Goal: Task Accomplishment & Management: Manage account settings

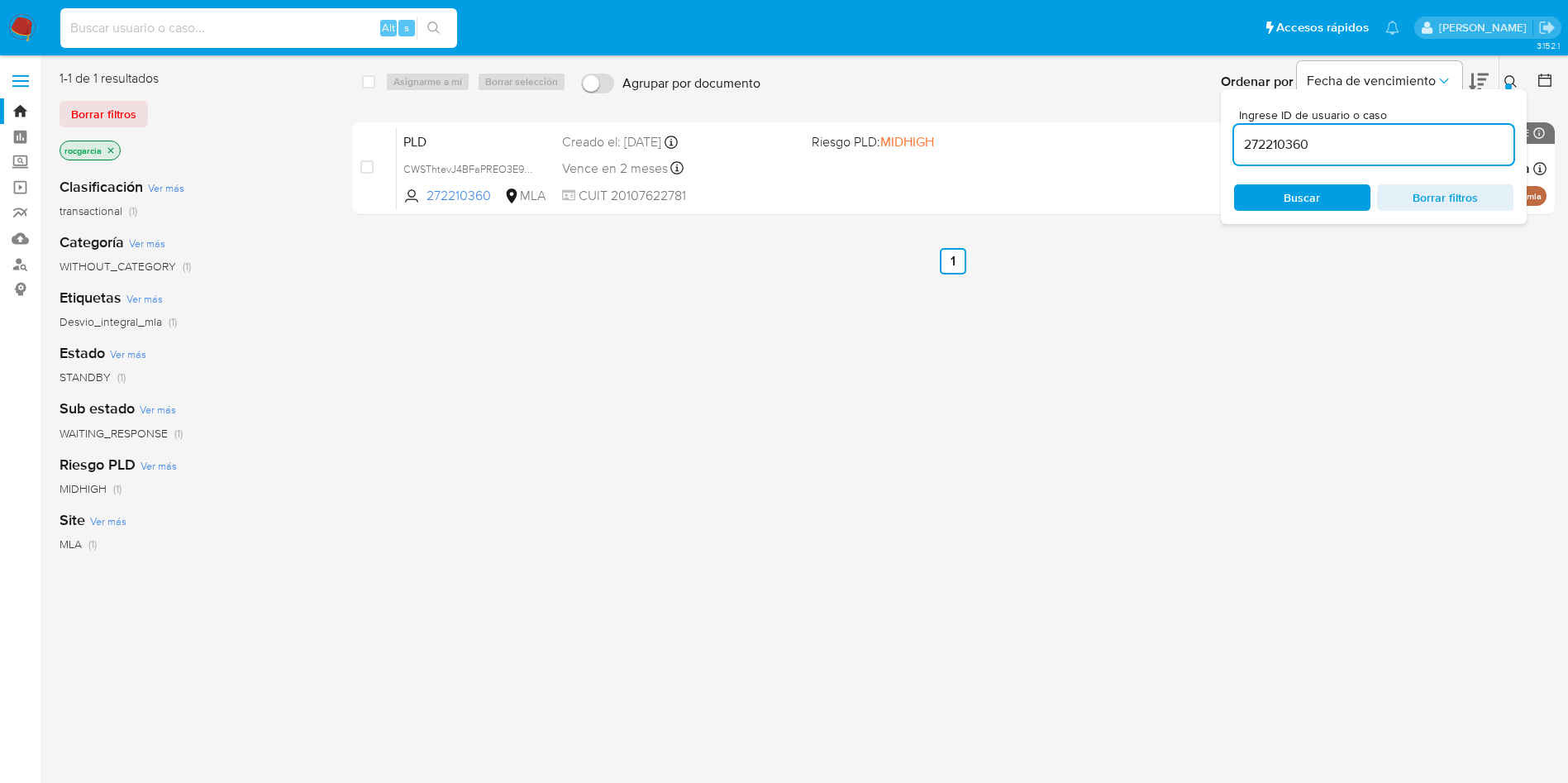
click at [138, 21] on input at bounding box center [259, 28] width 396 height 21
paste input "272256215"
type input "272256215"
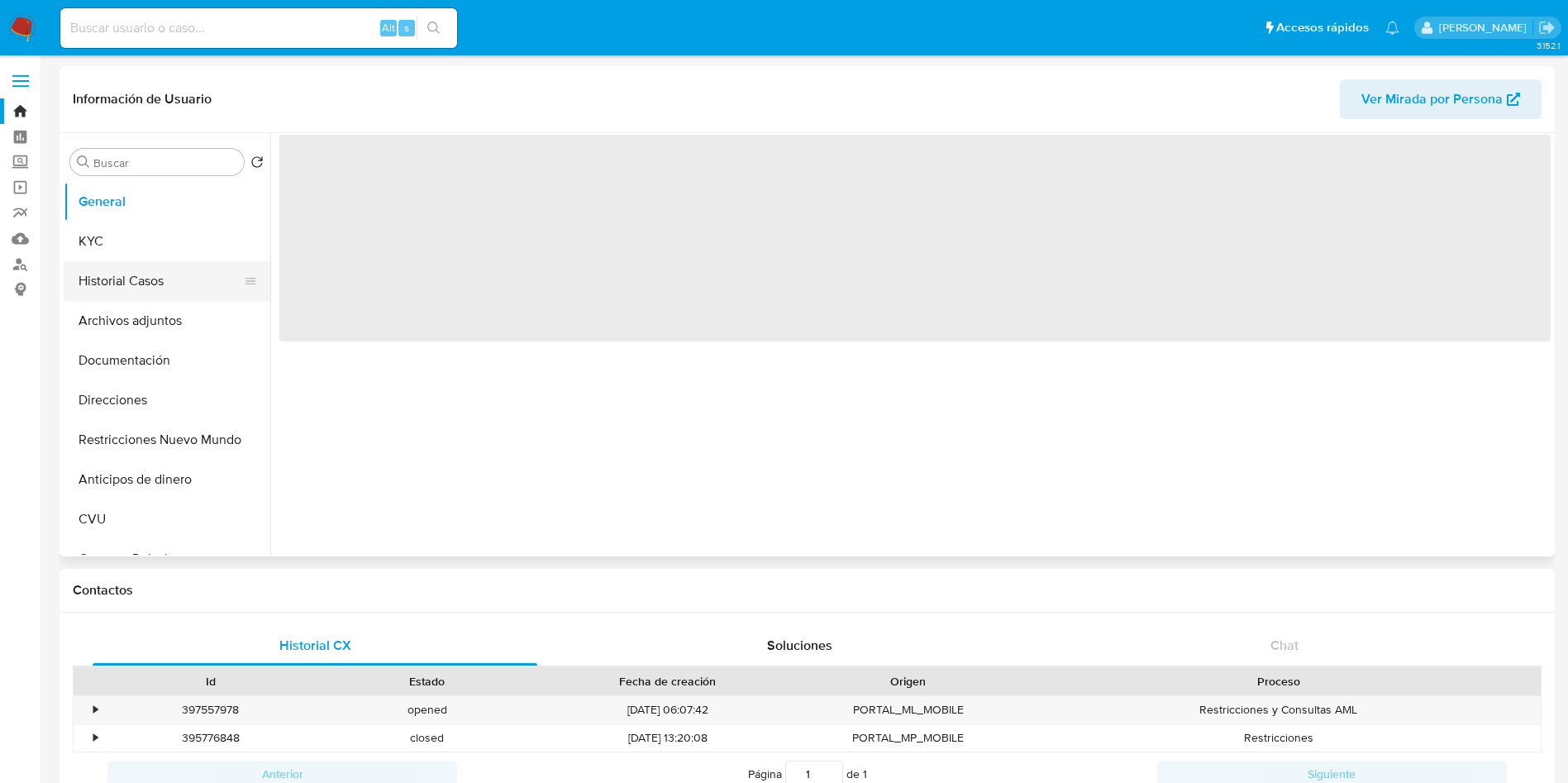
click at [128, 275] on button "Historial Casos" at bounding box center [160, 281] width 194 height 39
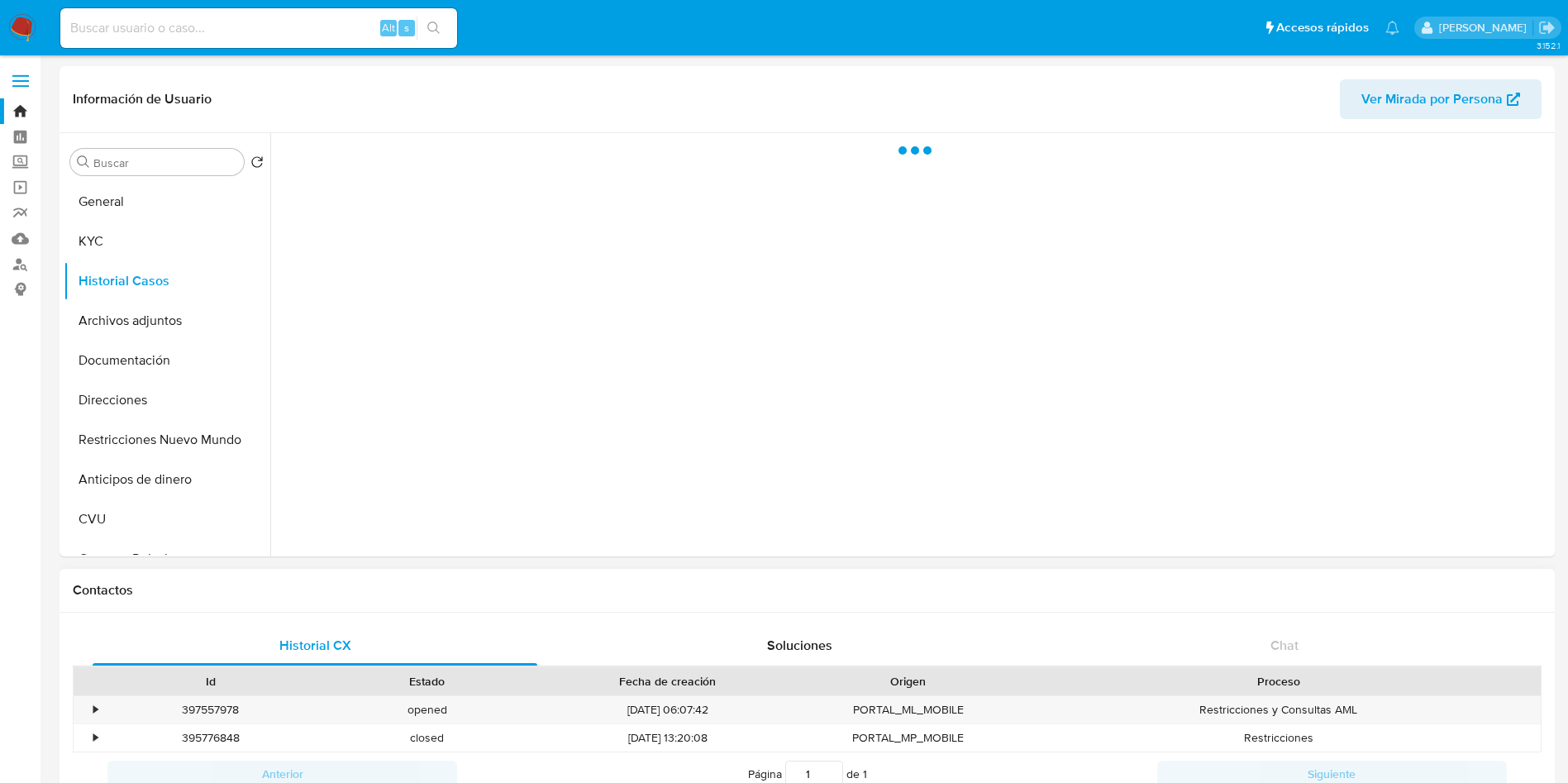
select select "10"
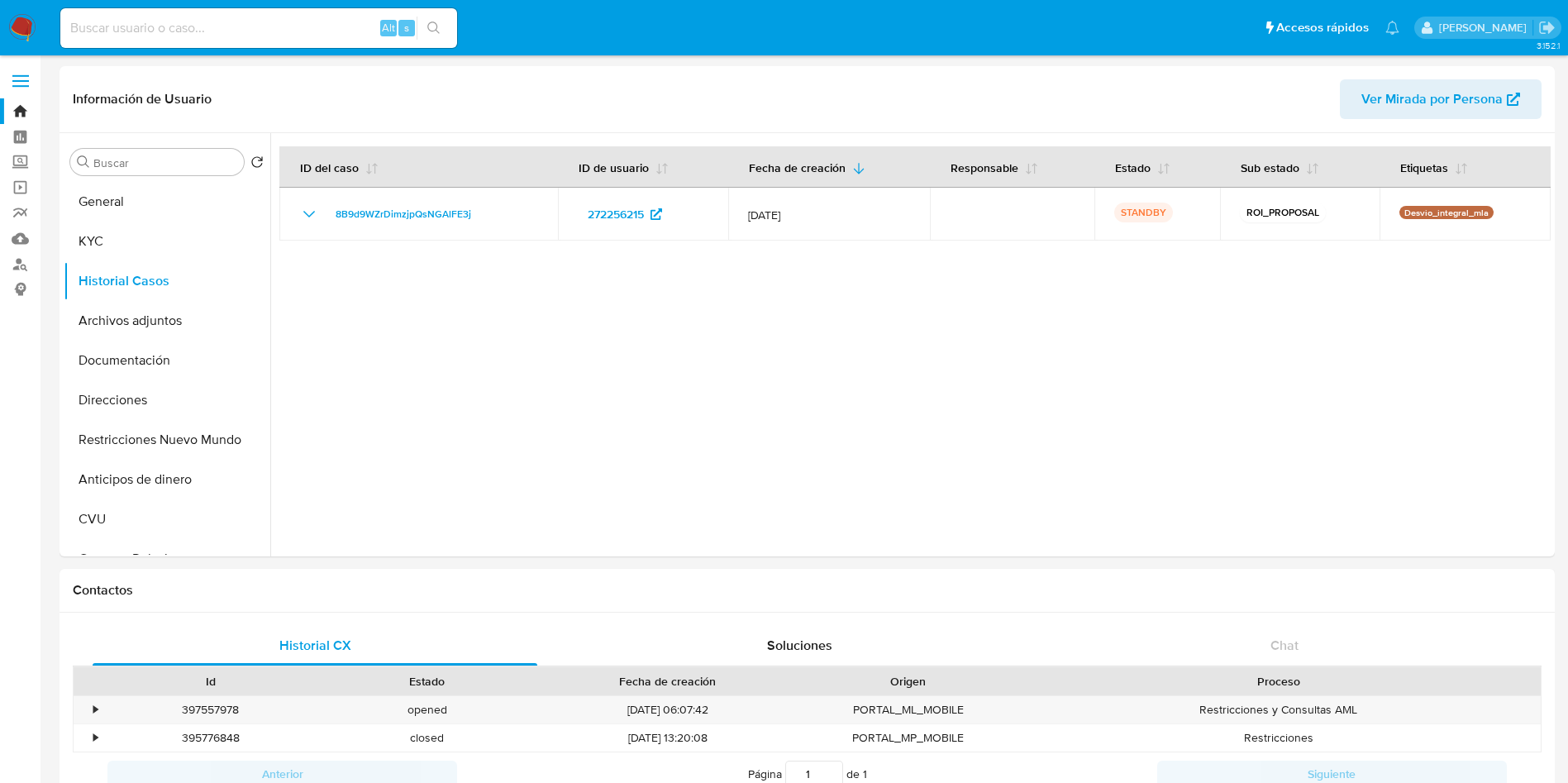
drag, startPoint x: 488, startPoint y: 217, endPoint x: 329, endPoint y: 279, distance: 170.7
click at [329, 218] on div "8B9d9WZrDimzjpQsNGAlFE3j" at bounding box center [419, 214] width 239 height 20
click at [27, 27] on img at bounding box center [21, 28] width 28 height 28
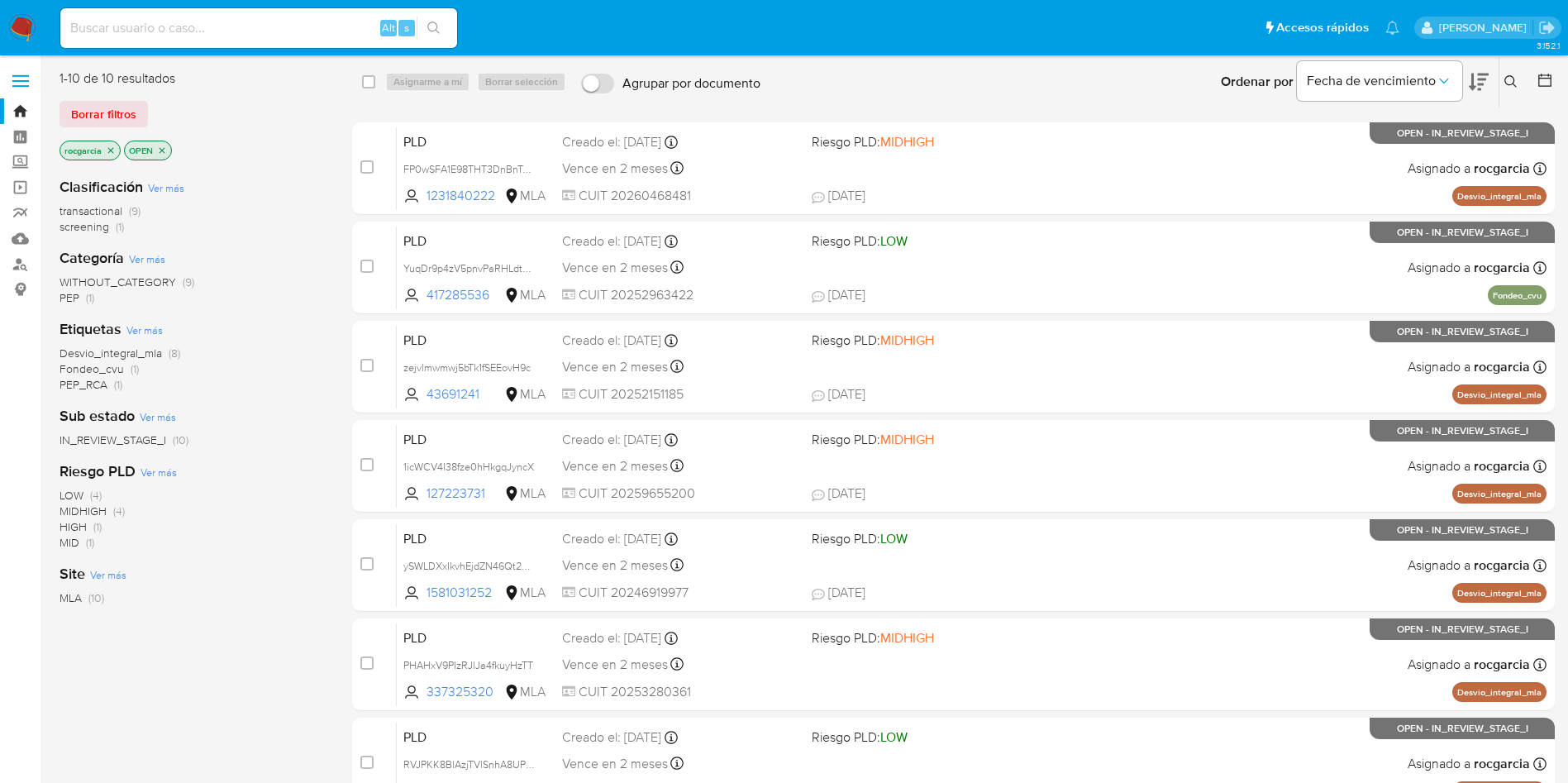
click at [1506, 82] on icon at bounding box center [1511, 81] width 13 height 13
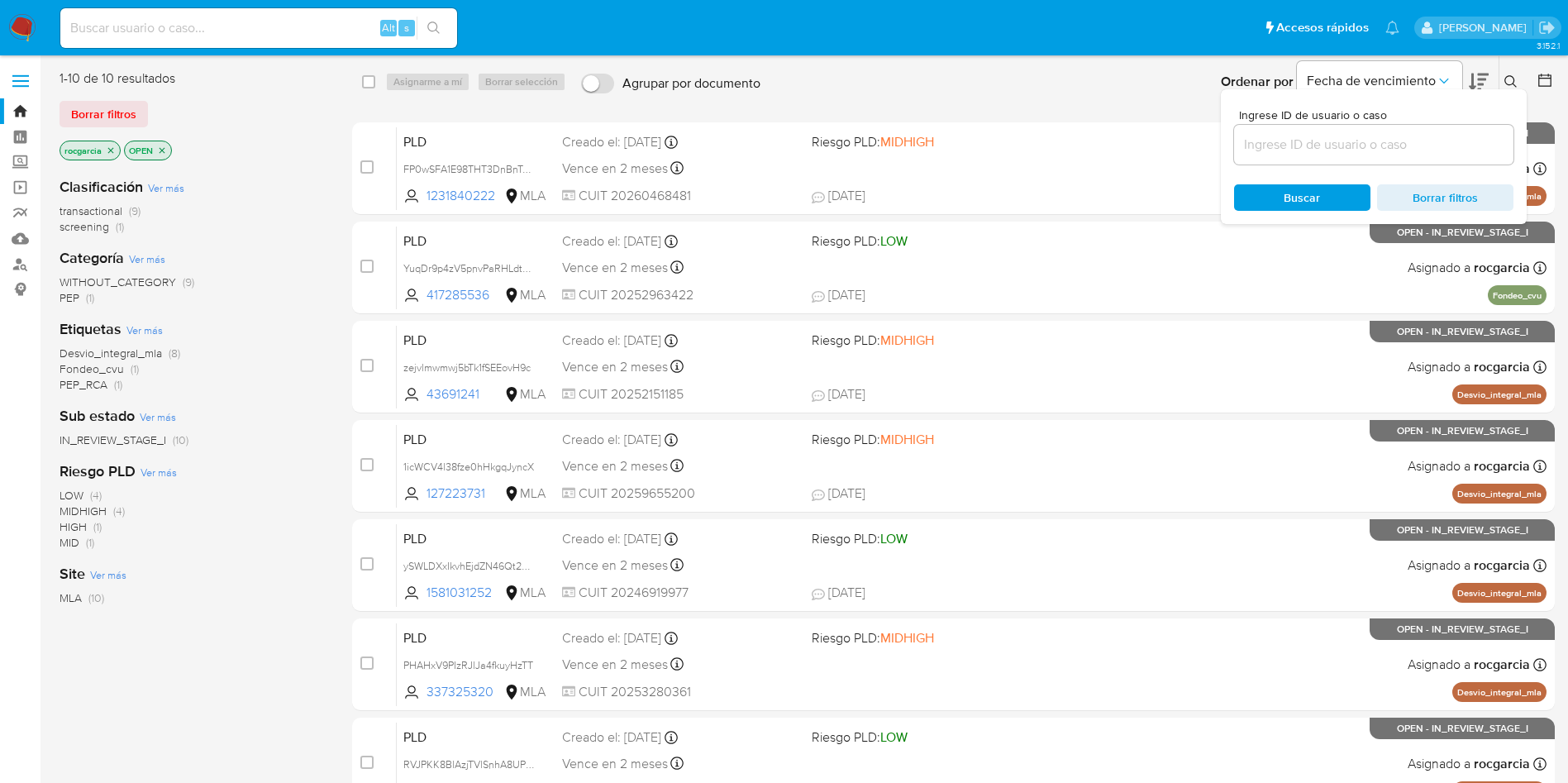
click at [1399, 138] on input at bounding box center [1373, 145] width 279 height 21
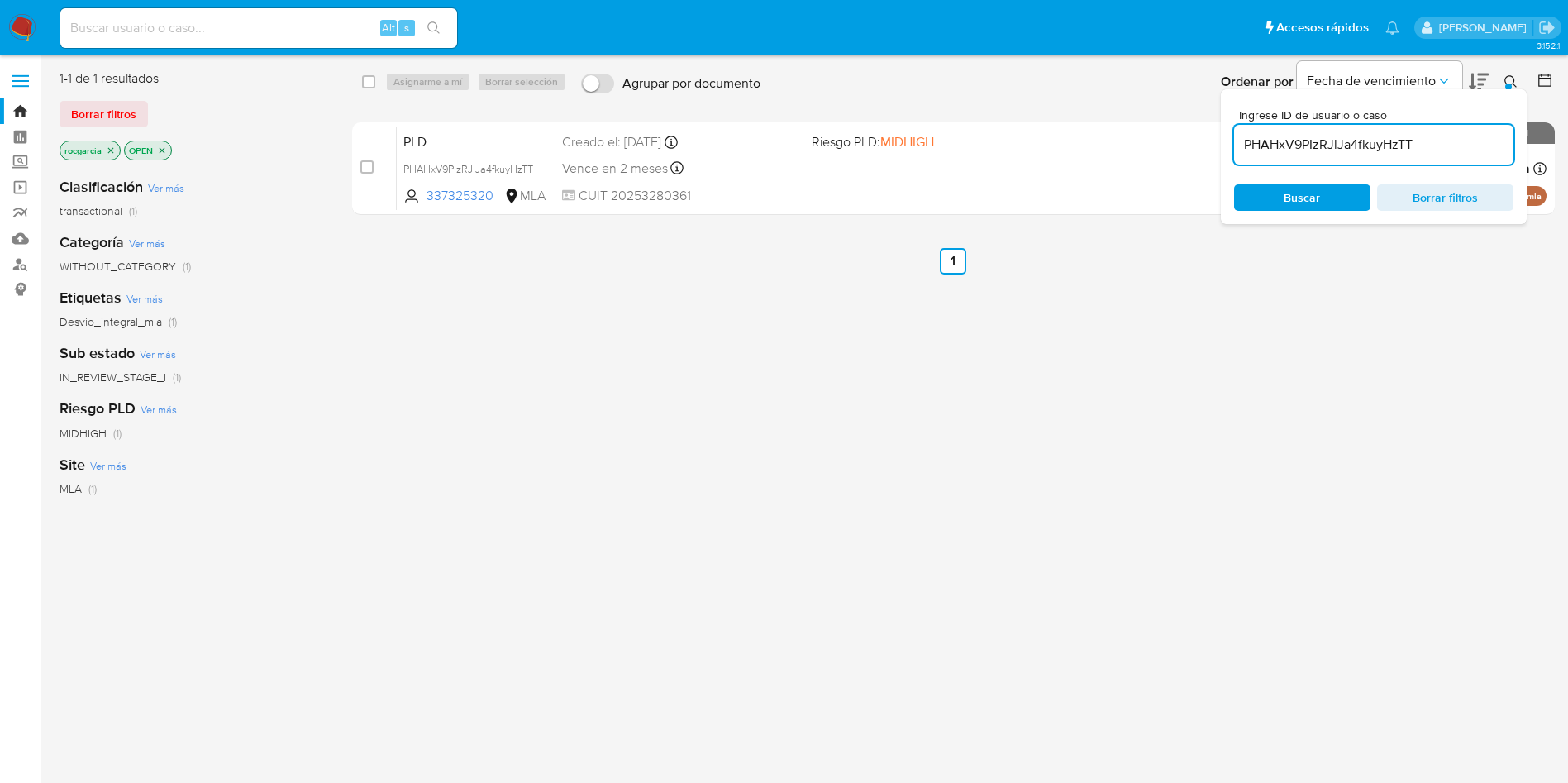
click at [1506, 67] on div "Ingrese ID de usuario o caso PHAHxV9PIzRJlJa4fkuyHzTT Buscar Borrar filtros" at bounding box center [1512, 81] width 28 height 51
click at [1503, 81] on button at bounding box center [1513, 82] width 28 height 20
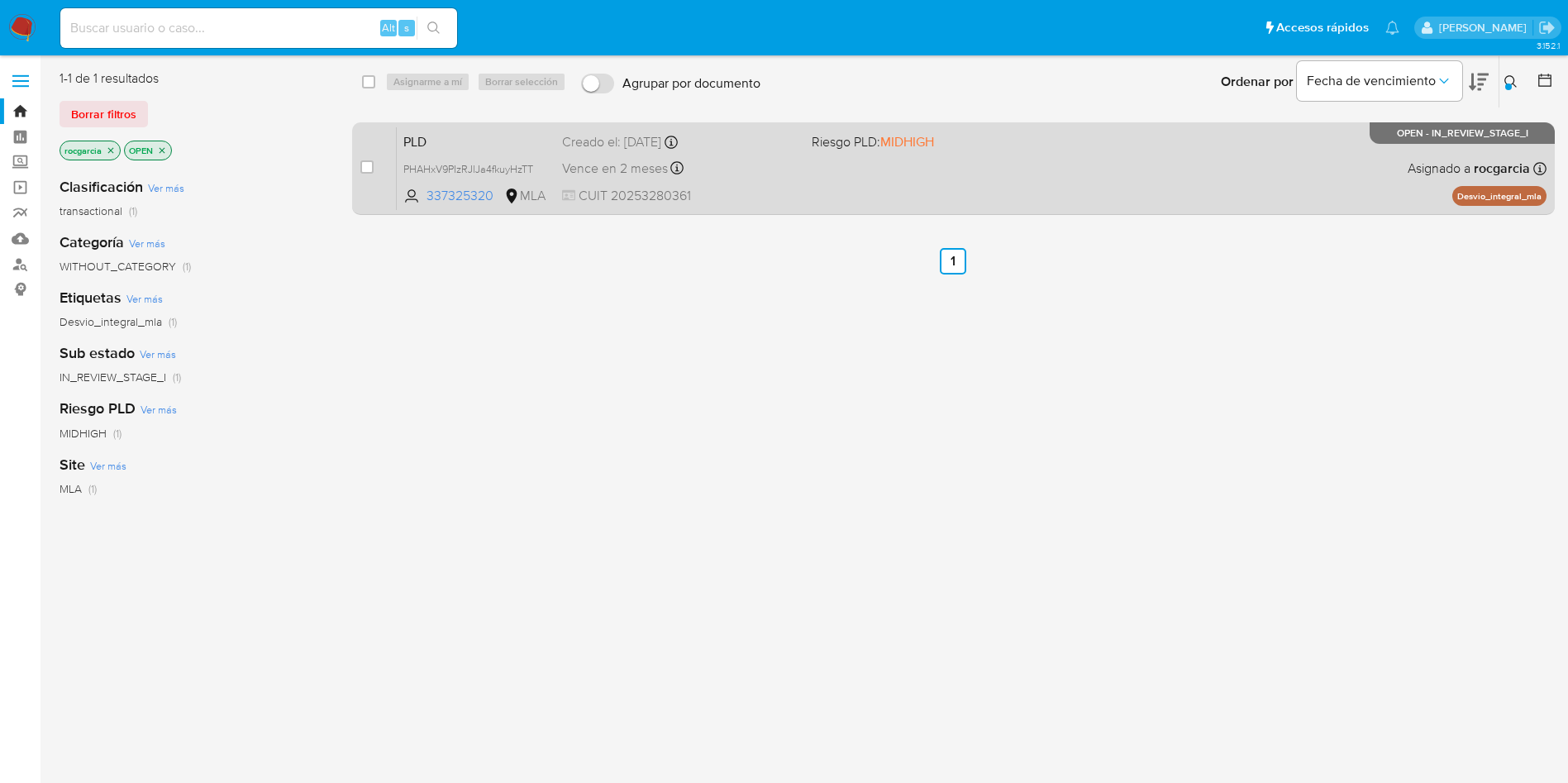
click at [950, 184] on div "PLD PHAHxV9PIzRJlJa4fkuyHzTT 337325320 MLA Riesgo PLD: MIDHIGH Creado el: 12/07…" at bounding box center [972, 168] width 1150 height 83
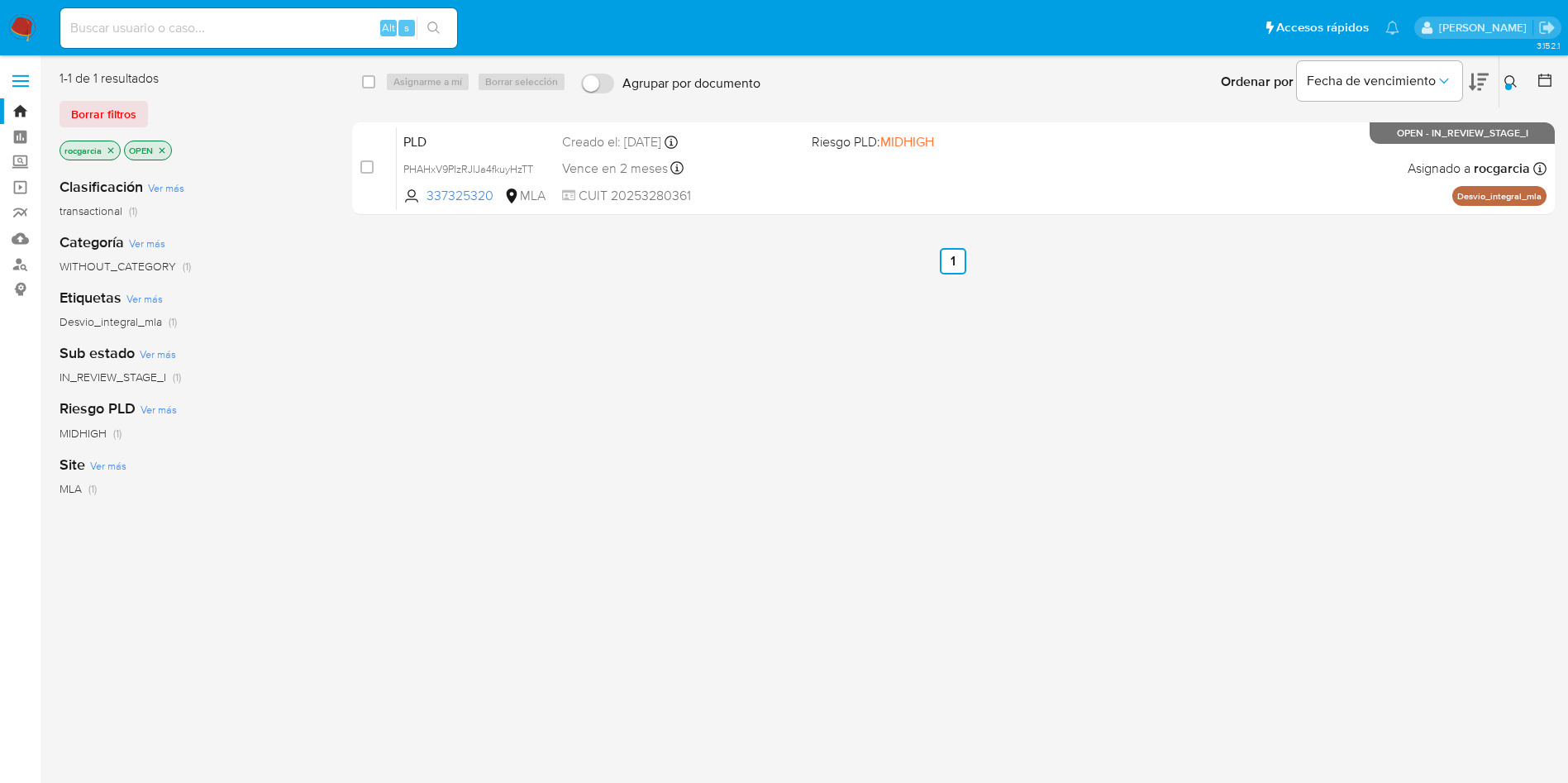
click at [1506, 83] on div at bounding box center [1508, 86] width 6 height 6
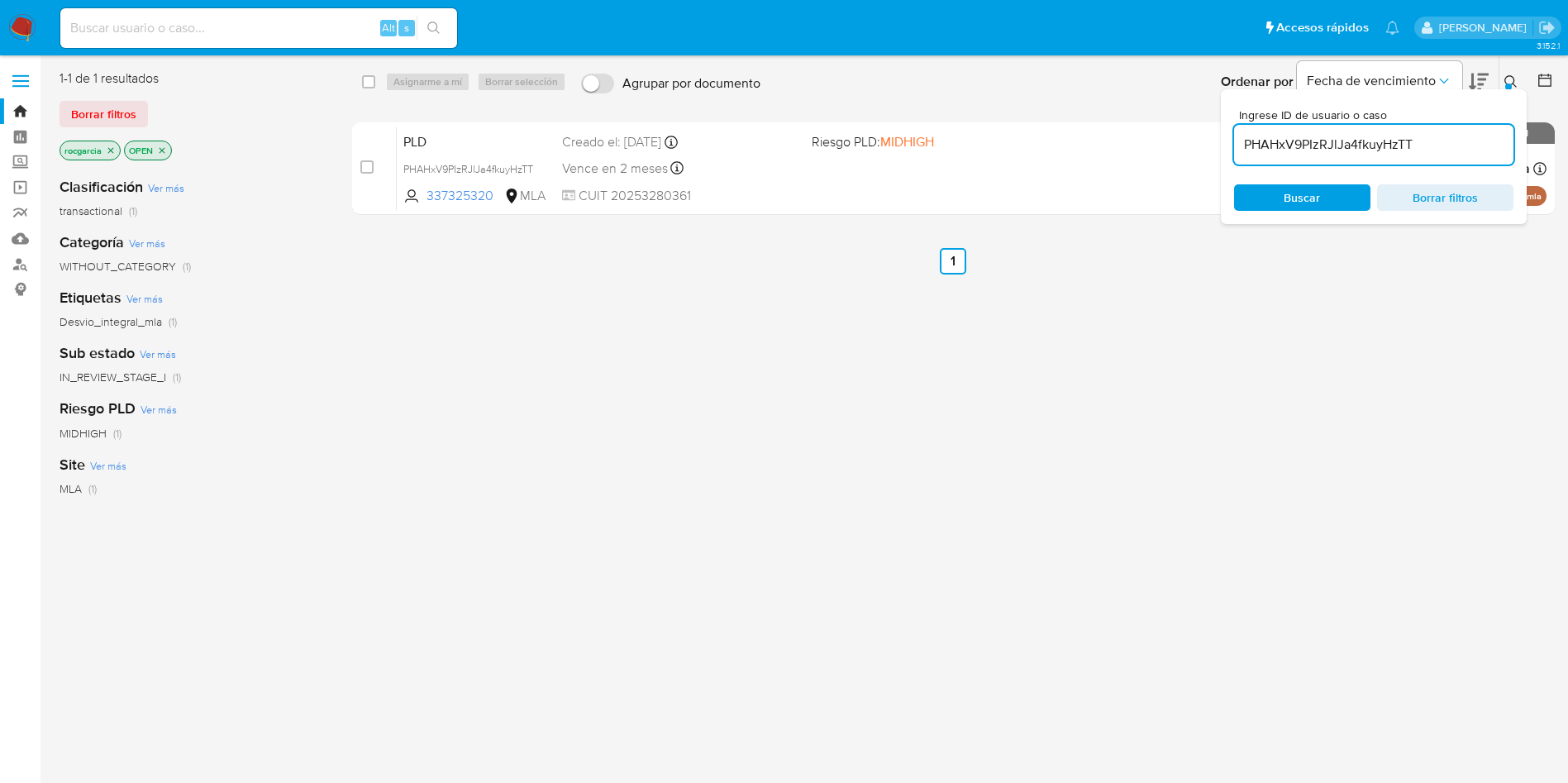
click at [1312, 150] on input "PHAHxV9PIzRJlJa4fkuyHzTT" at bounding box center [1373, 145] width 279 height 21
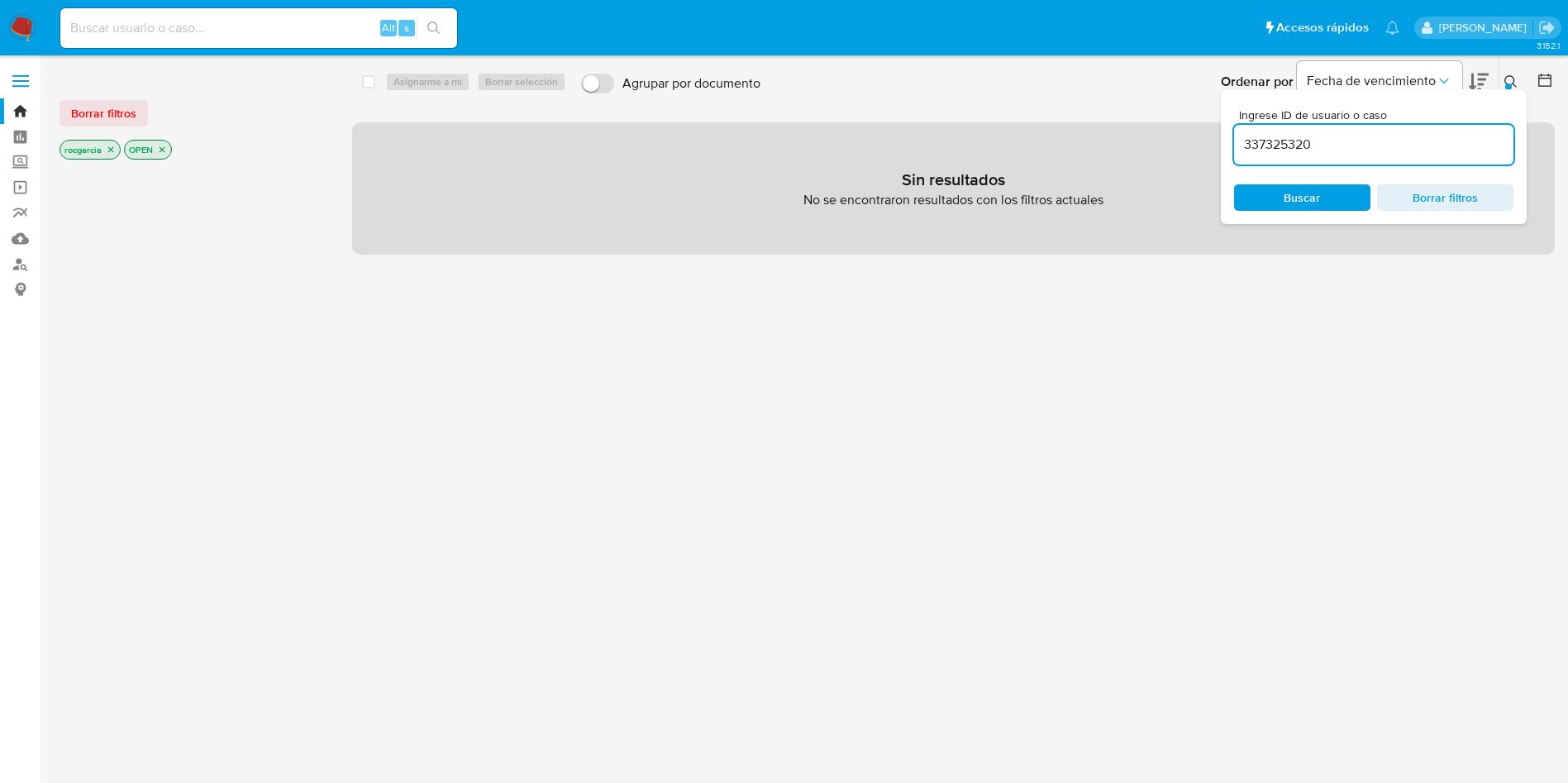
click at [1376, 136] on input "337325320" at bounding box center [1373, 145] width 279 height 21
click at [1289, 196] on span "Buscar" at bounding box center [1302, 197] width 37 height 27
click at [1263, 158] on div "337325320" at bounding box center [1373, 145] width 279 height 39
click at [1264, 145] on input "337325320" at bounding box center [1373, 145] width 279 height 21
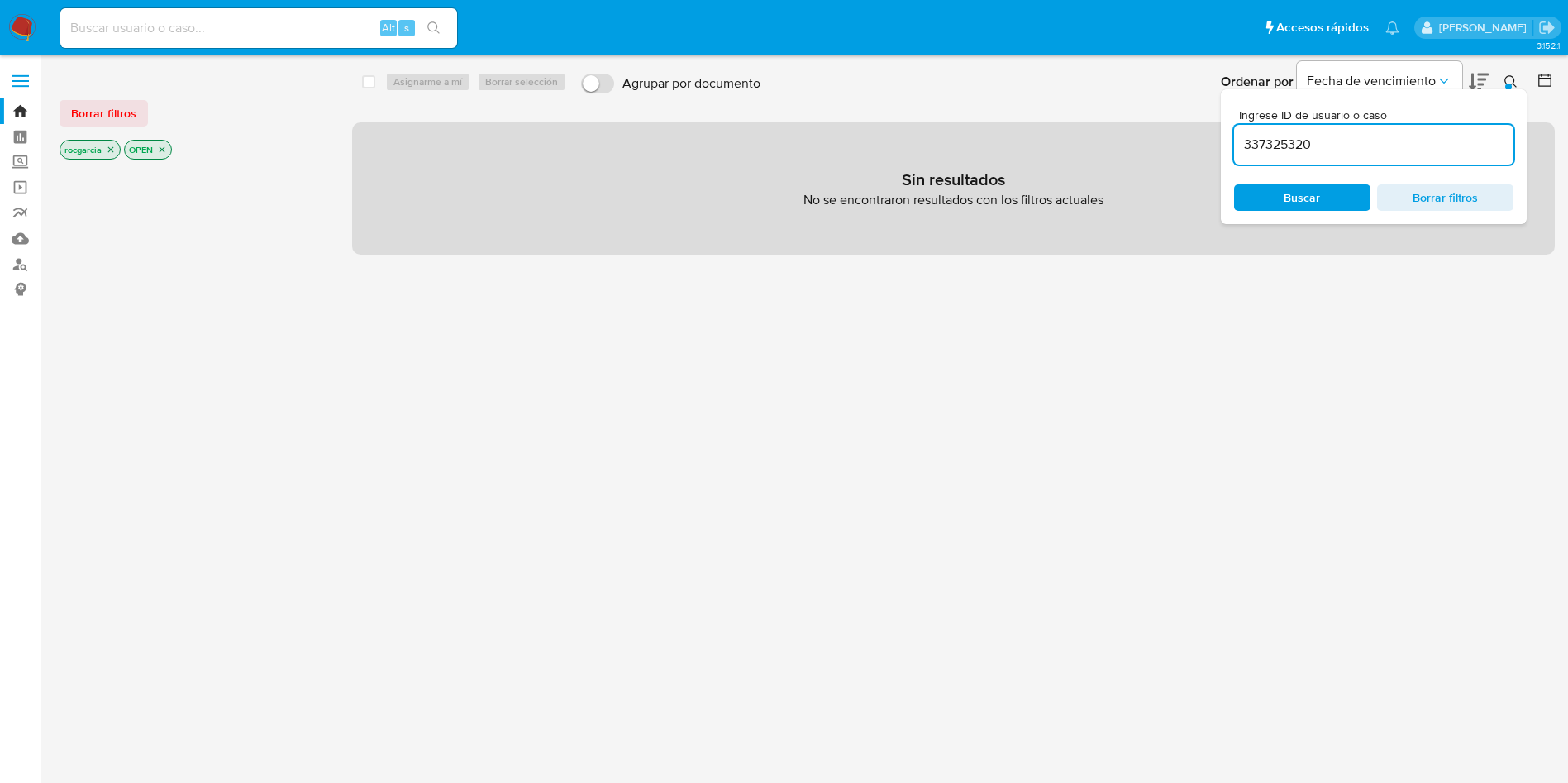
click at [1264, 145] on input "337325320" at bounding box center [1373, 145] width 279 height 21
paste input "272256215"
click at [1333, 146] on input "272256215" at bounding box center [1373, 145] width 279 height 21
type input "272256215"
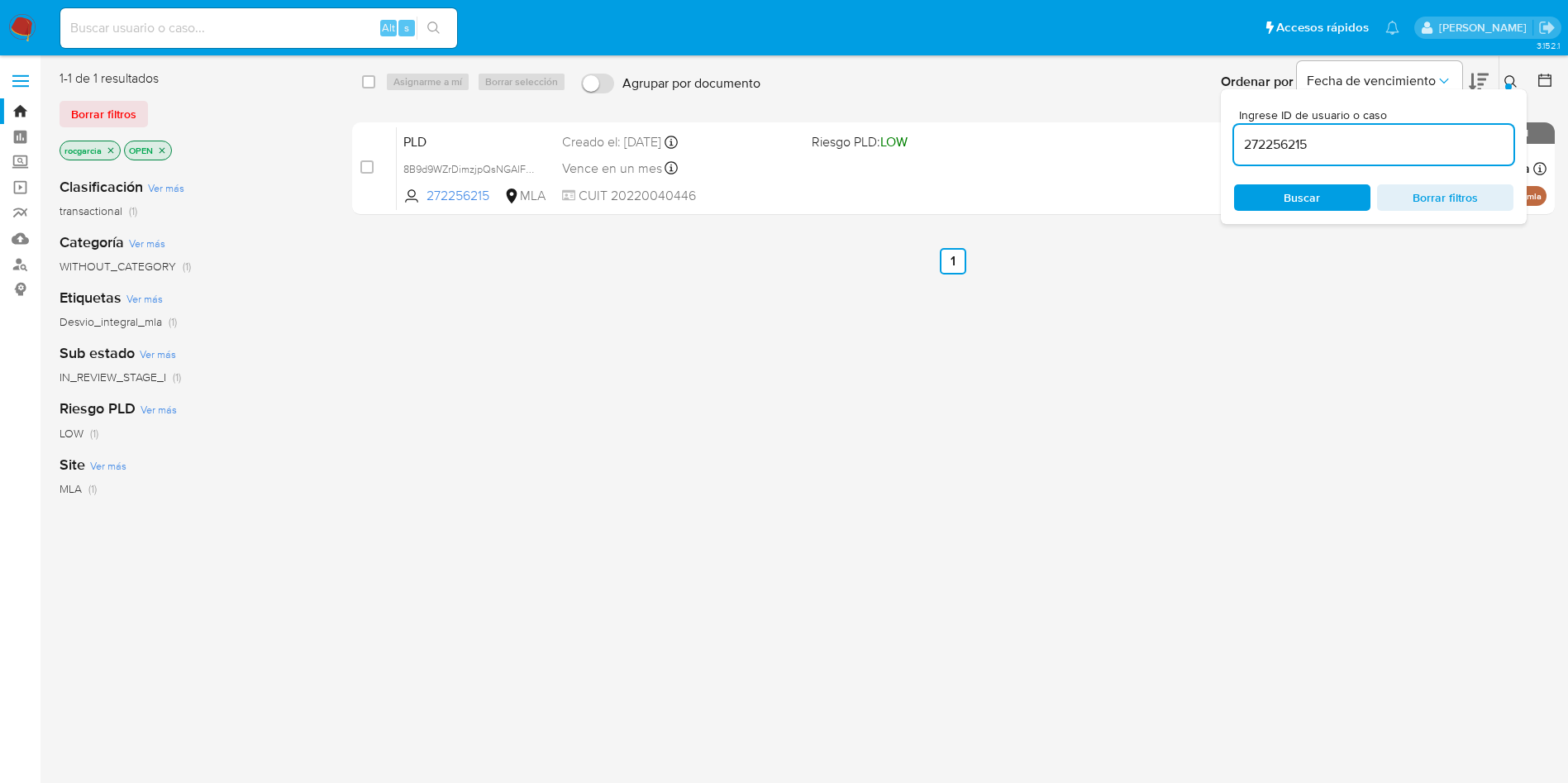
click at [1508, 83] on div at bounding box center [1508, 86] width 6 height 6
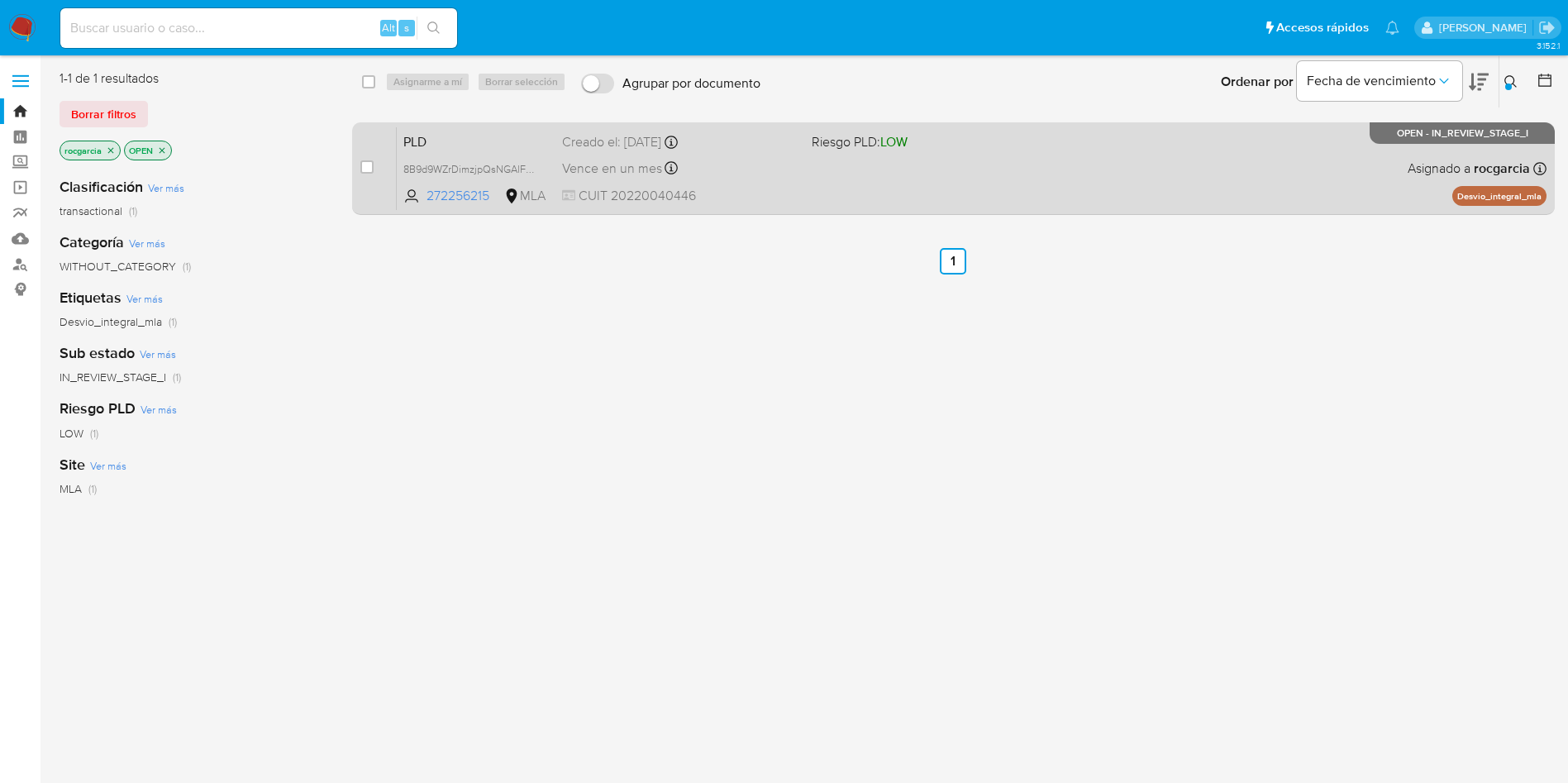
click at [862, 177] on div "PLD 8B9d9WZrDimzjpQsNGAlFE3j 272256215 MLA Riesgo PLD: LOW Creado el: 12/06/202…" at bounding box center [972, 168] width 1150 height 83
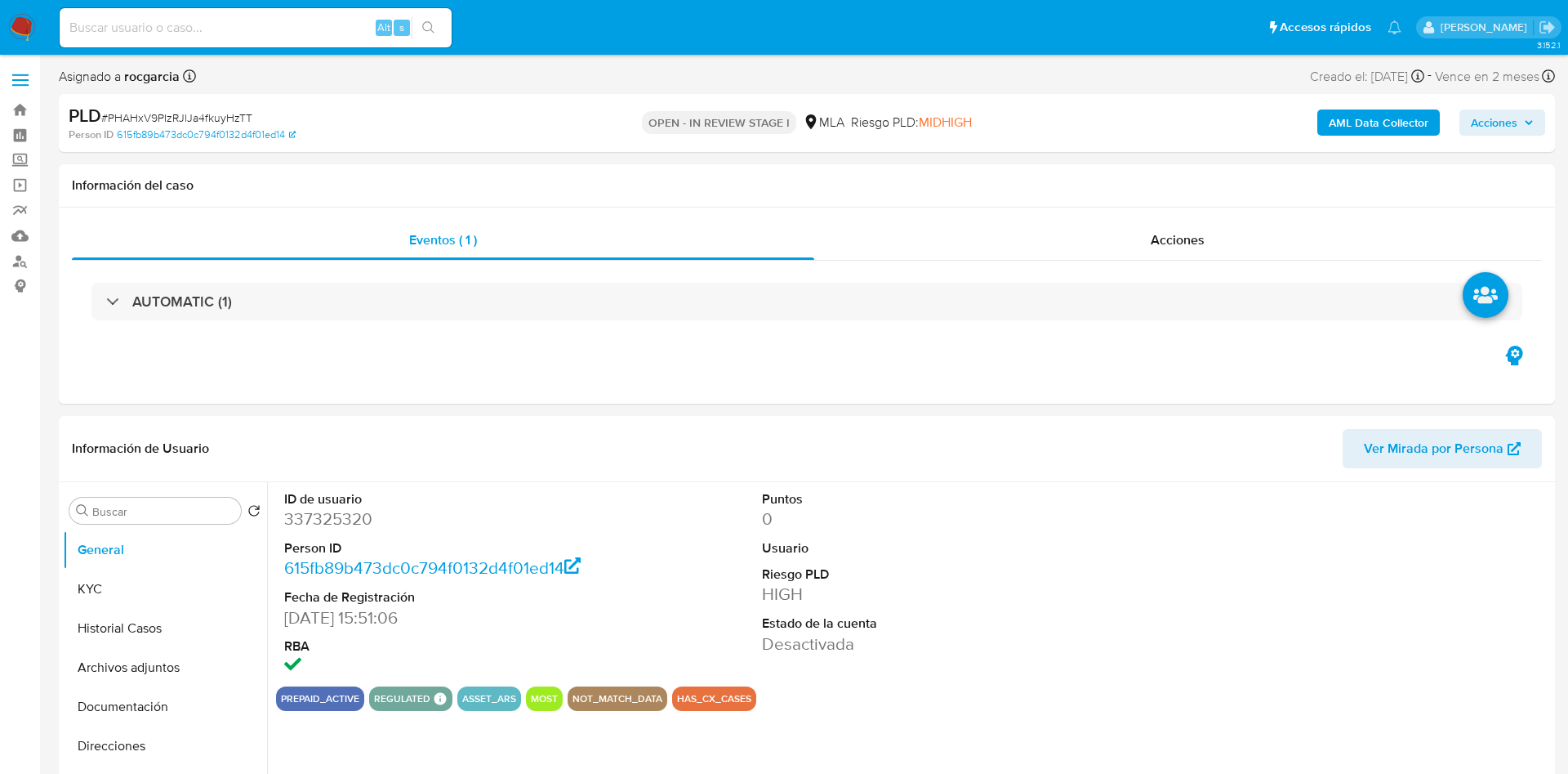
select select "10"
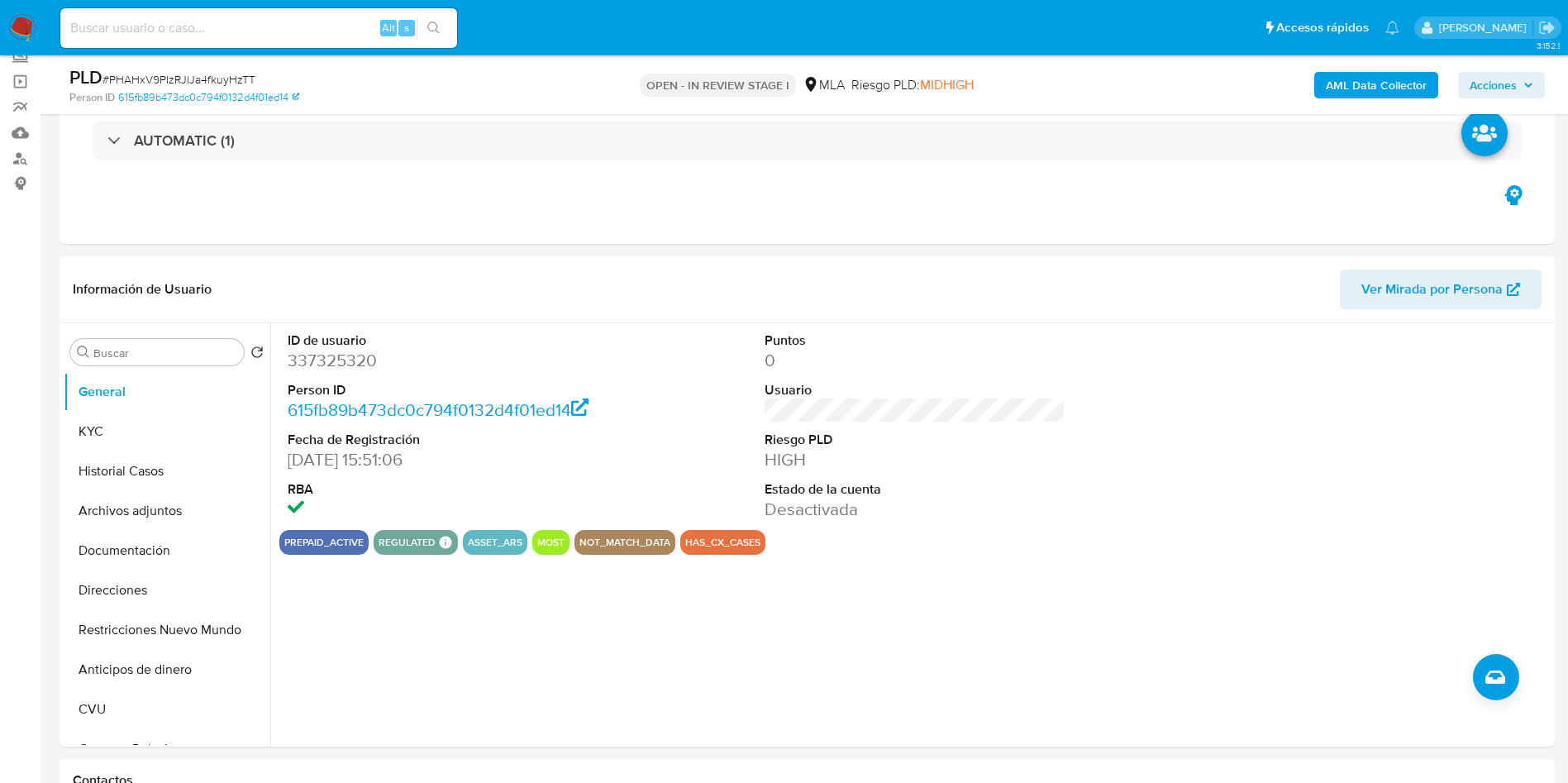
scroll to position [248, 0]
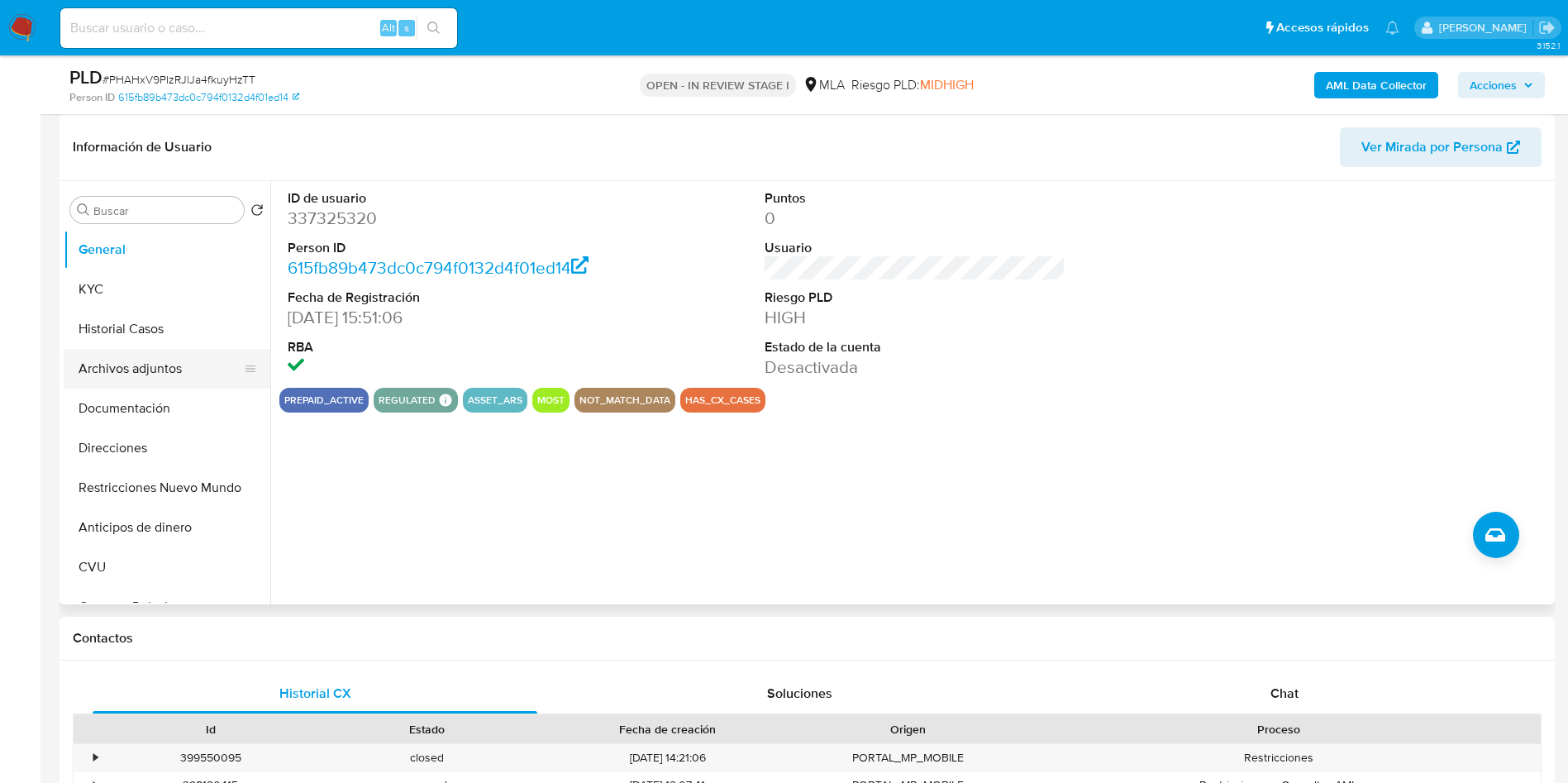
click at [138, 377] on button "Archivos adjuntos" at bounding box center [160, 369] width 194 height 39
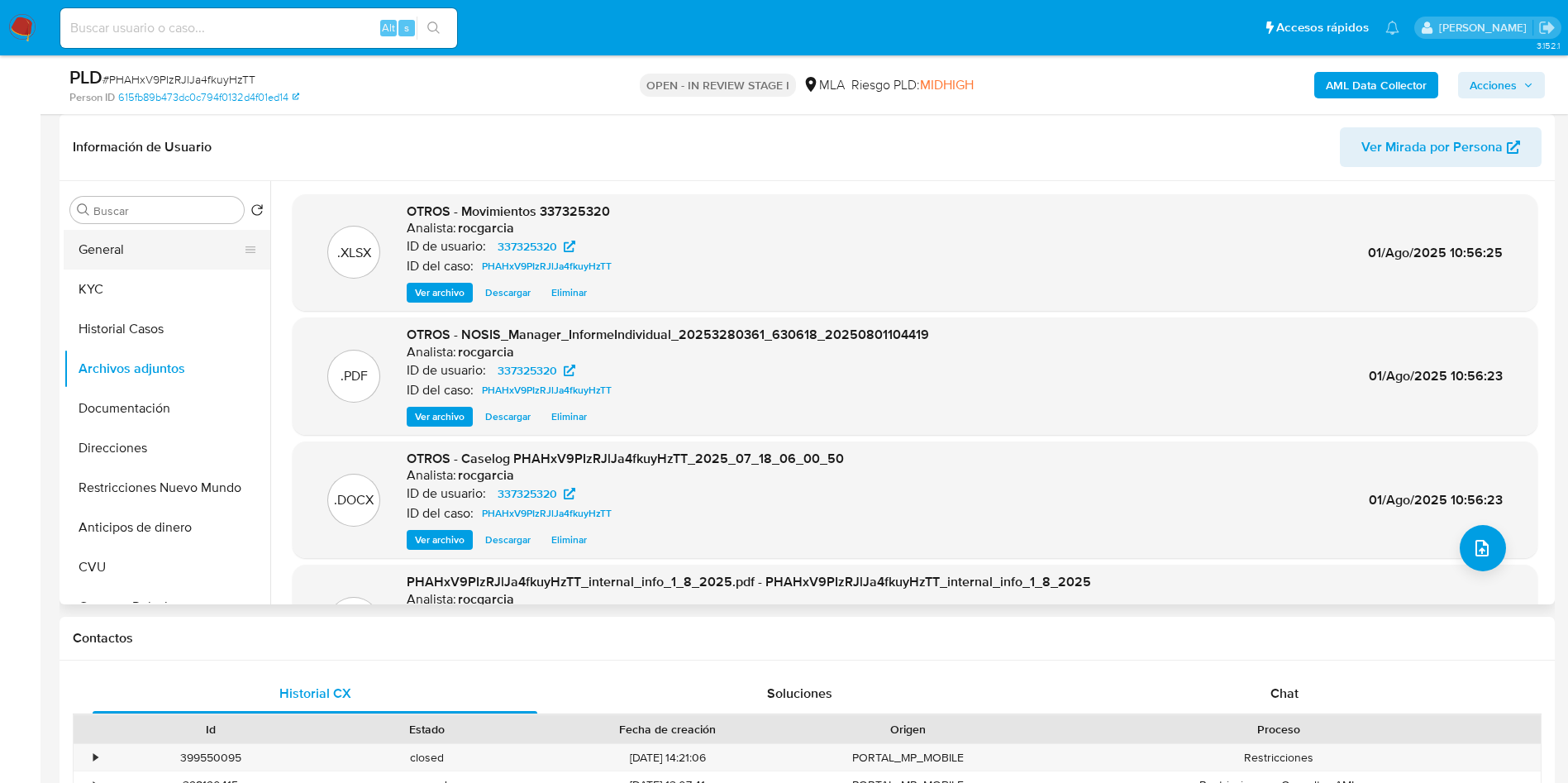
click at [174, 250] on button "General" at bounding box center [160, 249] width 194 height 39
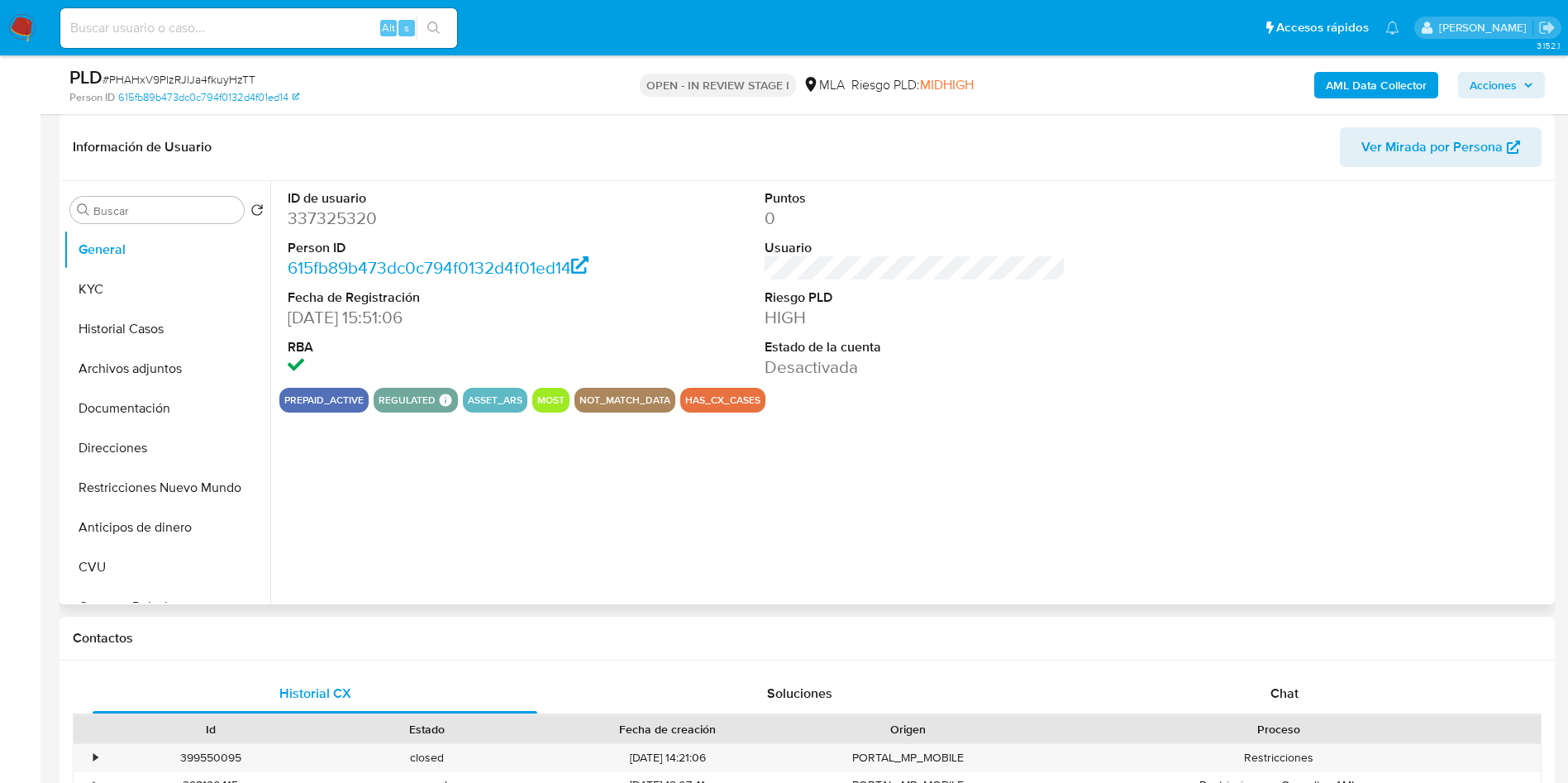
click at [348, 217] on dd "337325320" at bounding box center [438, 218] width 302 height 23
copy dd "337325320"
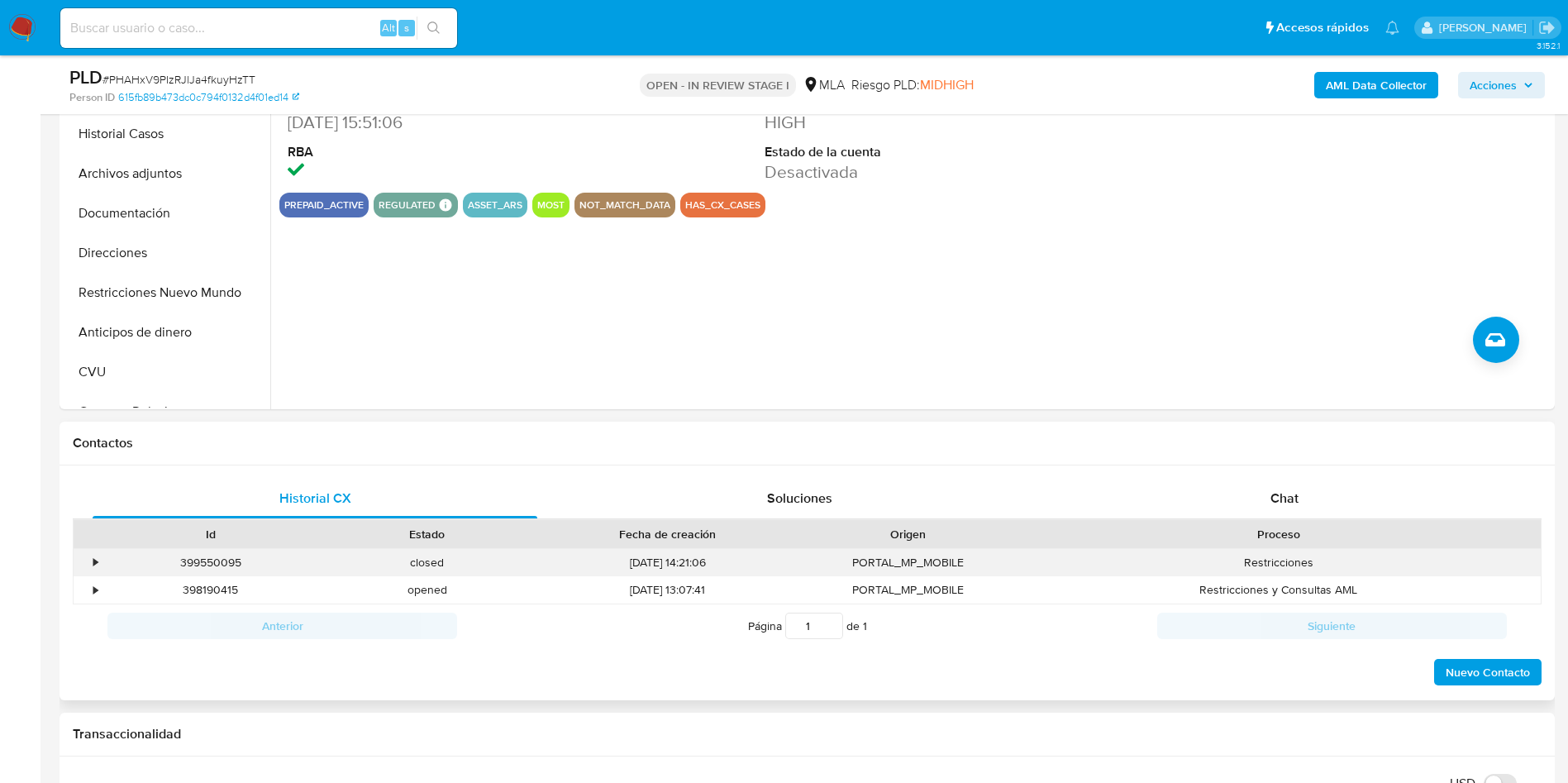
scroll to position [620, 0]
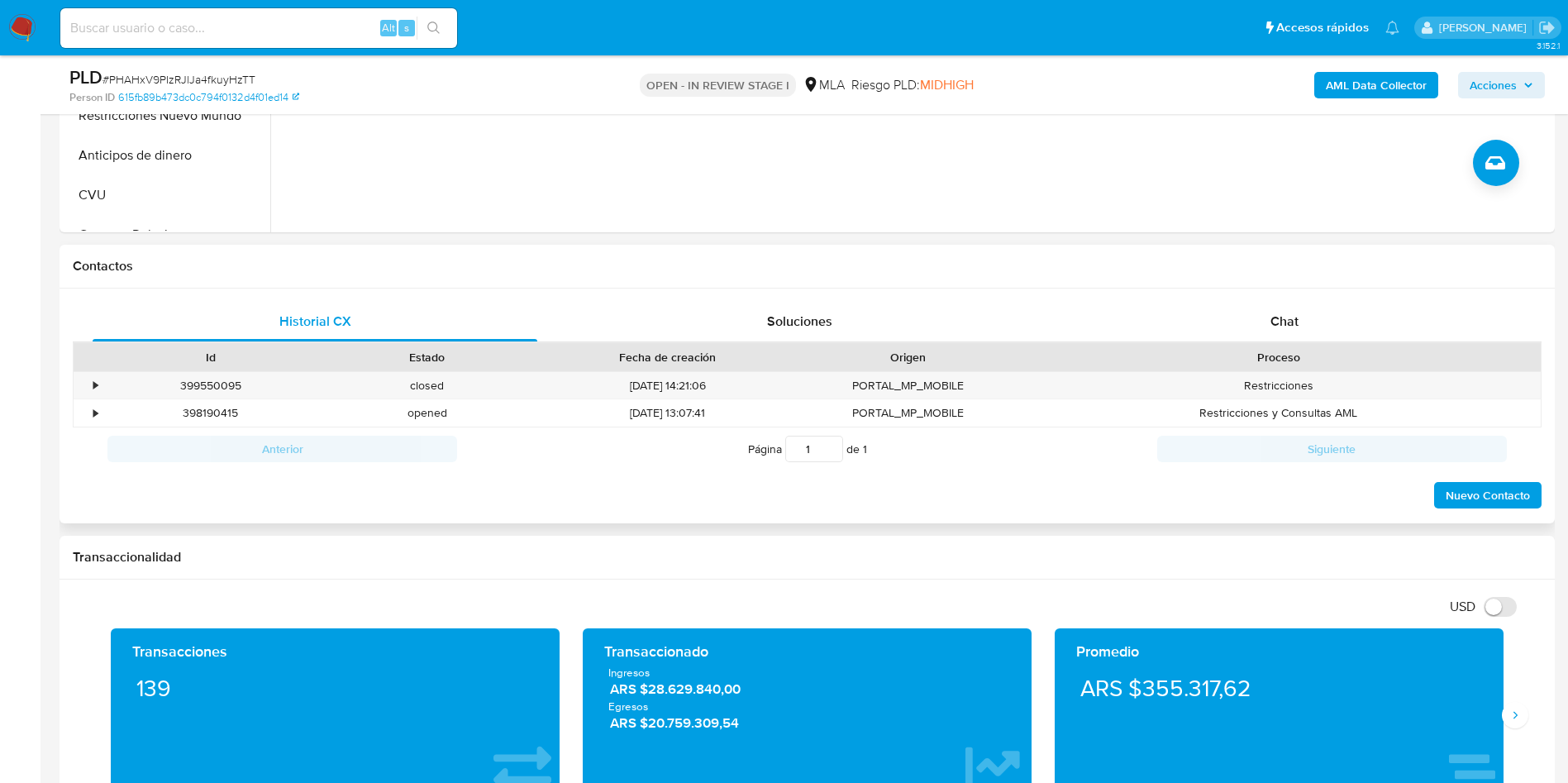
click at [892, 268] on h1 "Contactos" at bounding box center [806, 266] width 1469 height 17
click at [1263, 328] on div "Chat" at bounding box center [1284, 321] width 445 height 39
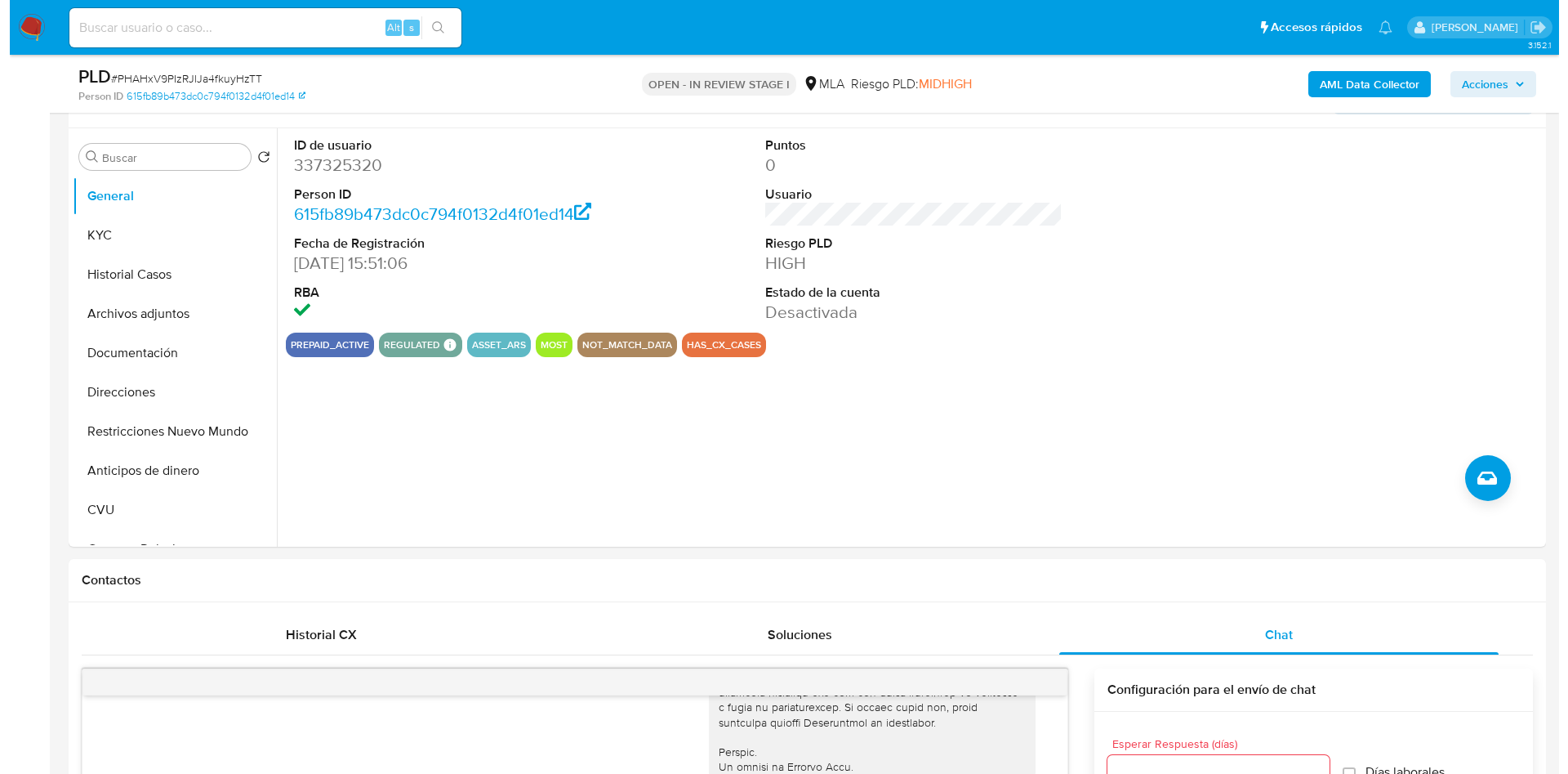
scroll to position [123, 0]
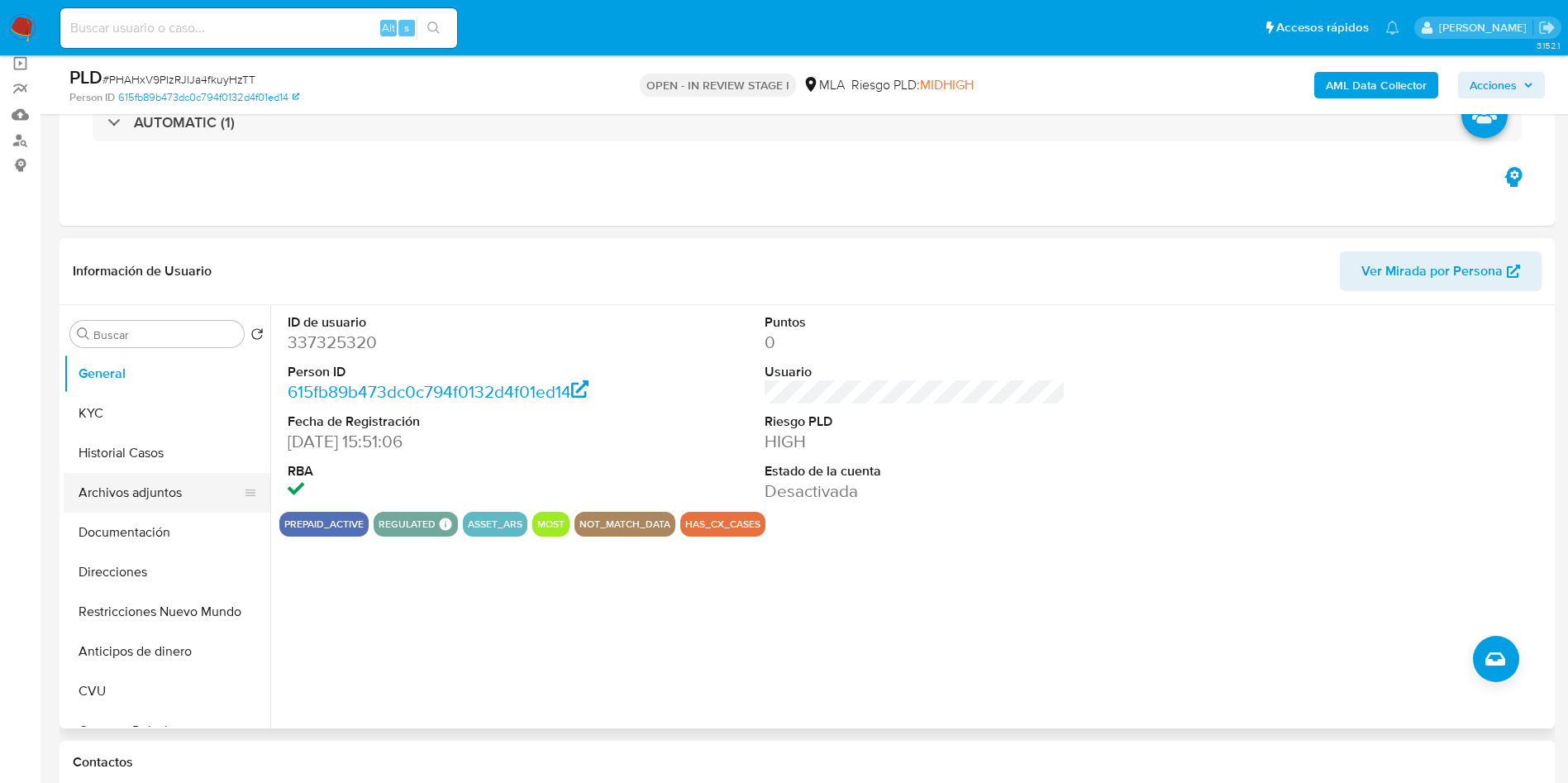
click at [149, 487] on button "Archivos adjuntos" at bounding box center [160, 492] width 194 height 39
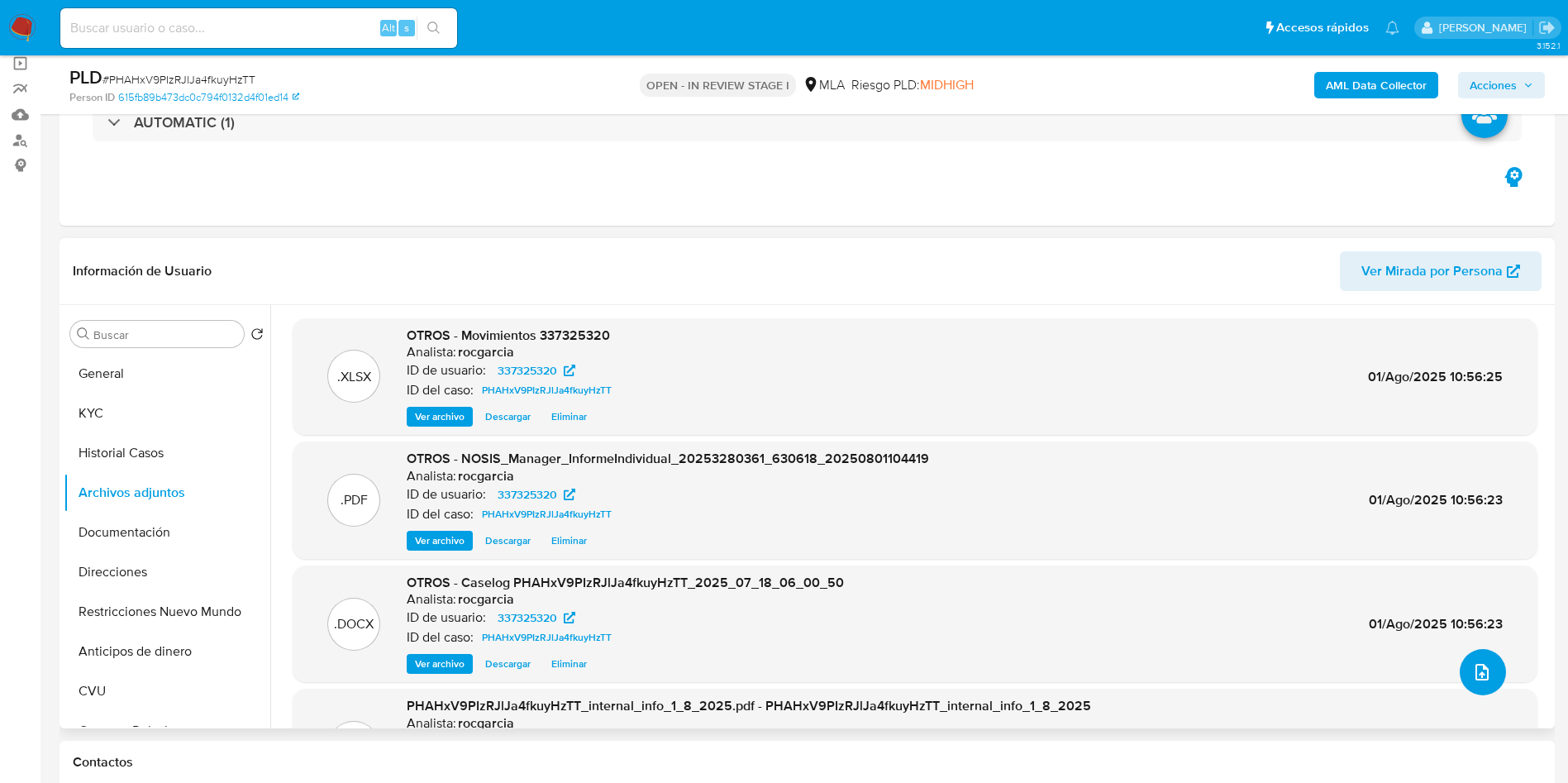
click at [1489, 672] on button "upload-file" at bounding box center [1483, 672] width 46 height 46
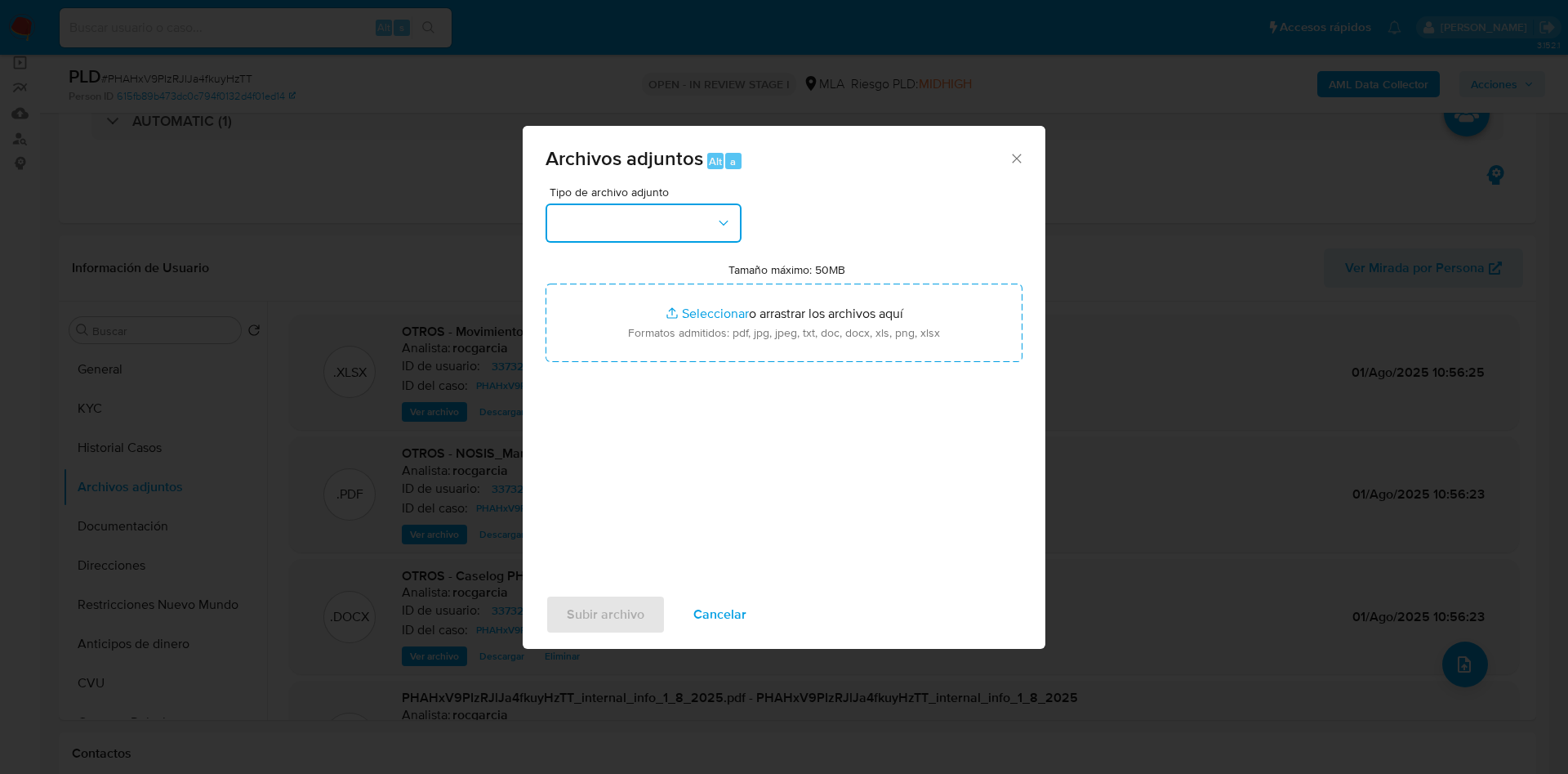
click at [597, 237] on button "button" at bounding box center [643, 222] width 196 height 39
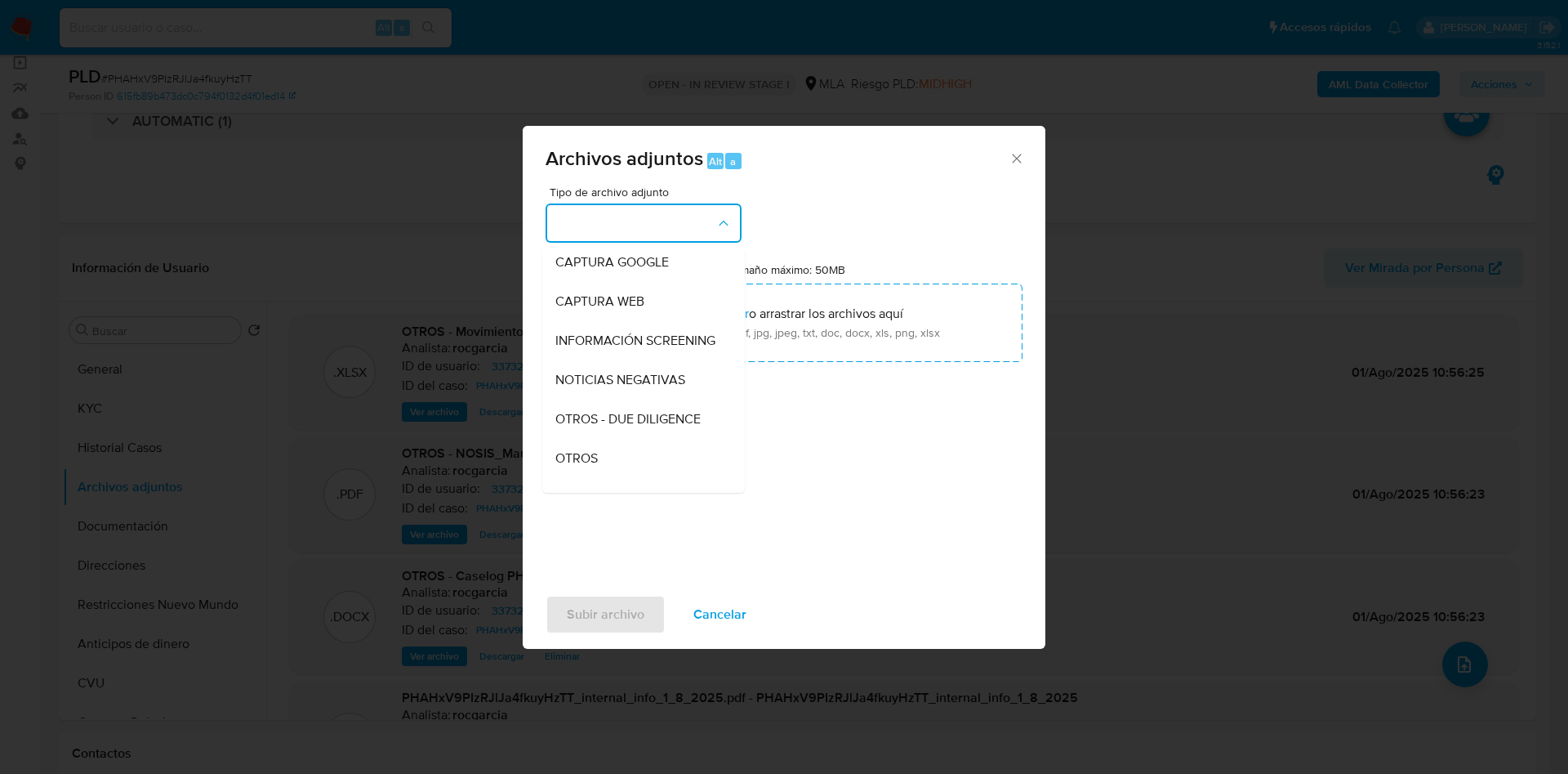
click at [385, 250] on div "Archivos adjuntos Alt a Tipo de archivo adjunto IDENTIFICACIÓN INGRESOS CAPTURA…" at bounding box center [784, 387] width 1568 height 774
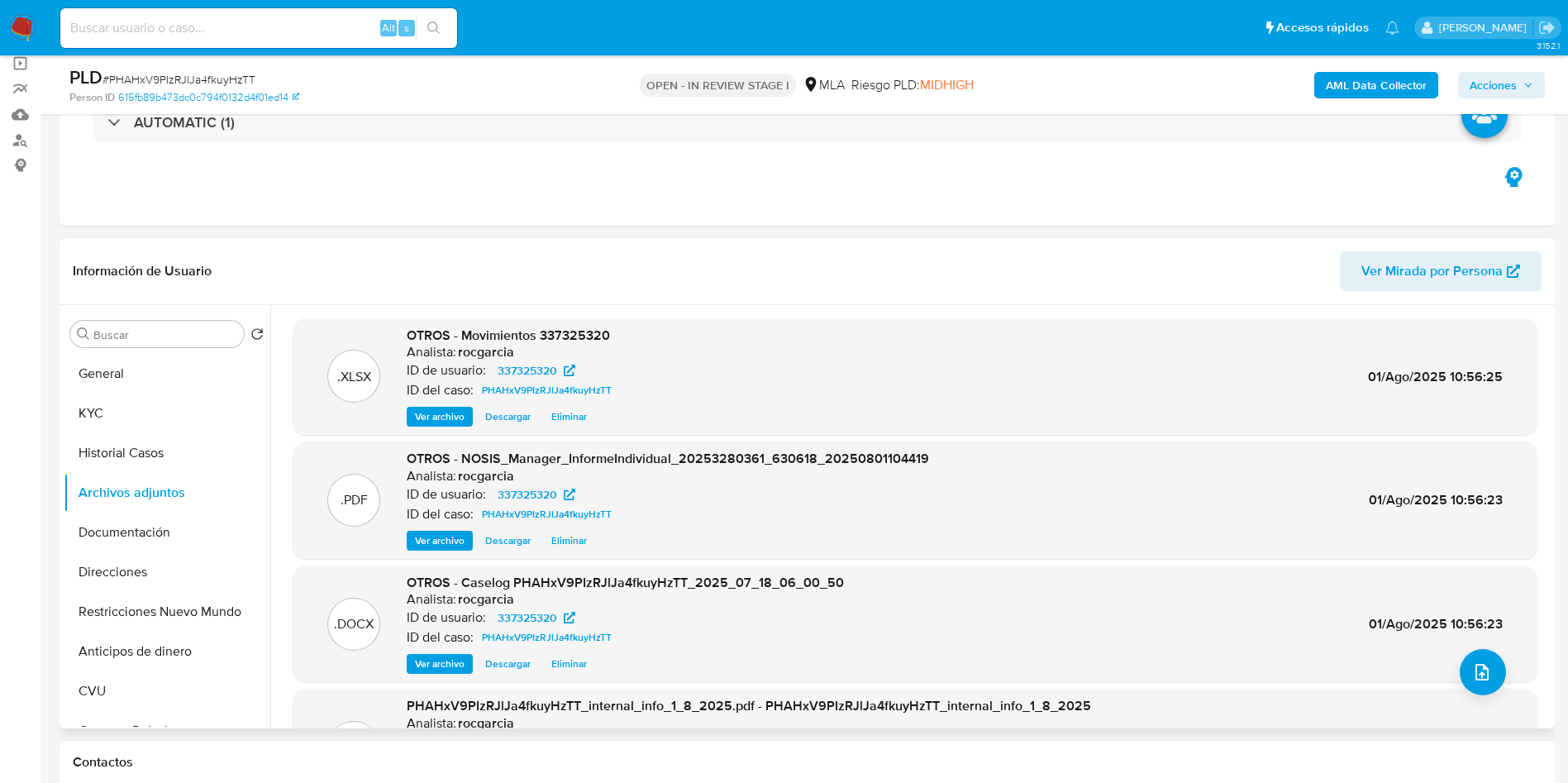
click at [559, 656] on span "Eliminar" at bounding box center [569, 663] width 36 height 17
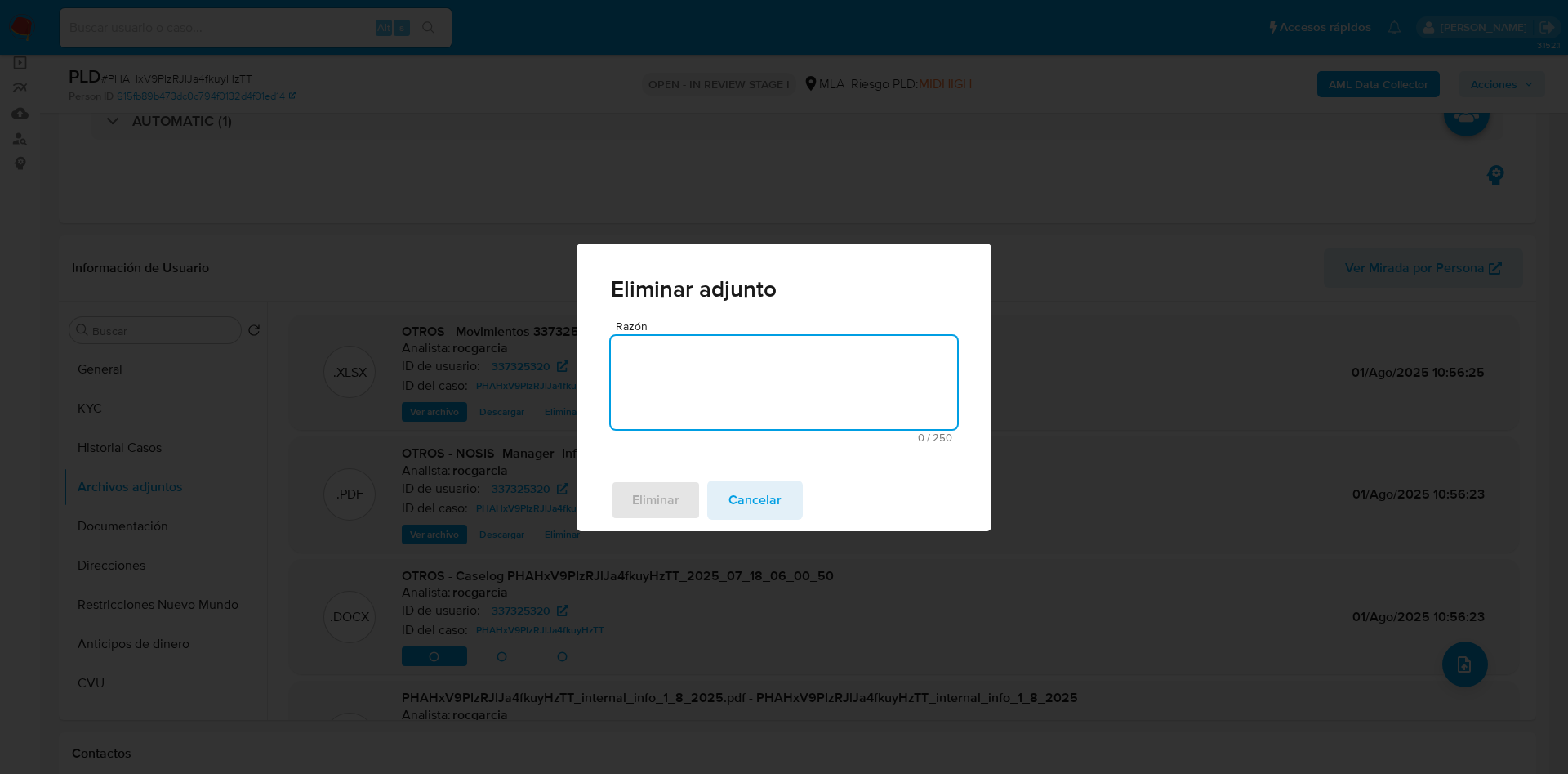
click at [692, 409] on textarea "Razón" at bounding box center [784, 382] width 346 height 94
type textarea "h"
type textarea "carga de v2"
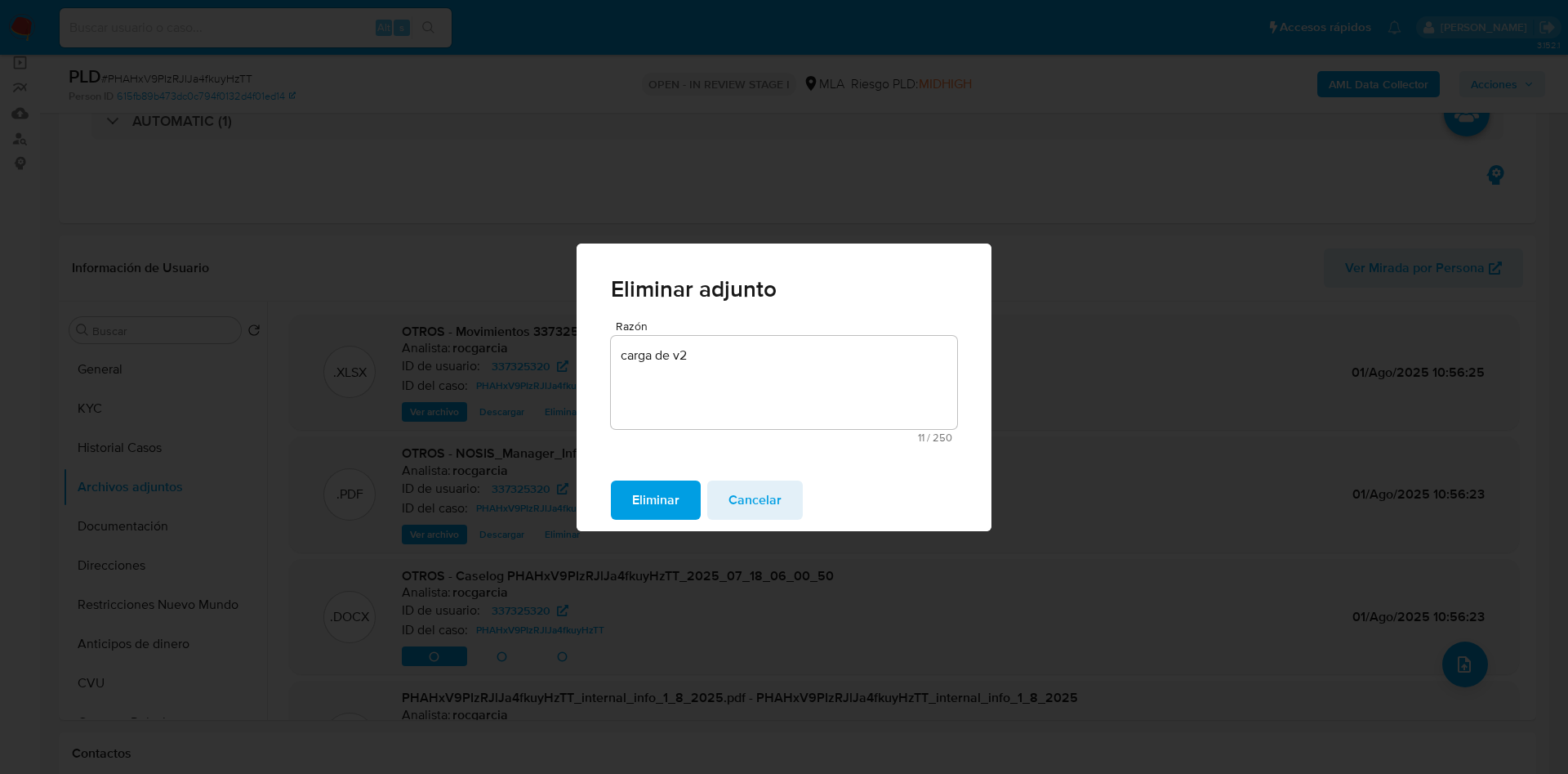
click at [647, 494] on span "Eliminar" at bounding box center [656, 500] width 48 height 36
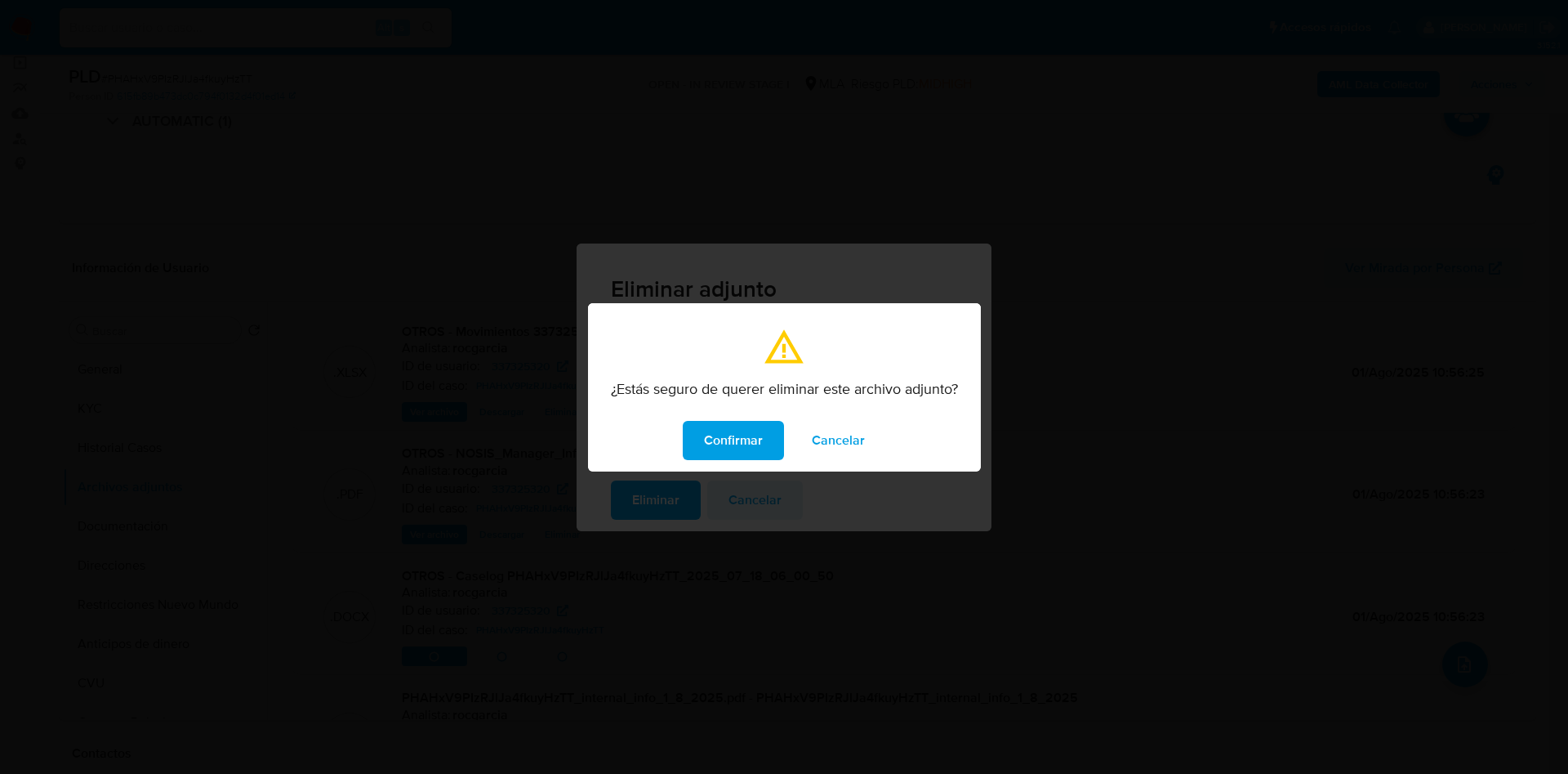
click at [715, 444] on span "Confirmar" at bounding box center [733, 440] width 59 height 36
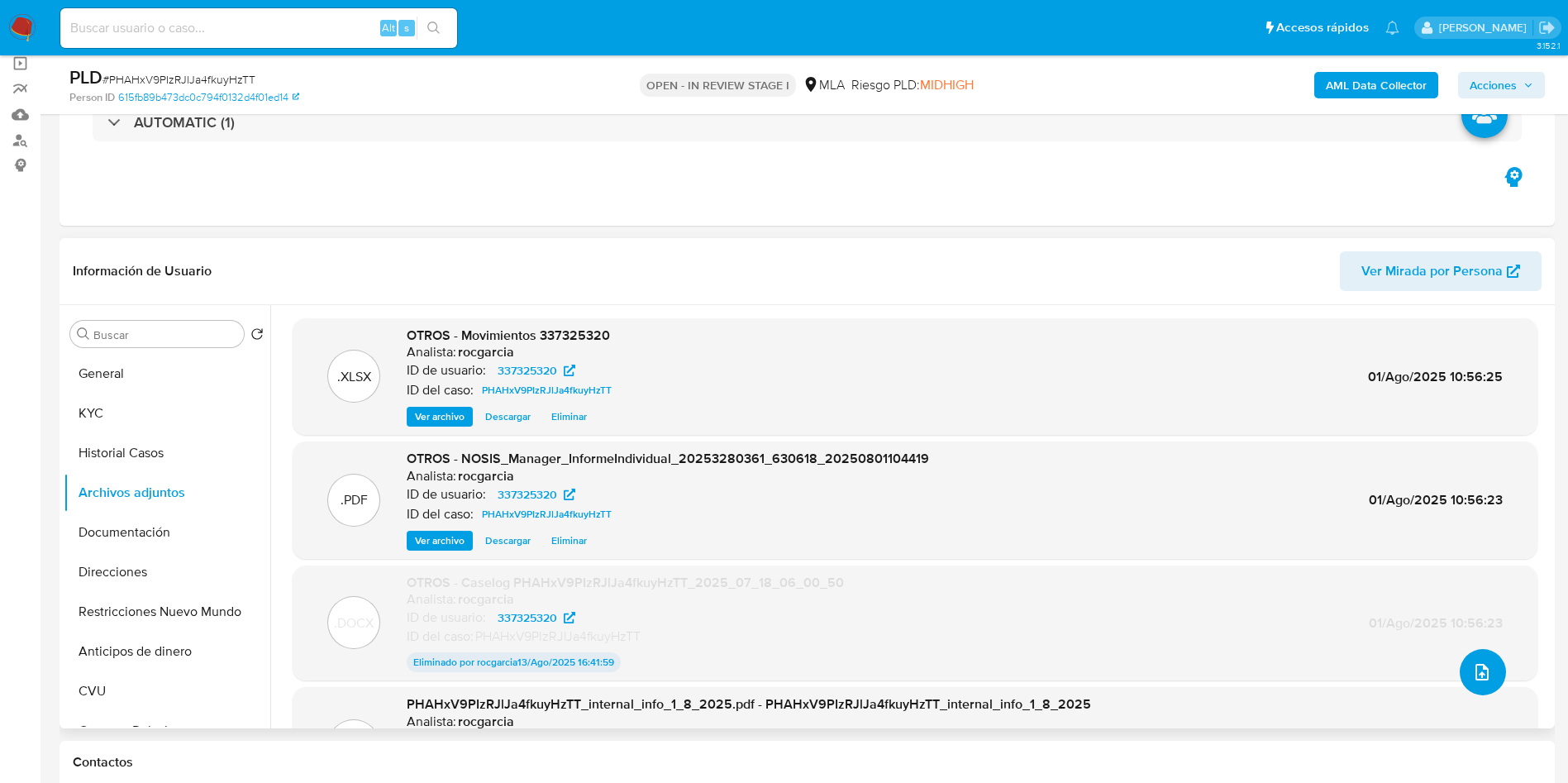
click at [1472, 662] on span "upload-file" at bounding box center [1482, 671] width 20 height 20
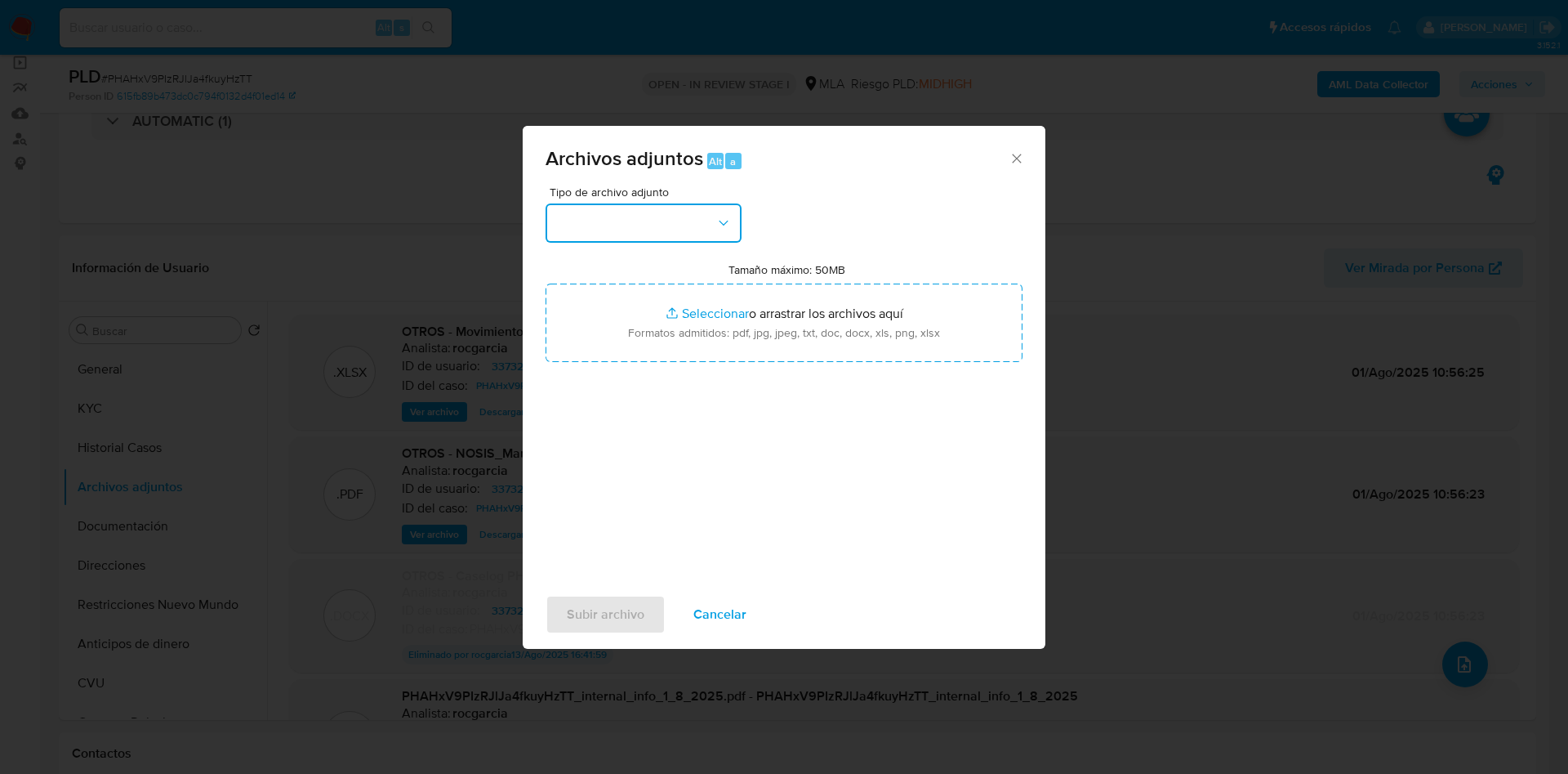
click at [657, 225] on button "button" at bounding box center [643, 222] width 196 height 39
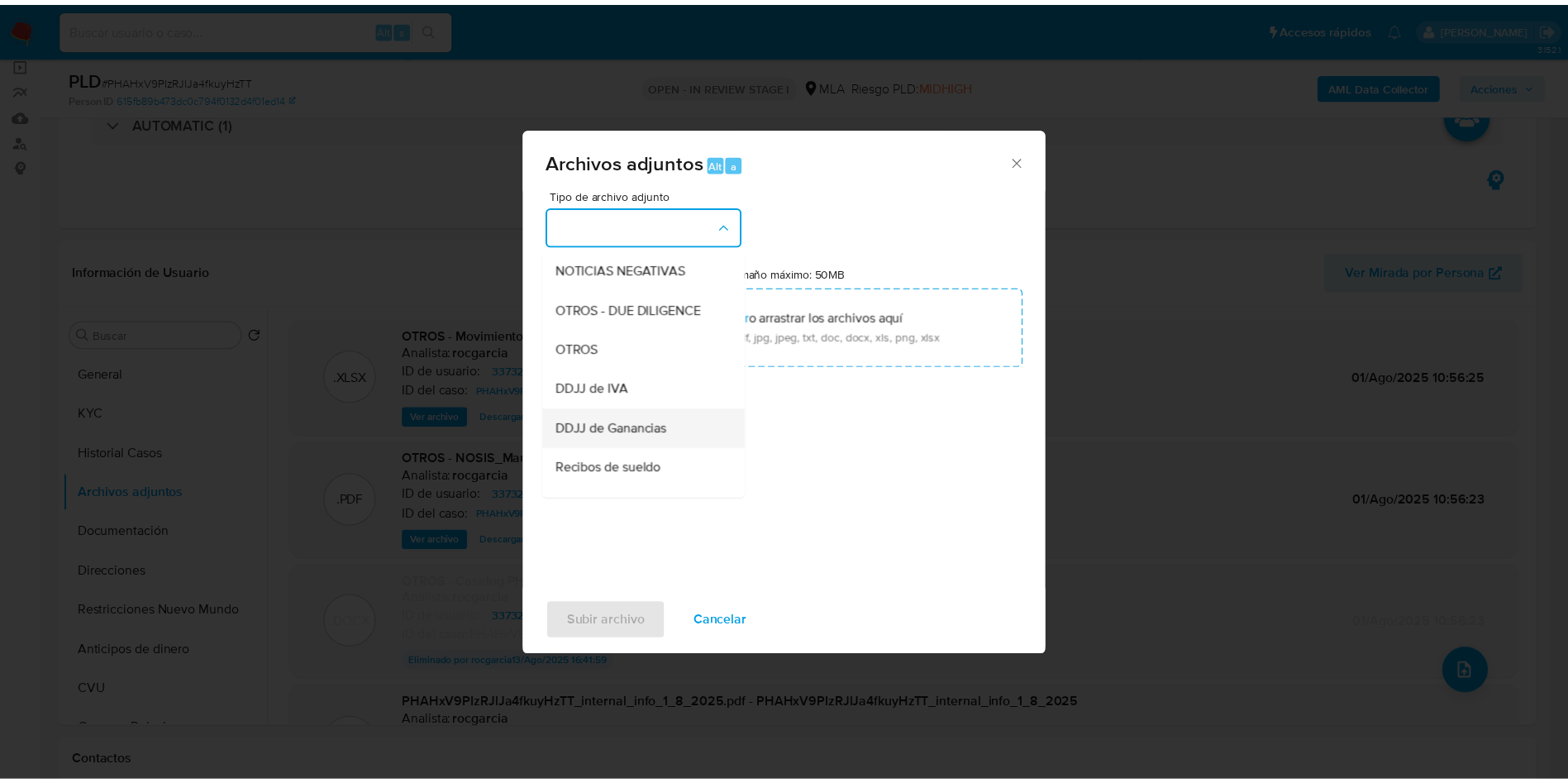
scroll to position [248, 0]
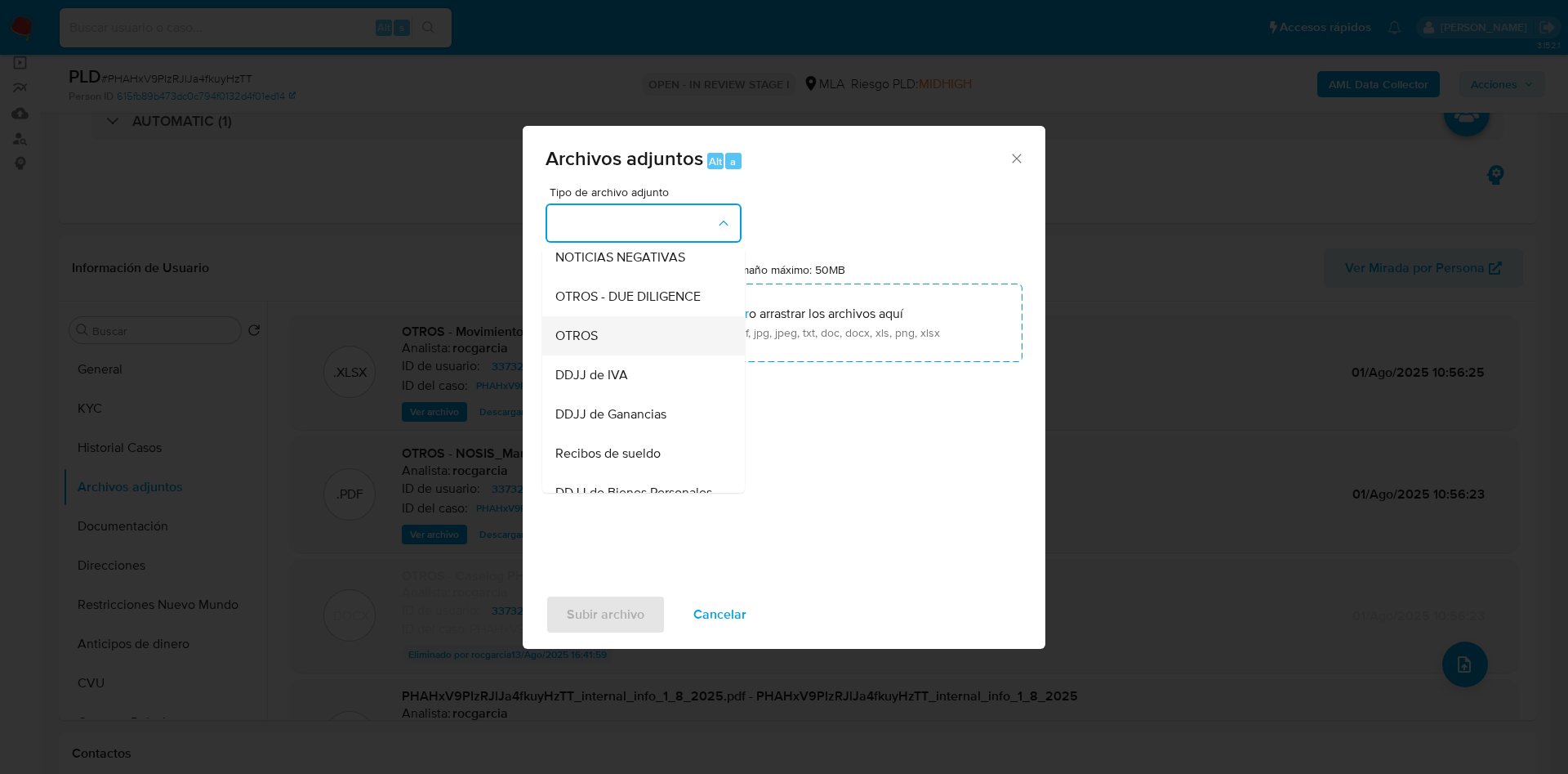
click at [611, 349] on div "OTROS" at bounding box center [638, 335] width 167 height 39
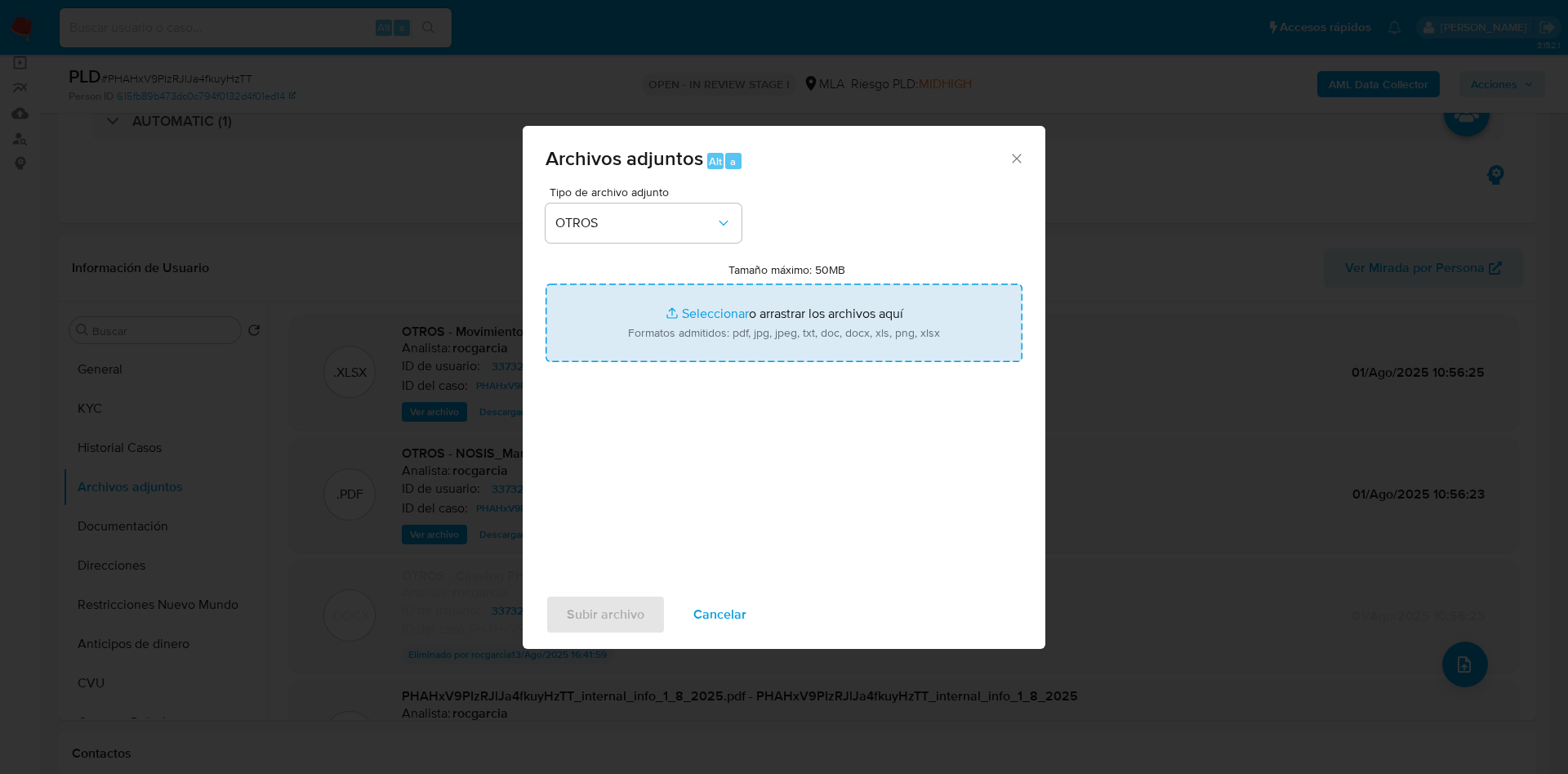
click at [710, 299] on input "Tamaño máximo: 50MB Seleccionar archivos" at bounding box center [784, 322] width 477 height 79
type input "C:\fakepath\Recibos de sueldo.pdf"
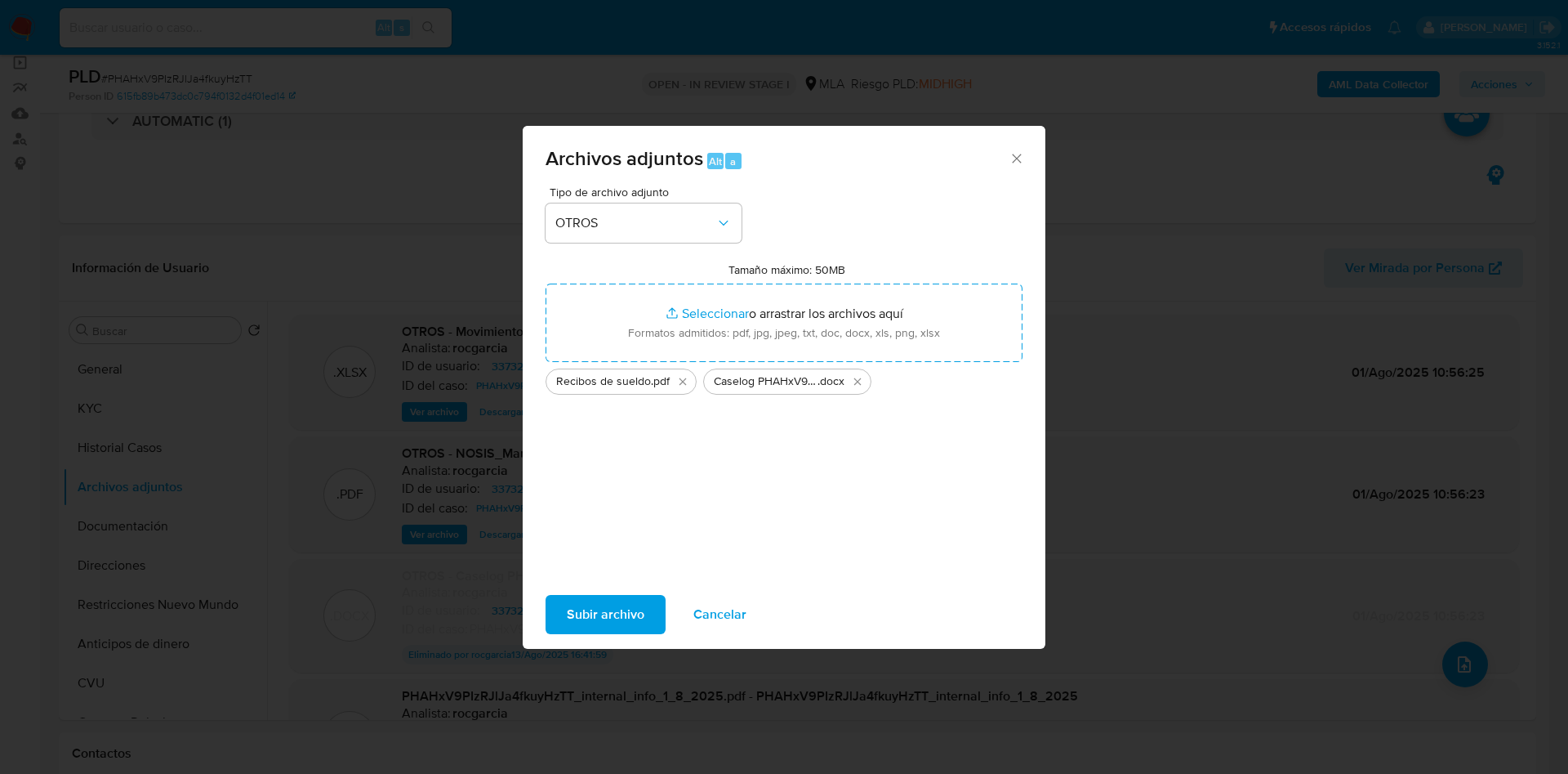
click at [602, 621] on span "Subir archivo" at bounding box center [605, 614] width 78 height 36
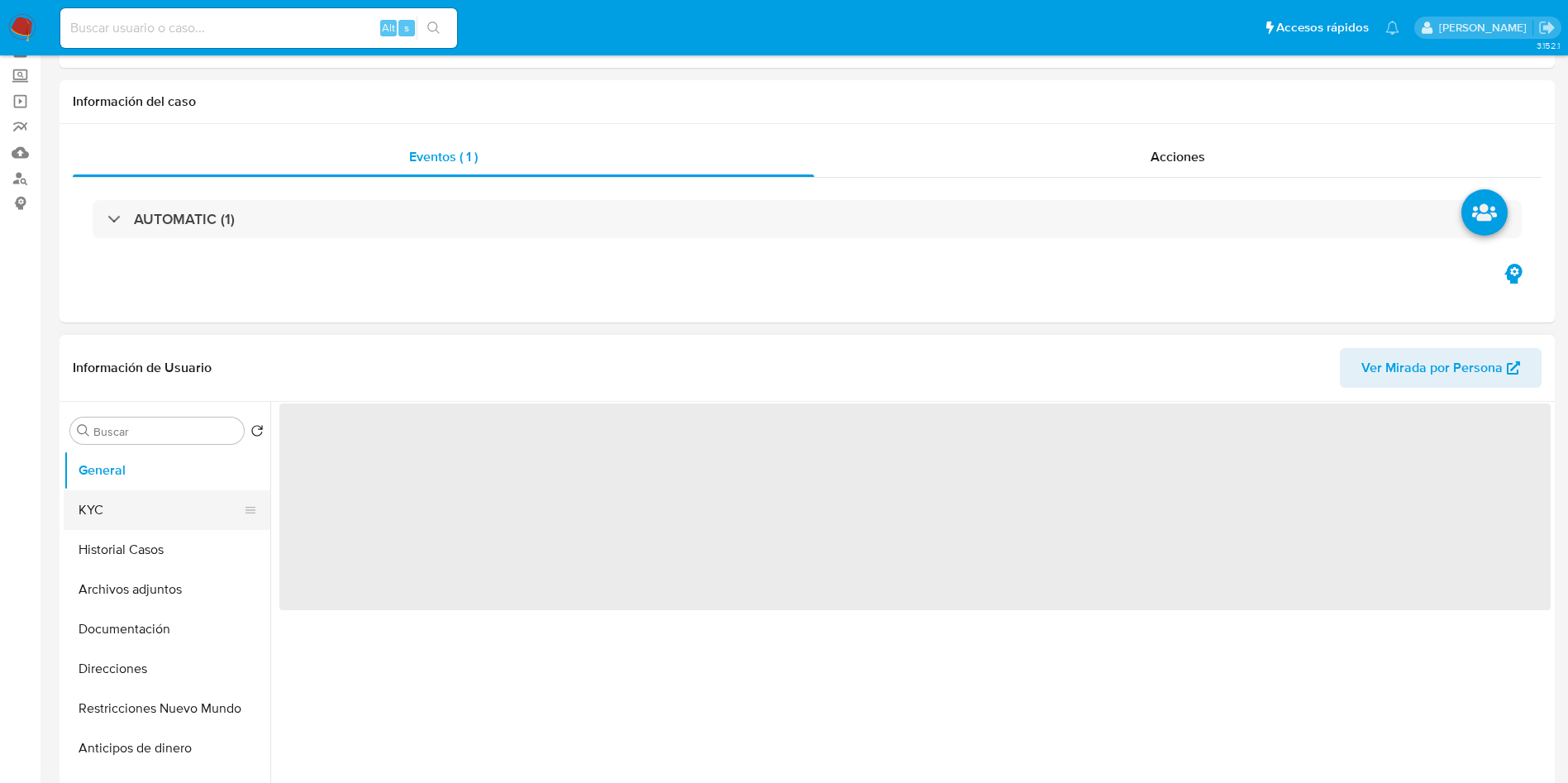
scroll to position [124, 0]
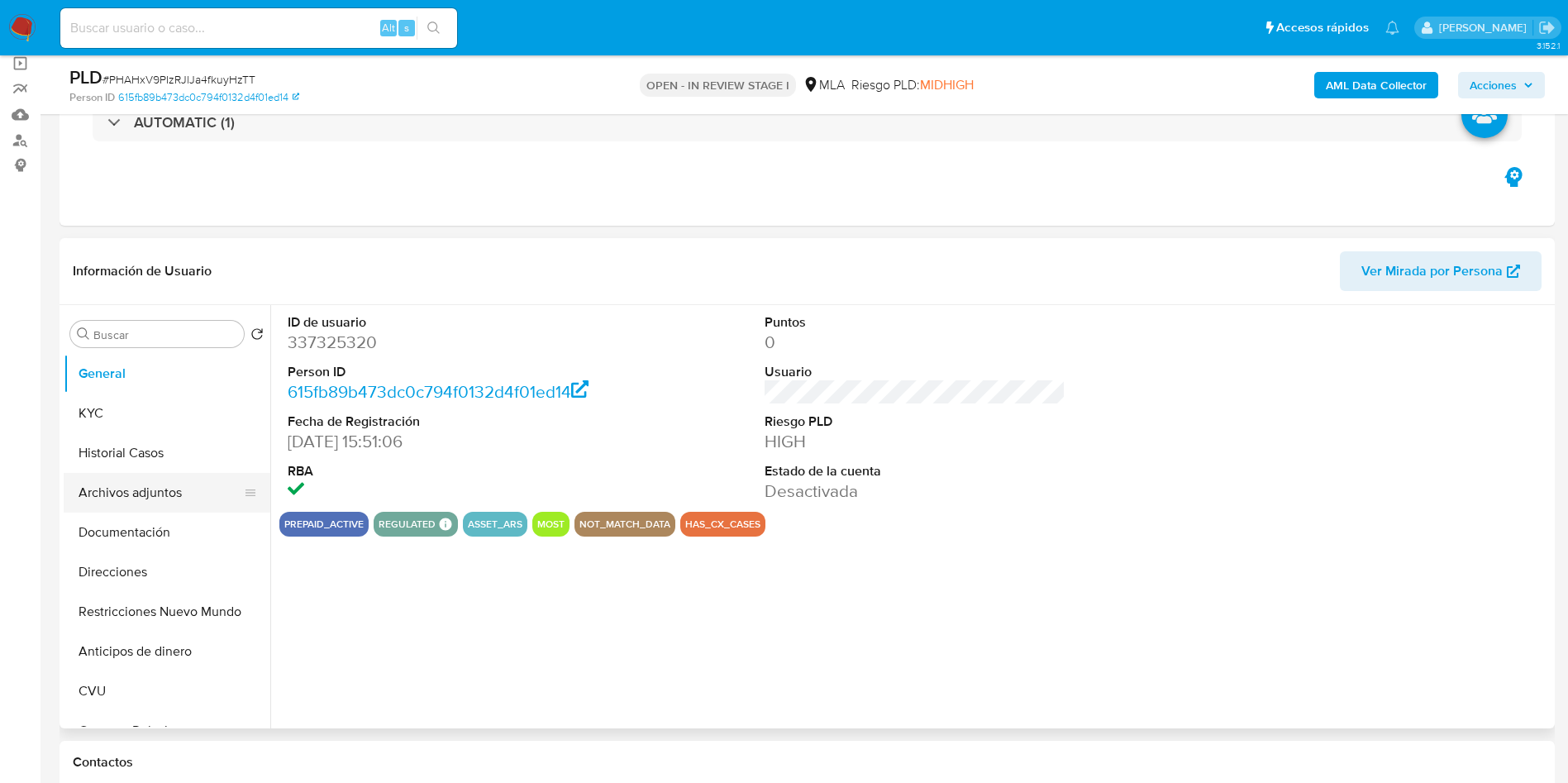
click at [116, 476] on button "Archivos adjuntos" at bounding box center [160, 492] width 194 height 39
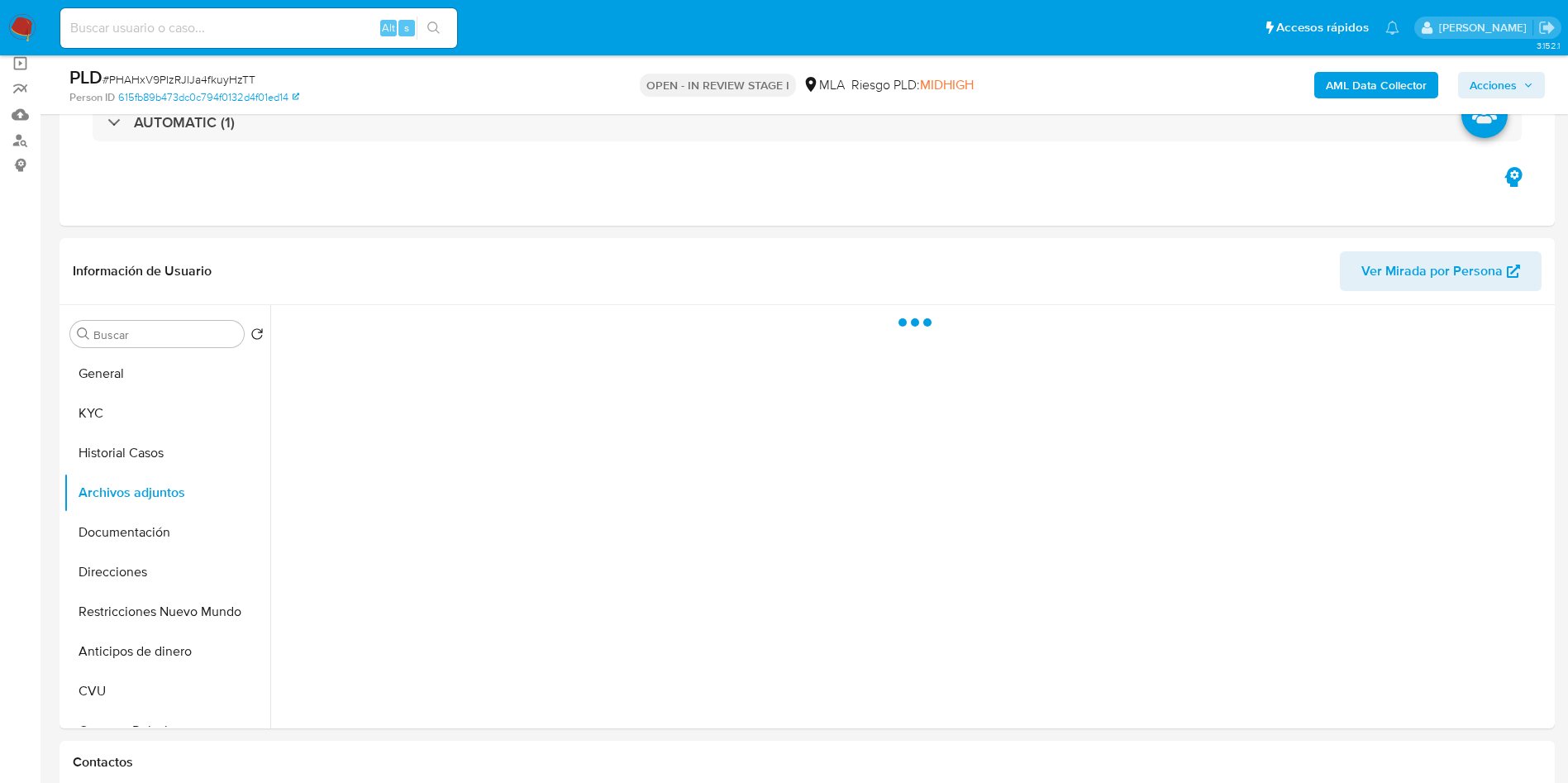
select select "10"
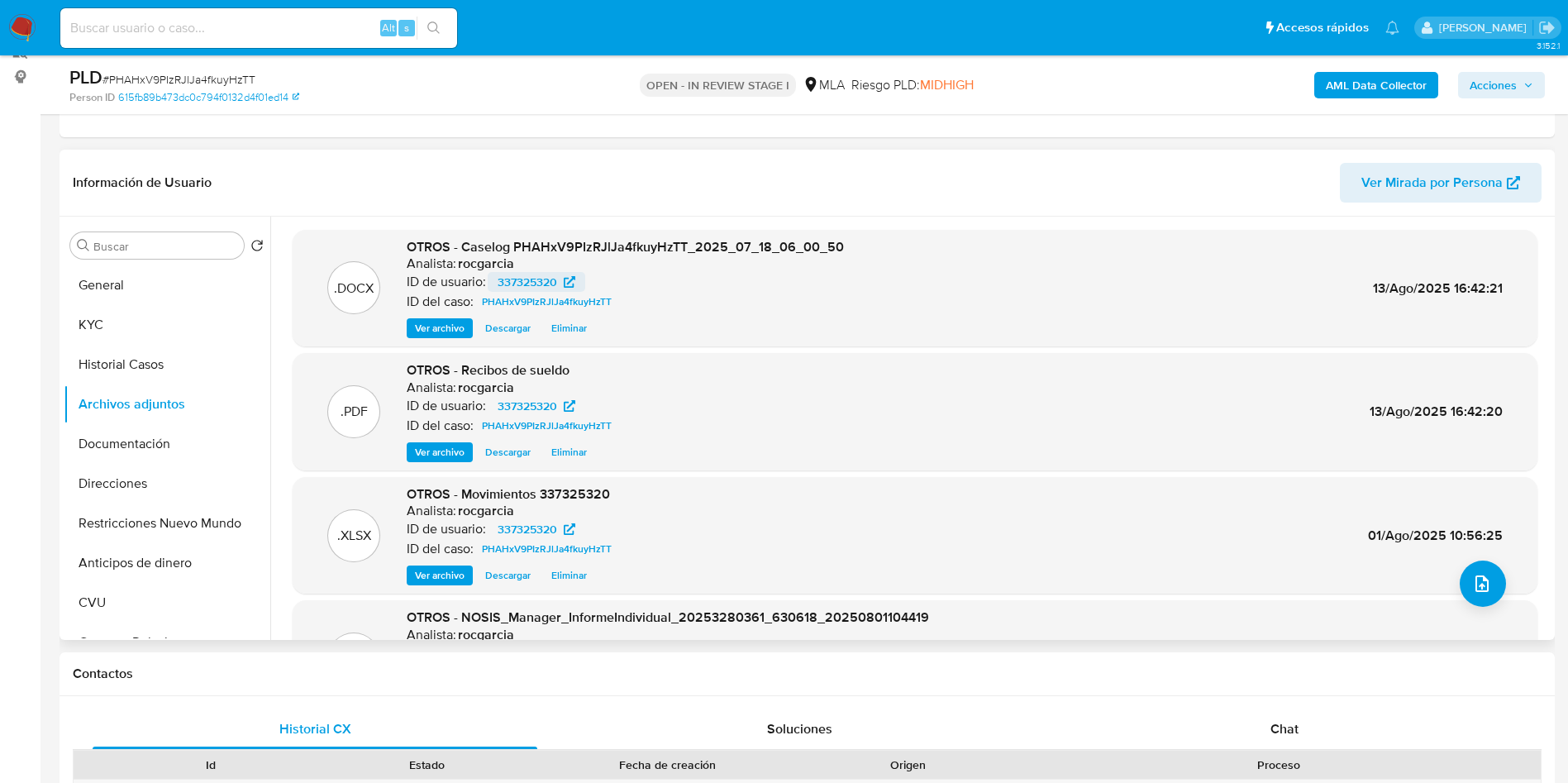
scroll to position [248, 0]
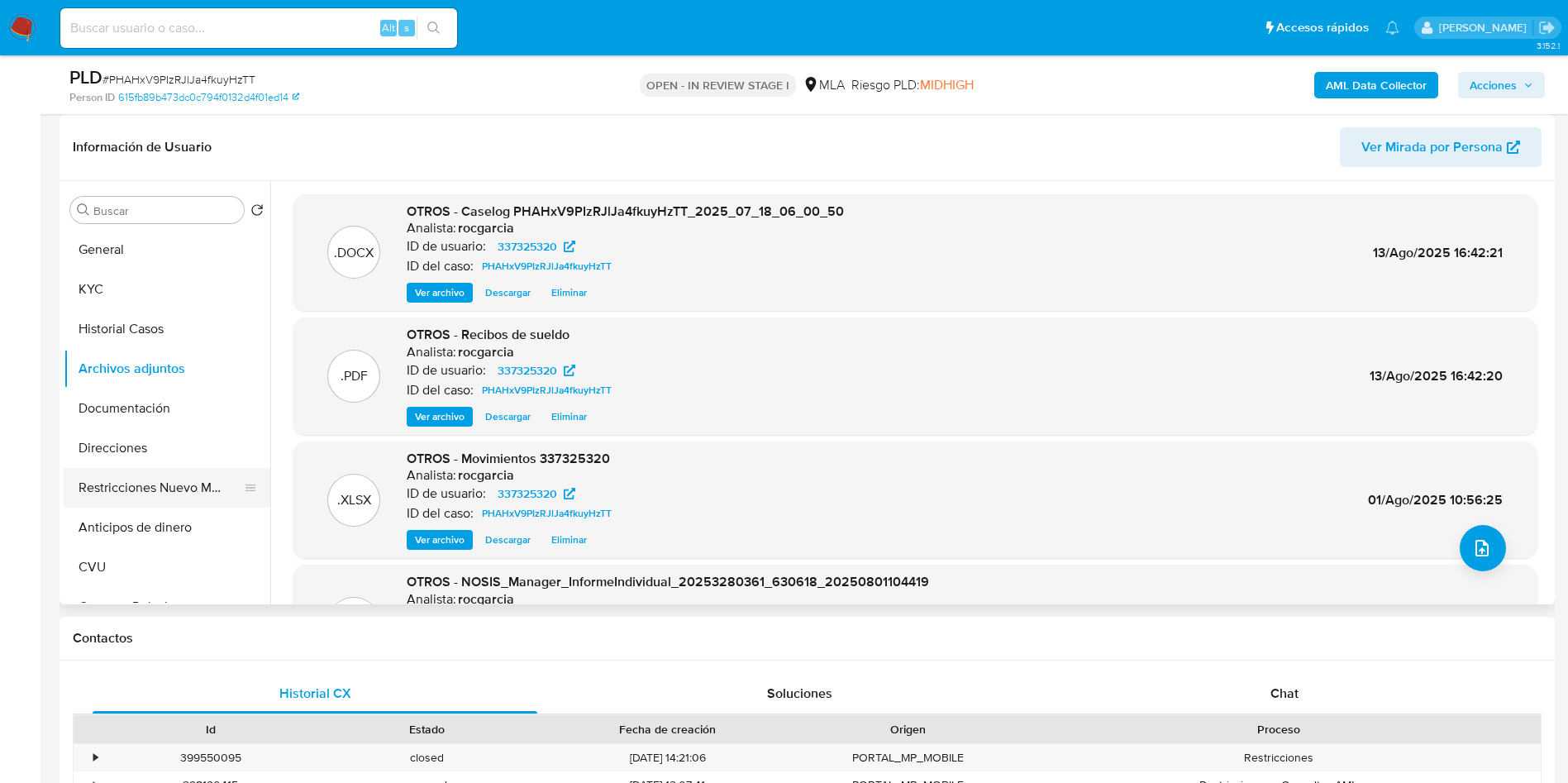
click at [130, 480] on button "Restricciones Nuevo Mundo" at bounding box center [160, 487] width 194 height 39
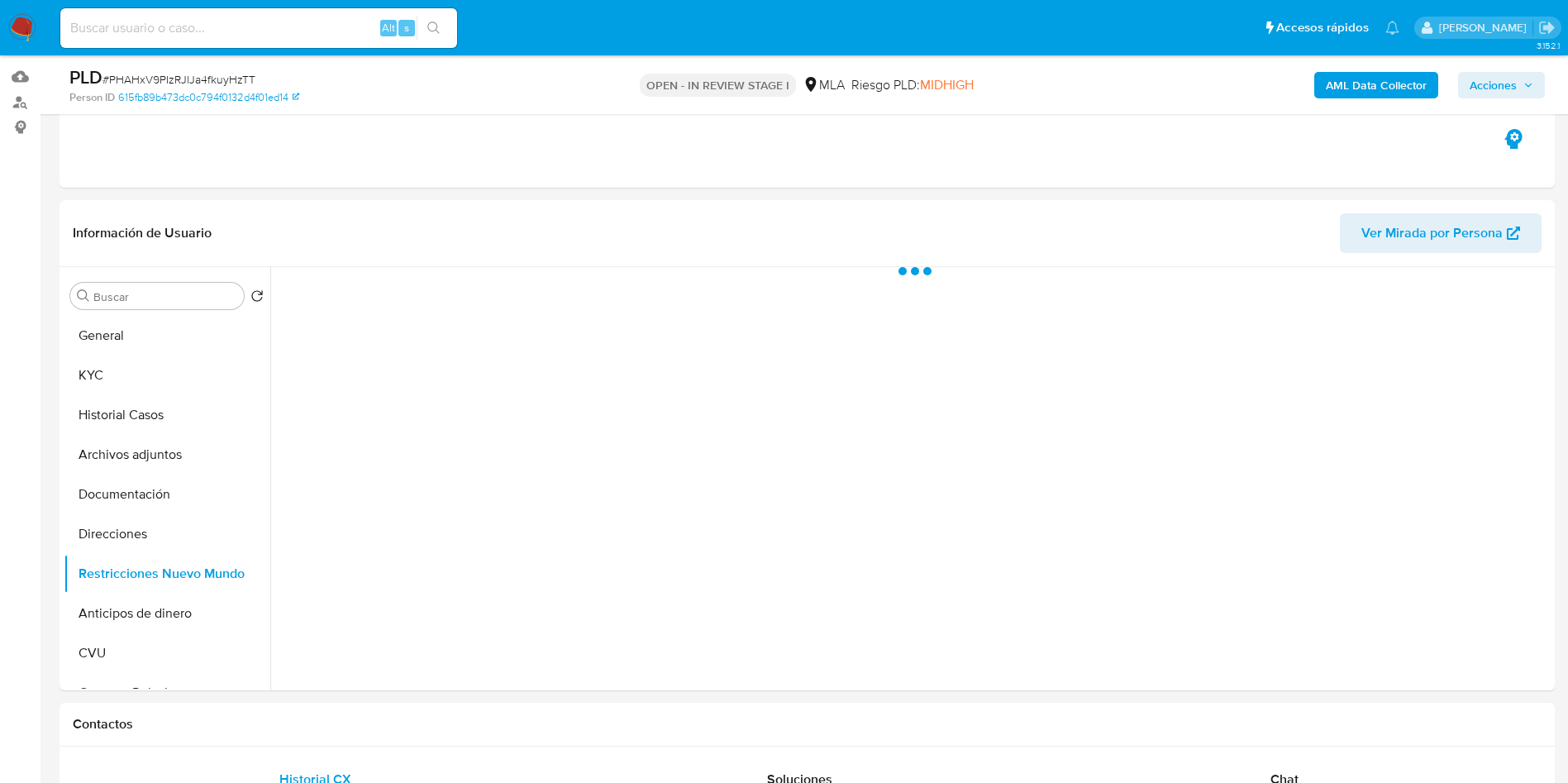
scroll to position [124, 0]
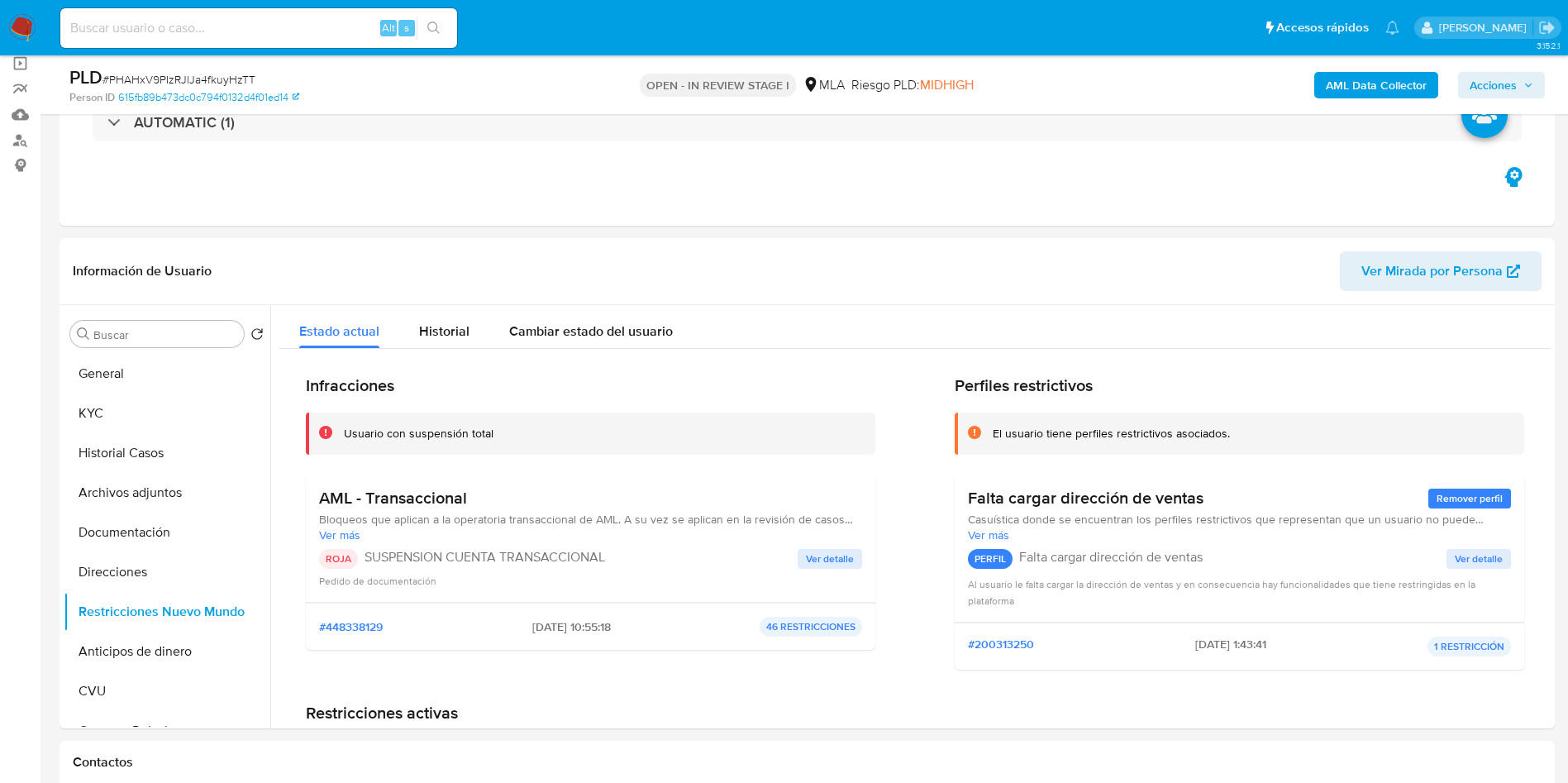
click at [1499, 82] on span "Acciones" at bounding box center [1493, 86] width 47 height 27
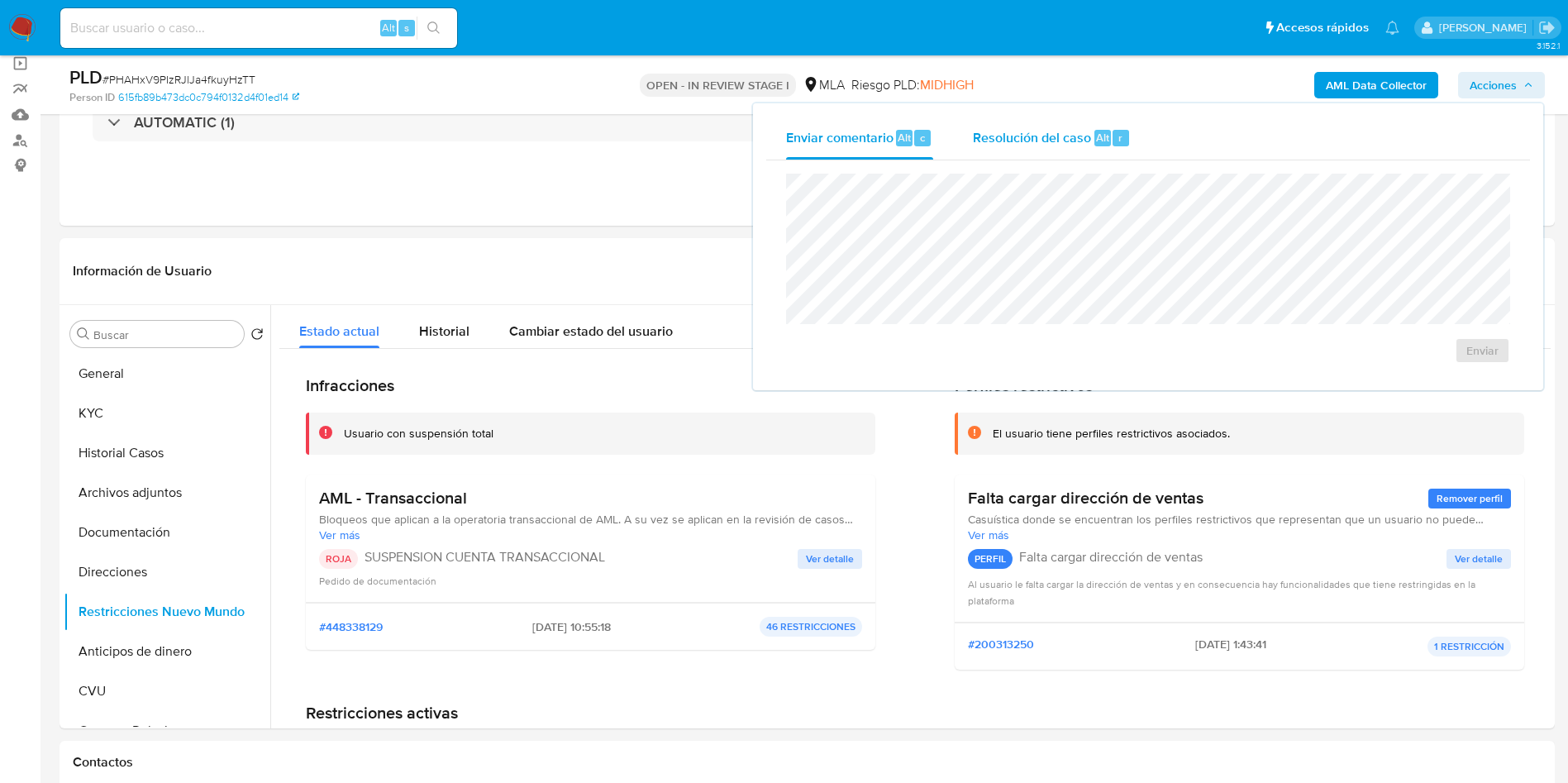
click at [1095, 133] on div "Alt" at bounding box center [1103, 137] width 17 height 17
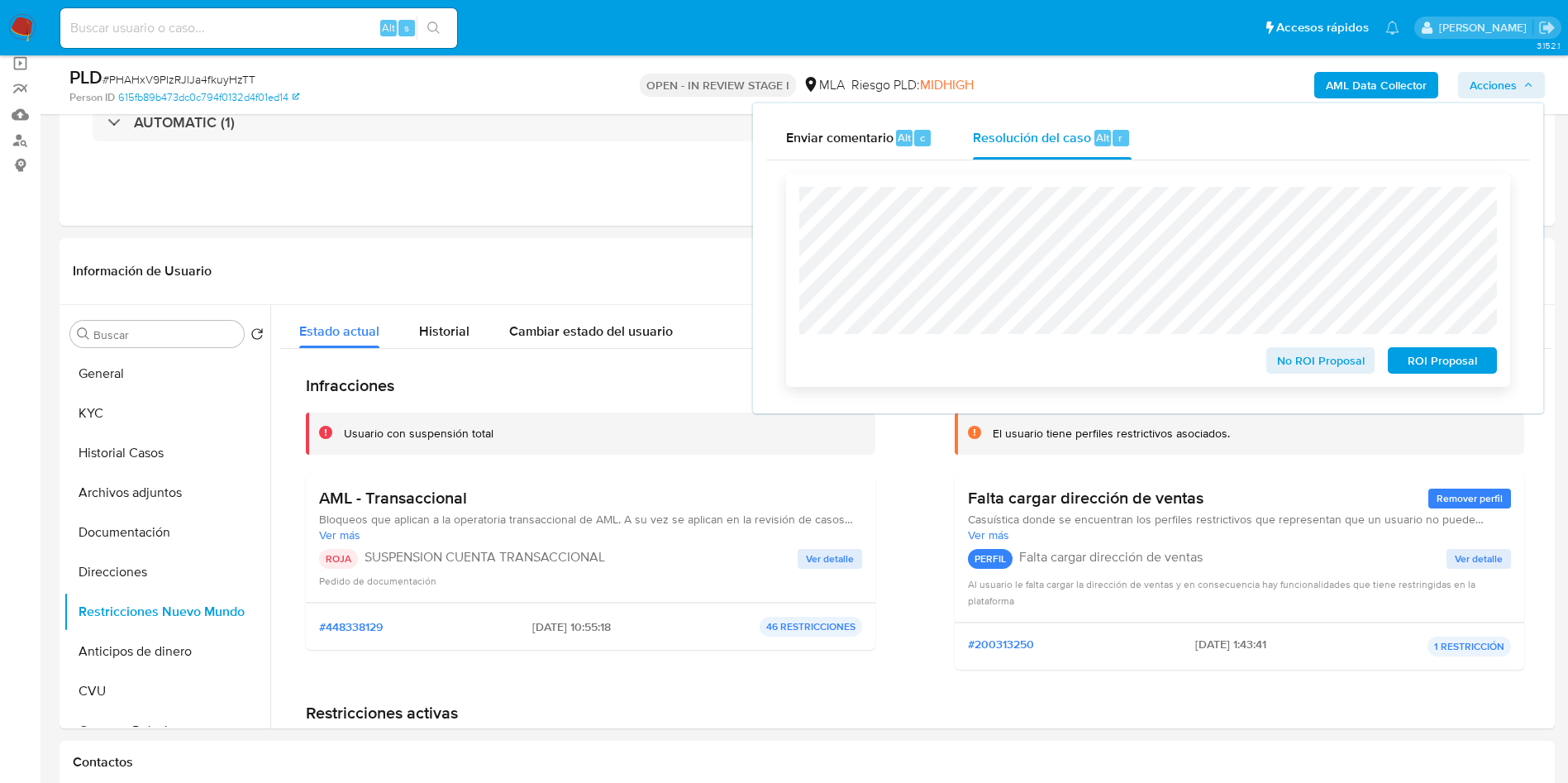
click at [1429, 367] on span "ROI Proposal" at bounding box center [1442, 361] width 86 height 23
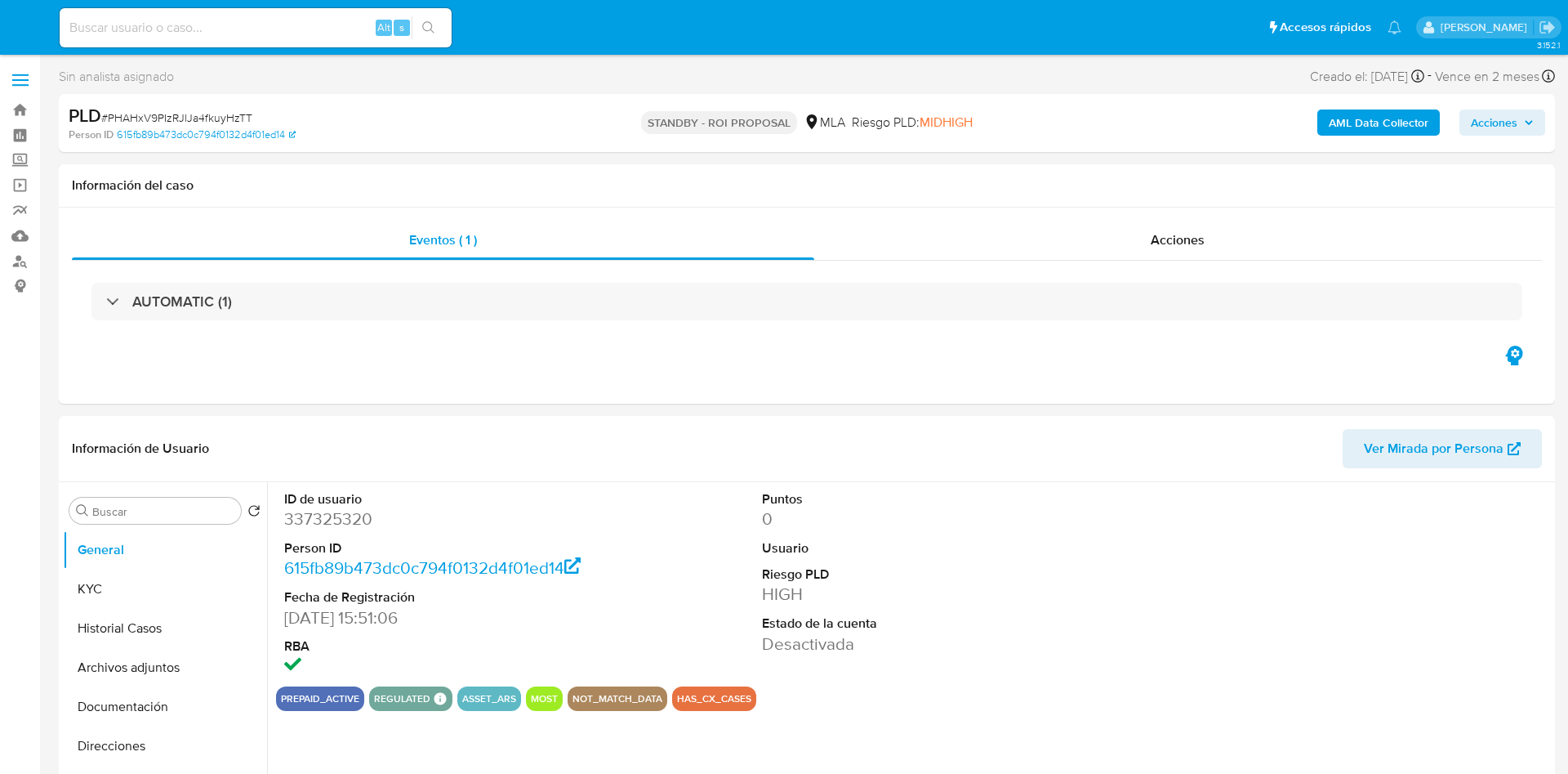
select select "10"
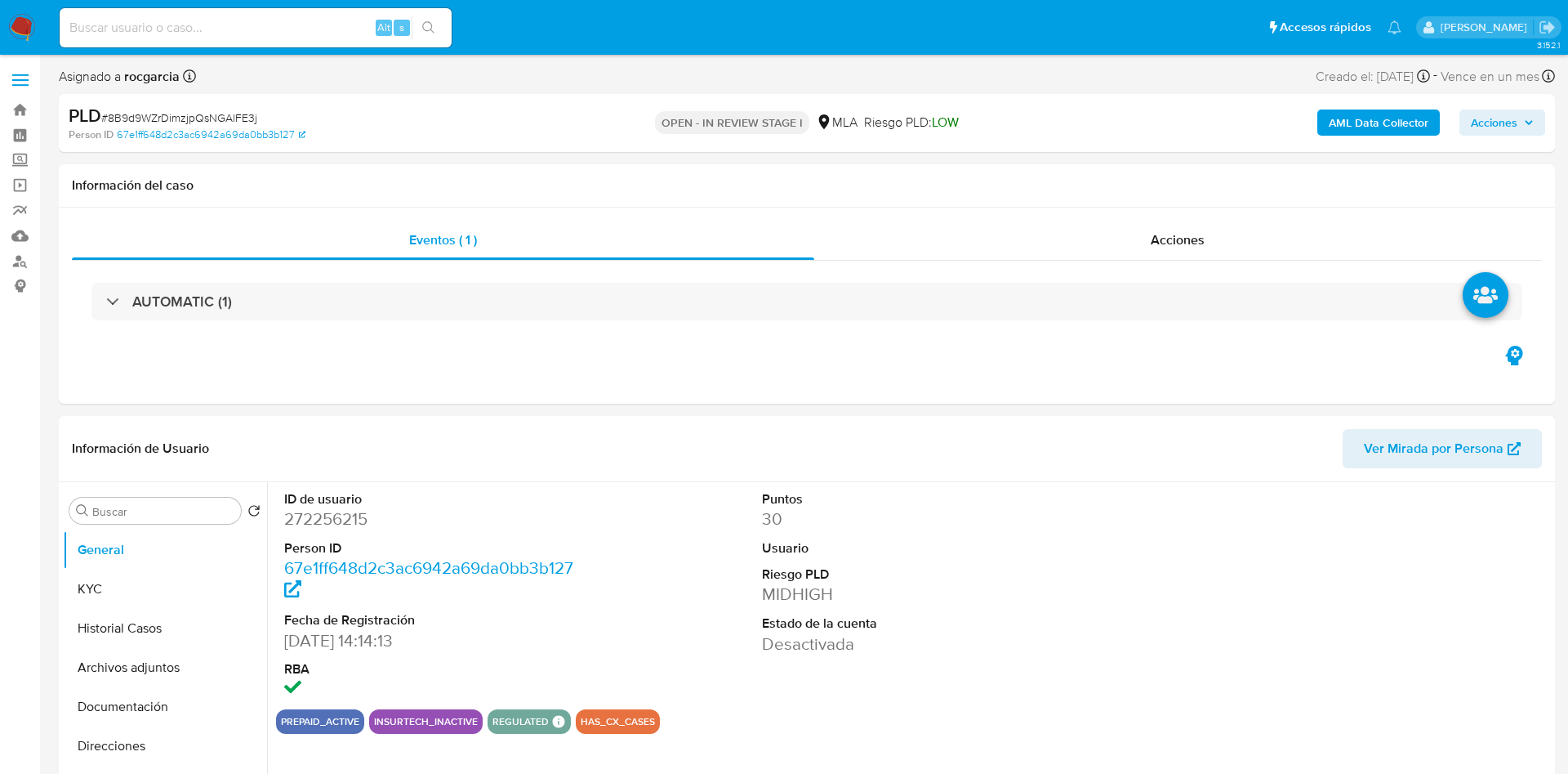
select select "10"
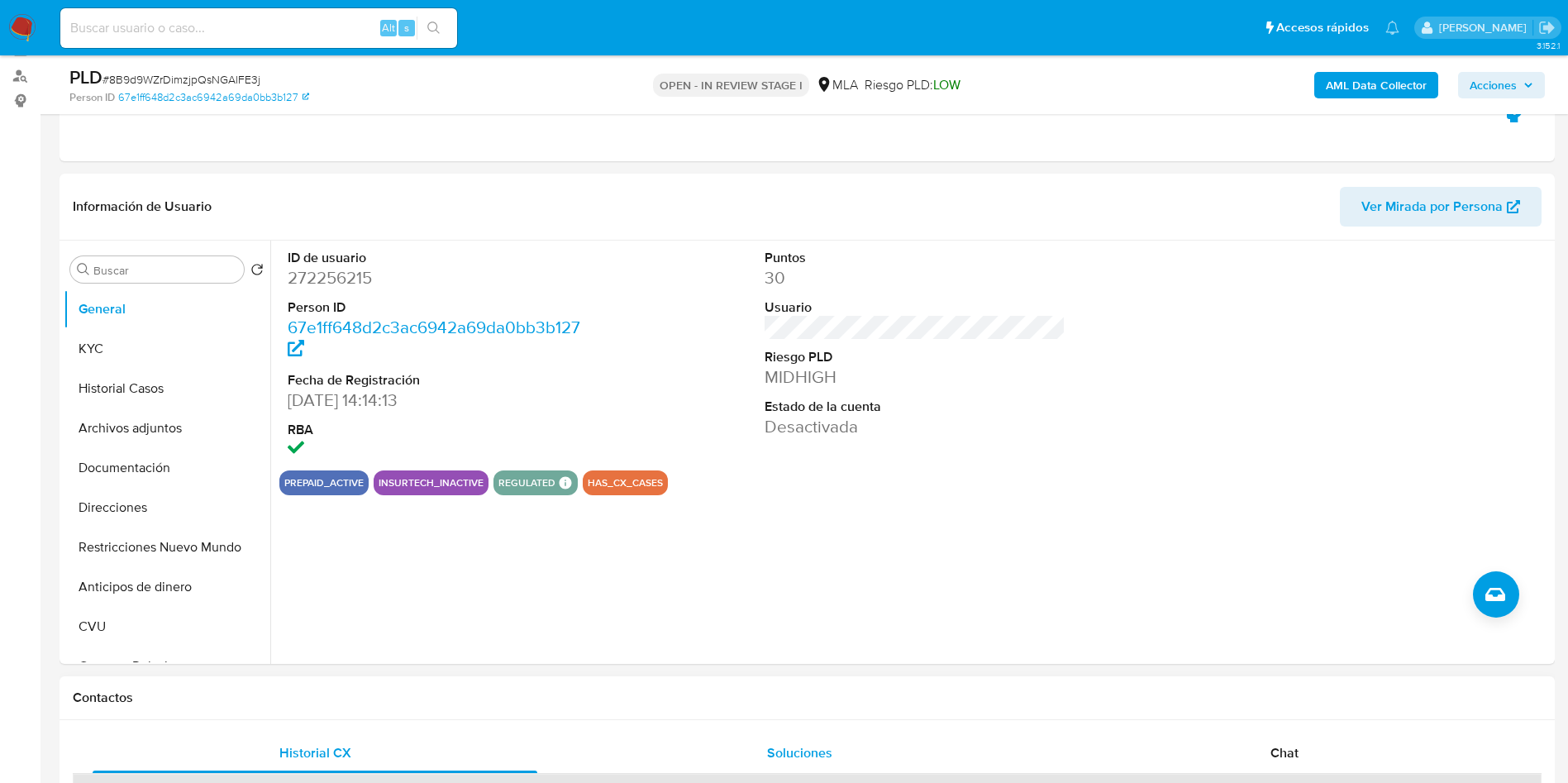
scroll to position [496, 0]
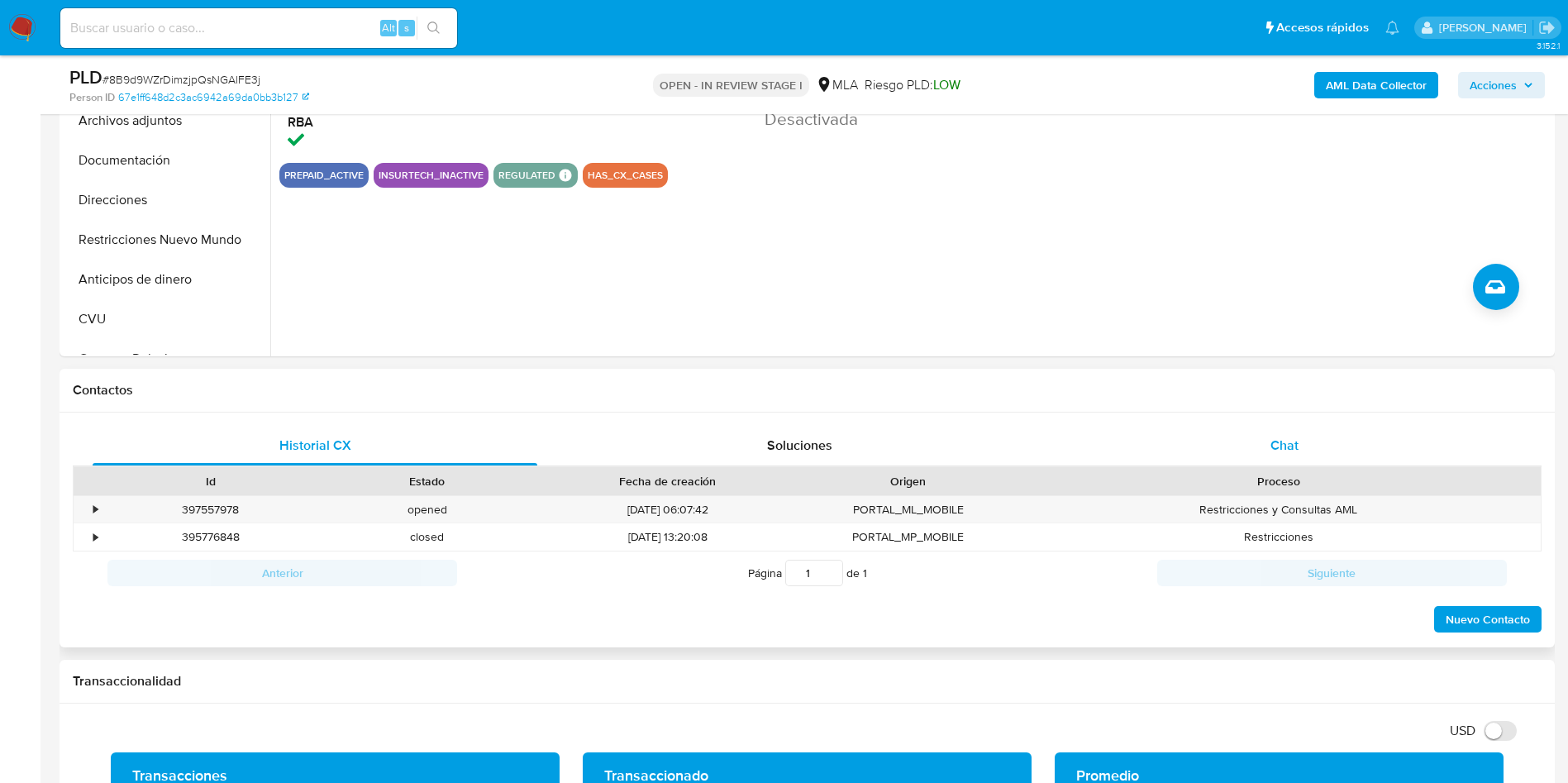
click at [1303, 440] on div "Chat" at bounding box center [1284, 446] width 445 height 39
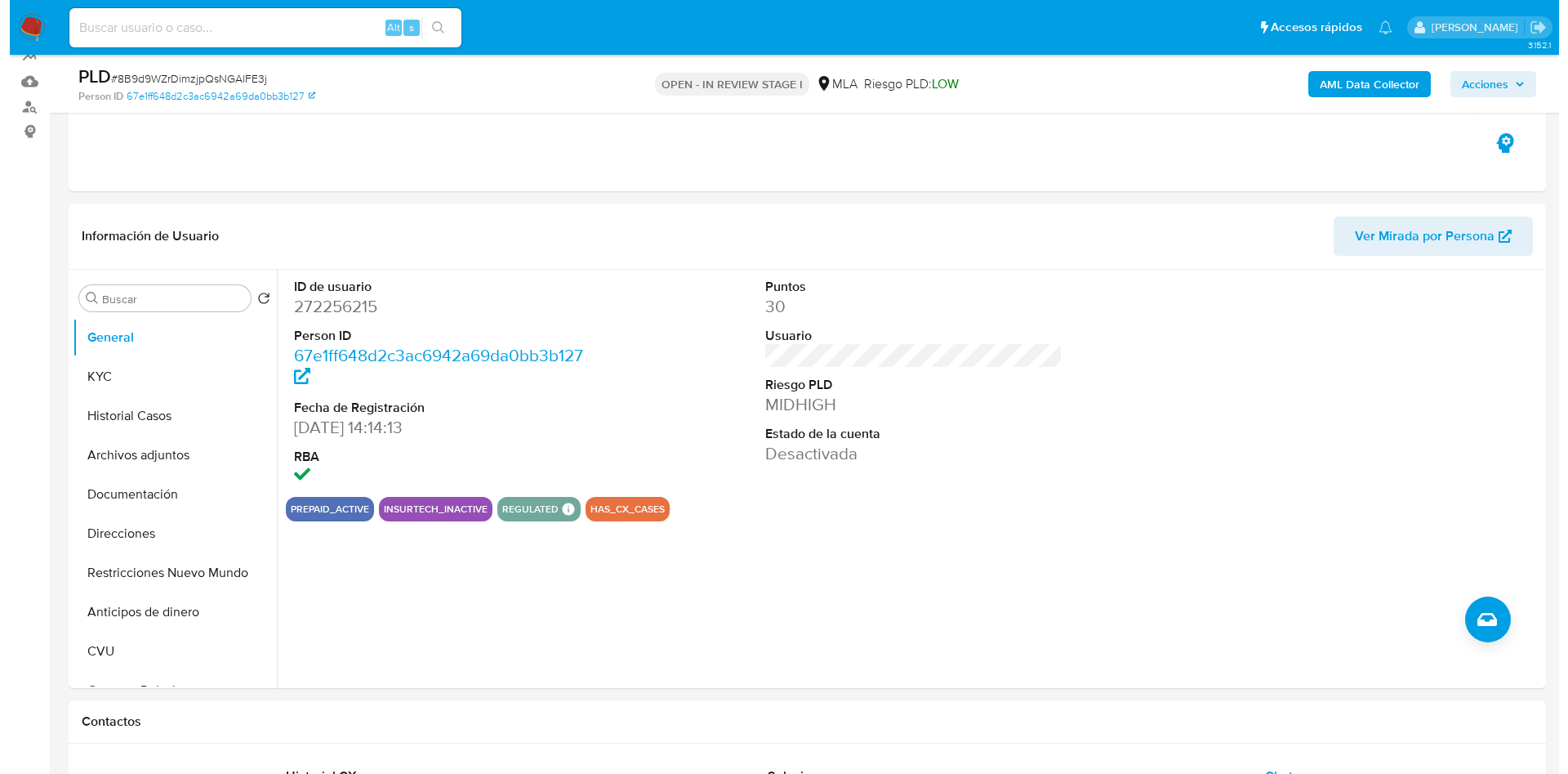
scroll to position [123, 0]
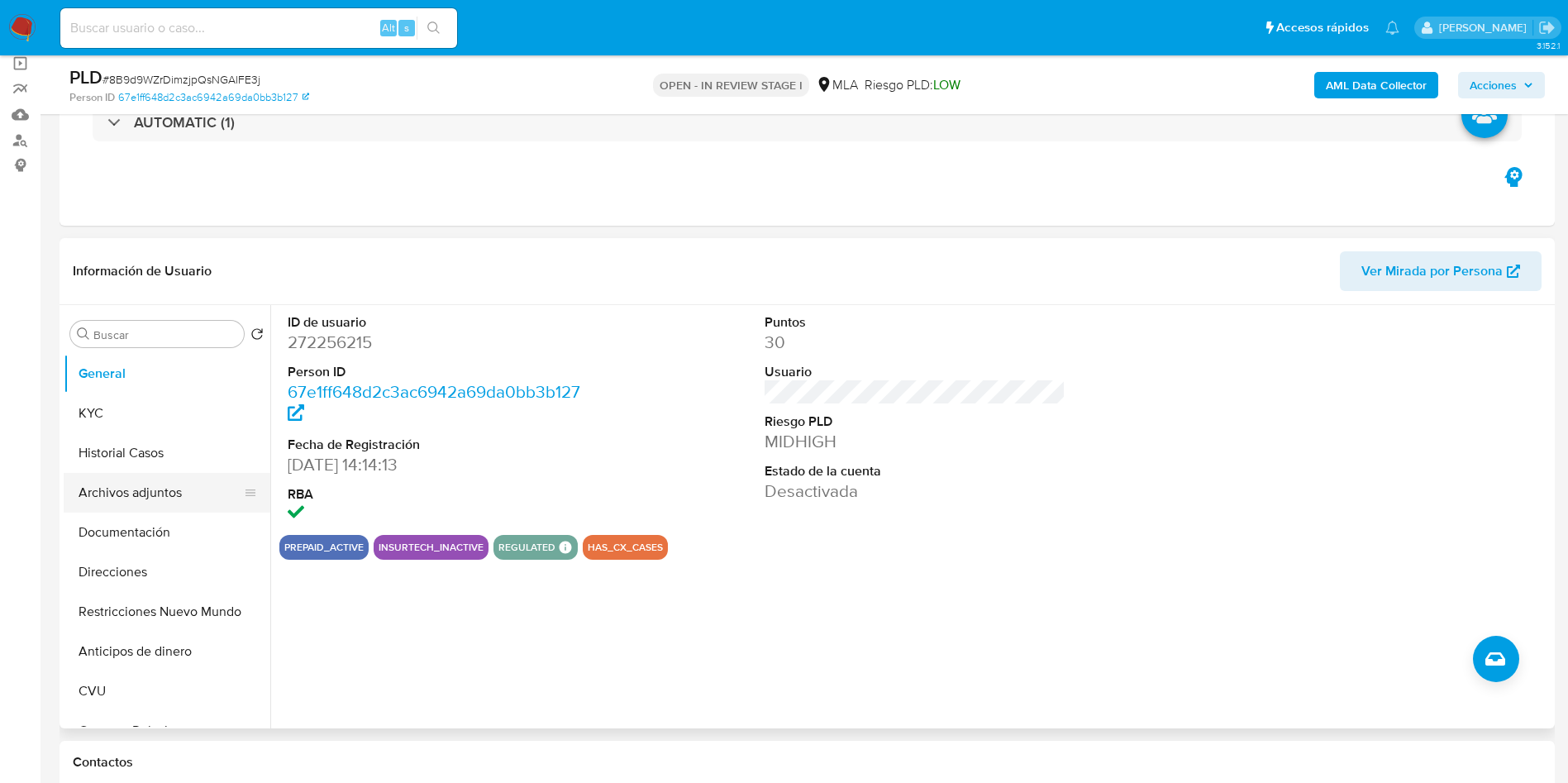
click at [125, 494] on button "Archivos adjuntos" at bounding box center [160, 492] width 194 height 39
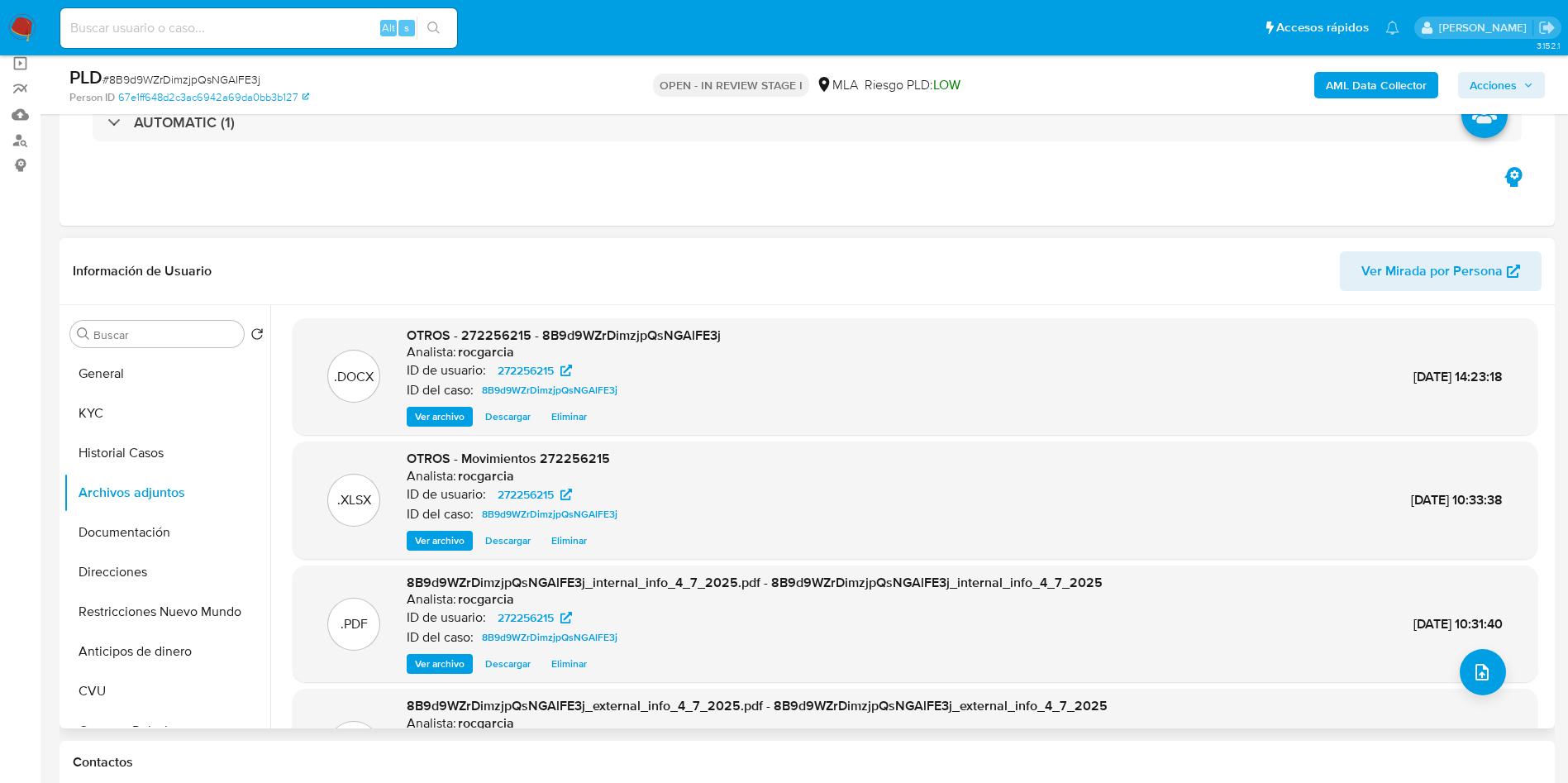
click at [577, 414] on span "Eliminar" at bounding box center [569, 416] width 36 height 17
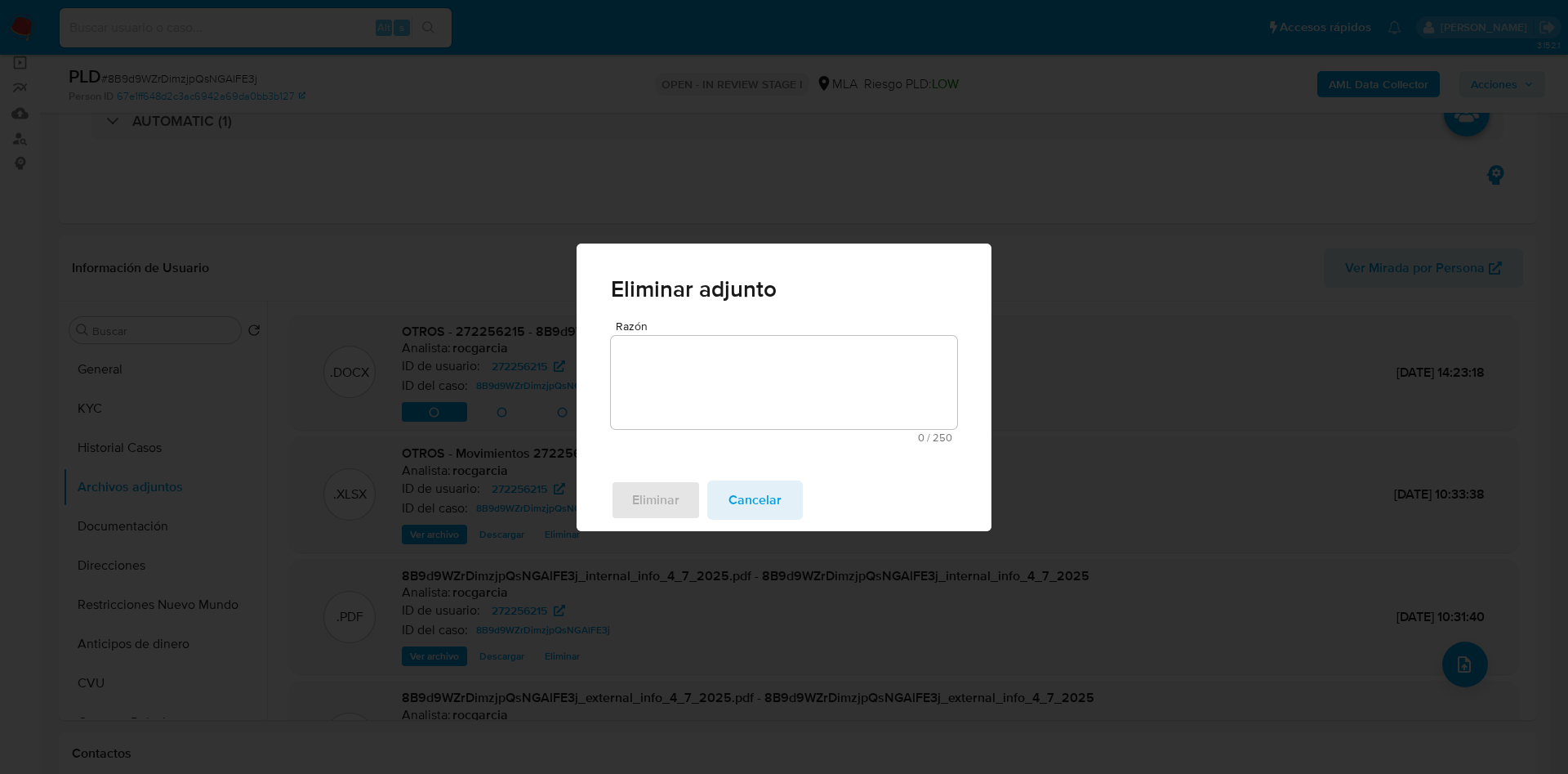
click at [663, 391] on textarea "Razón" at bounding box center [784, 382] width 346 height 94
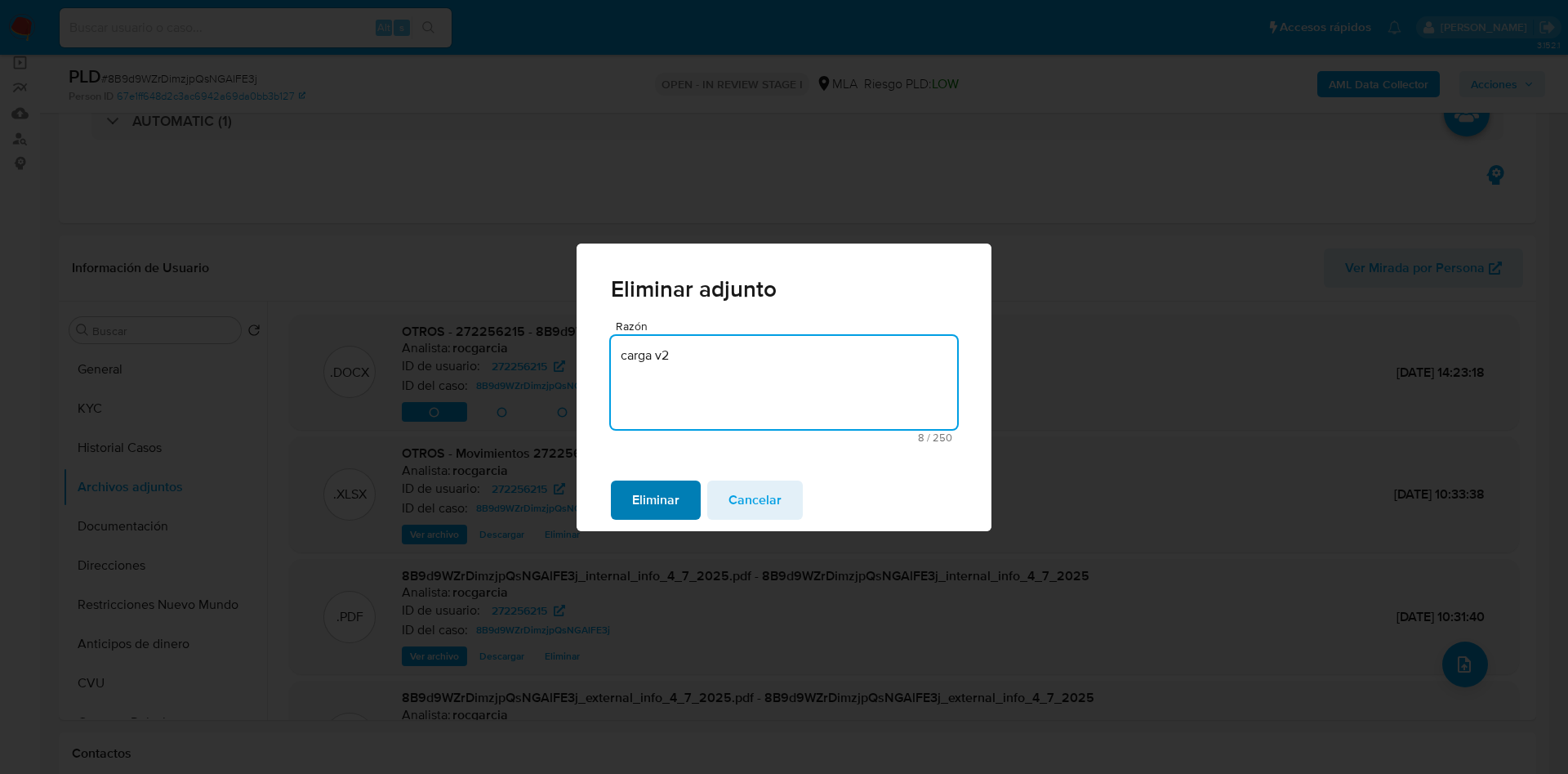
type textarea "carga v2"
click at [633, 488] on span "Eliminar" at bounding box center [656, 500] width 48 height 36
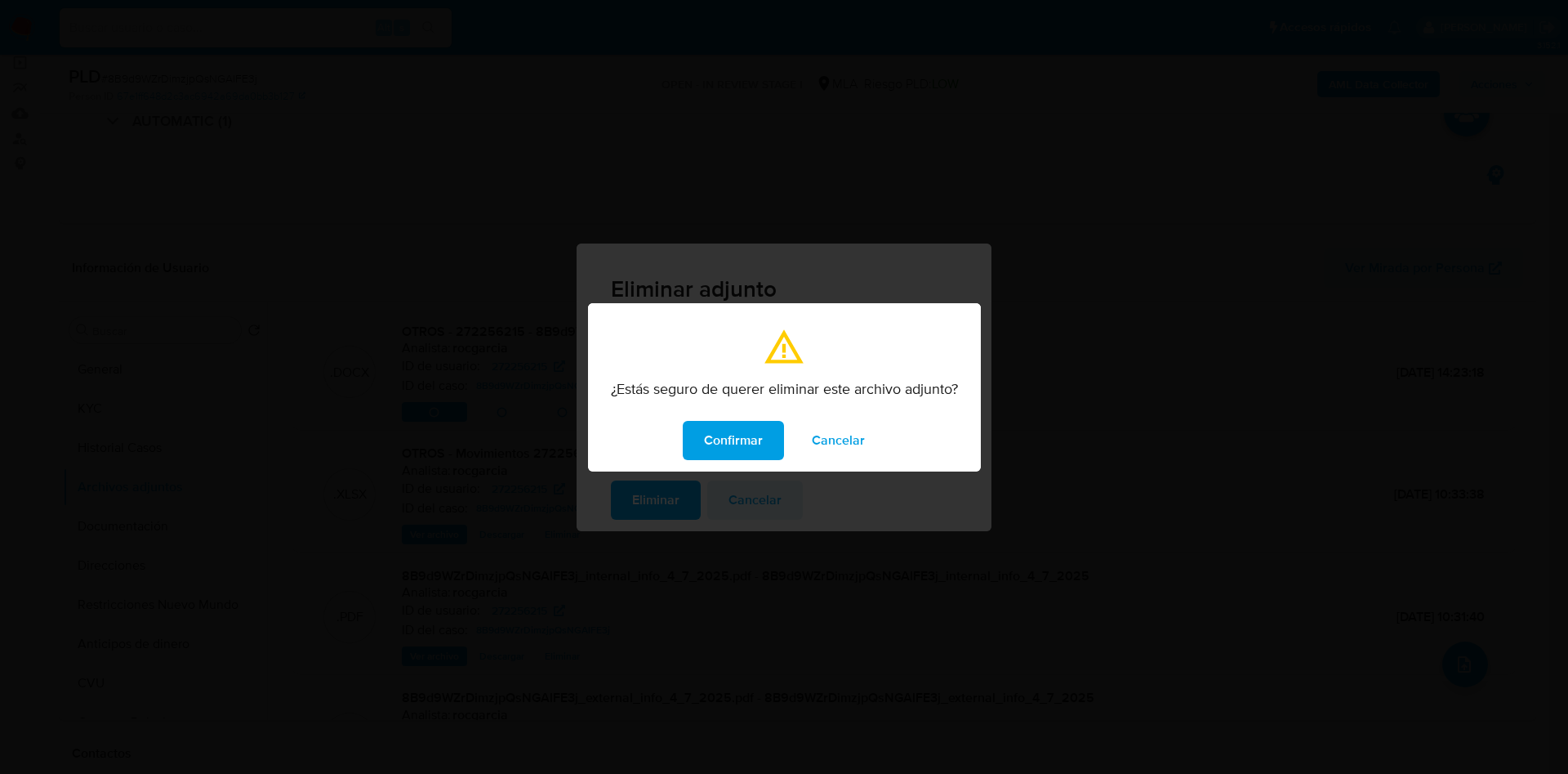
click at [719, 436] on span "Confirmar" at bounding box center [733, 440] width 59 height 36
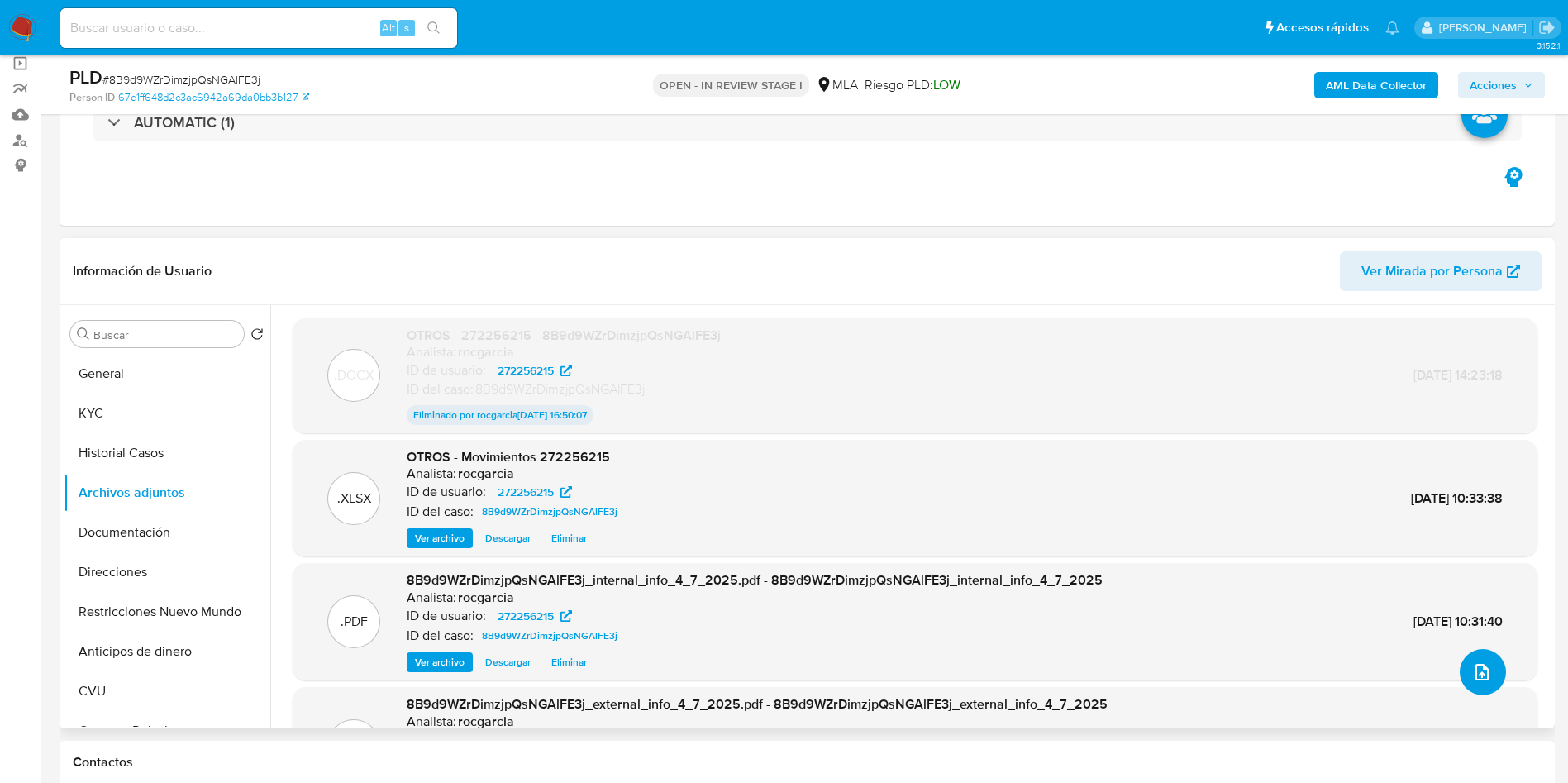
click at [1482, 682] on button "upload-file" at bounding box center [1483, 672] width 46 height 46
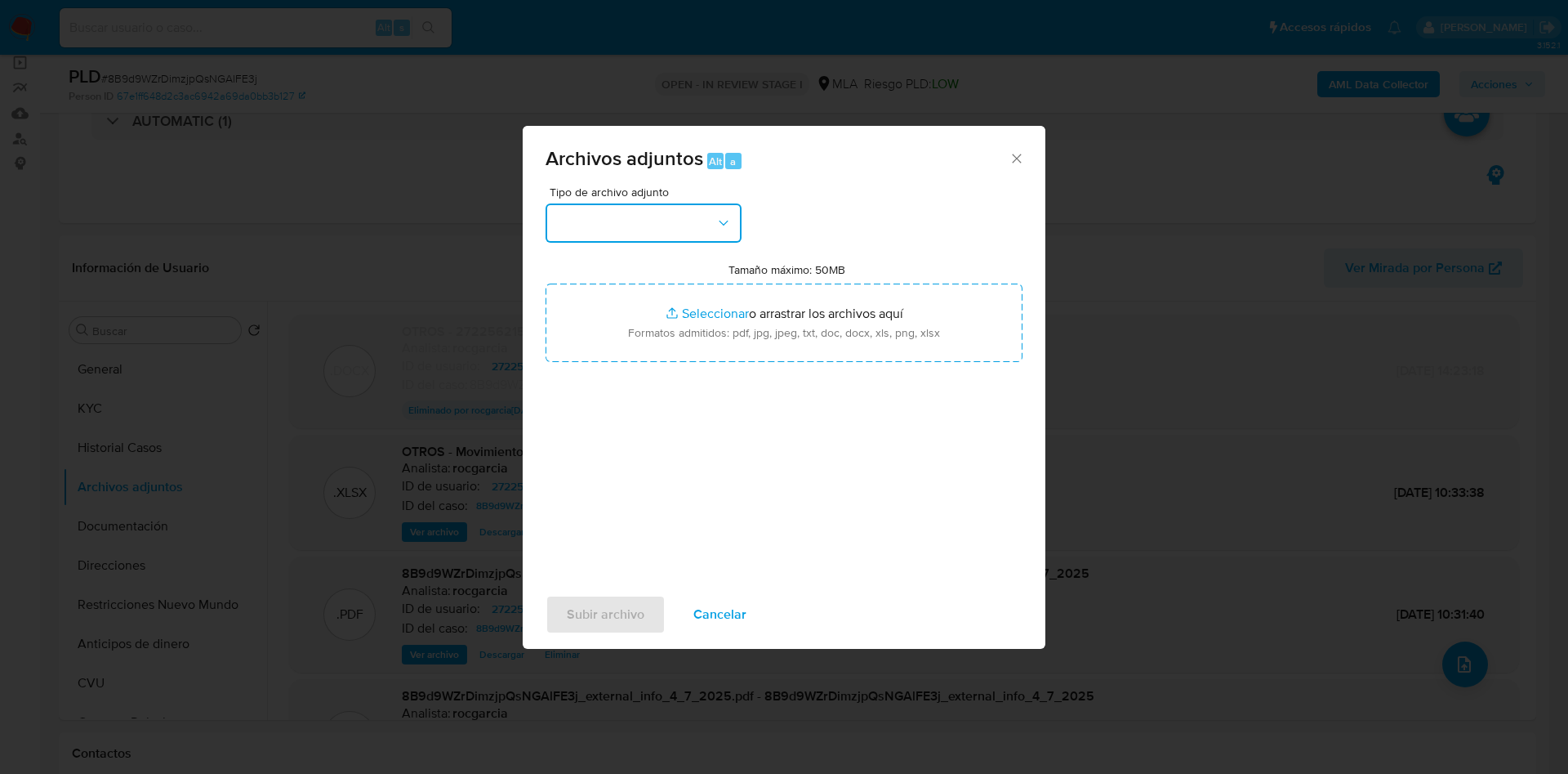
click at [694, 237] on button "button" at bounding box center [643, 222] width 196 height 39
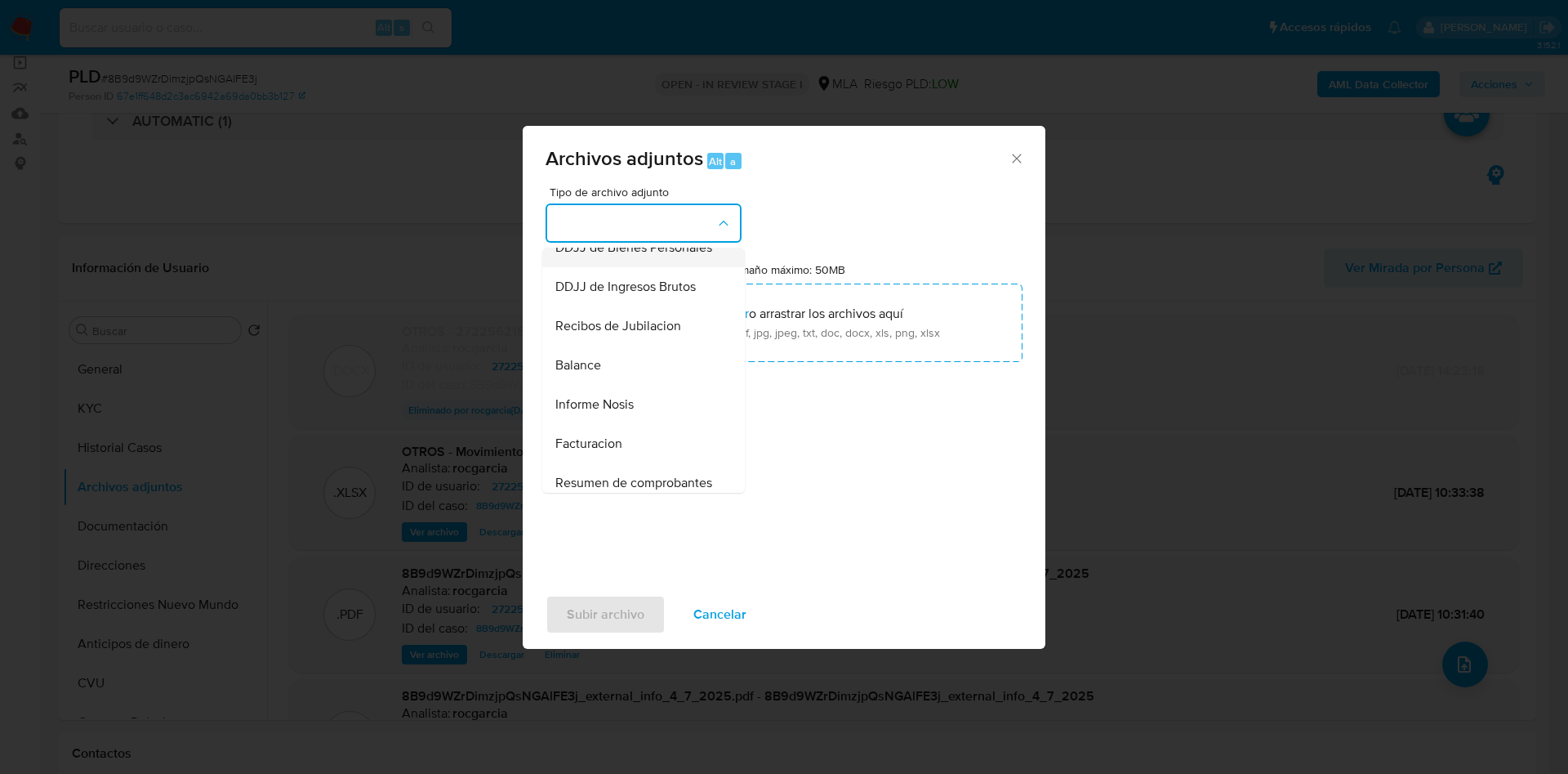
scroll to position [612, 0]
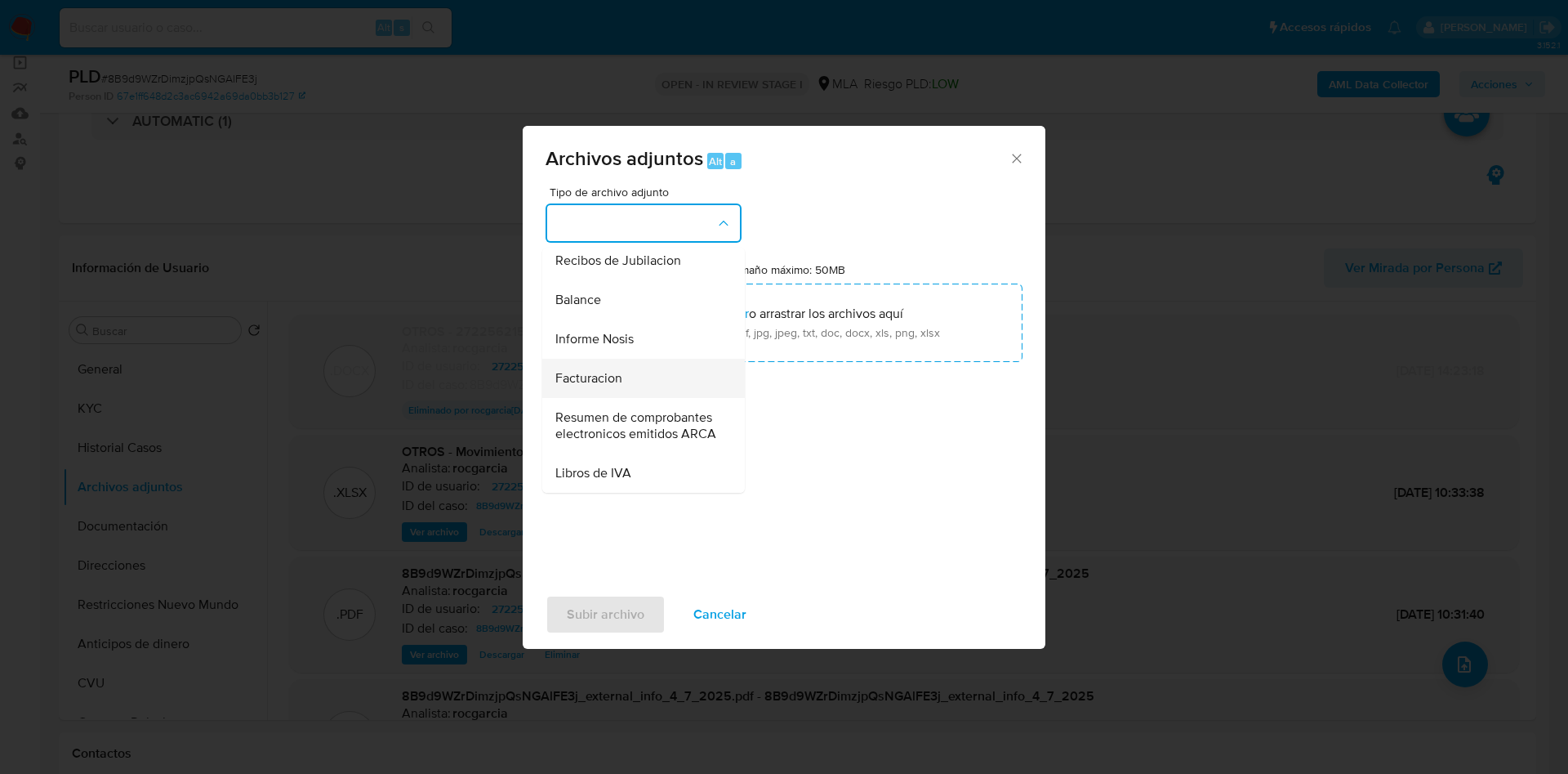
click at [614, 370] on span "Facturacion" at bounding box center [589, 378] width 67 height 17
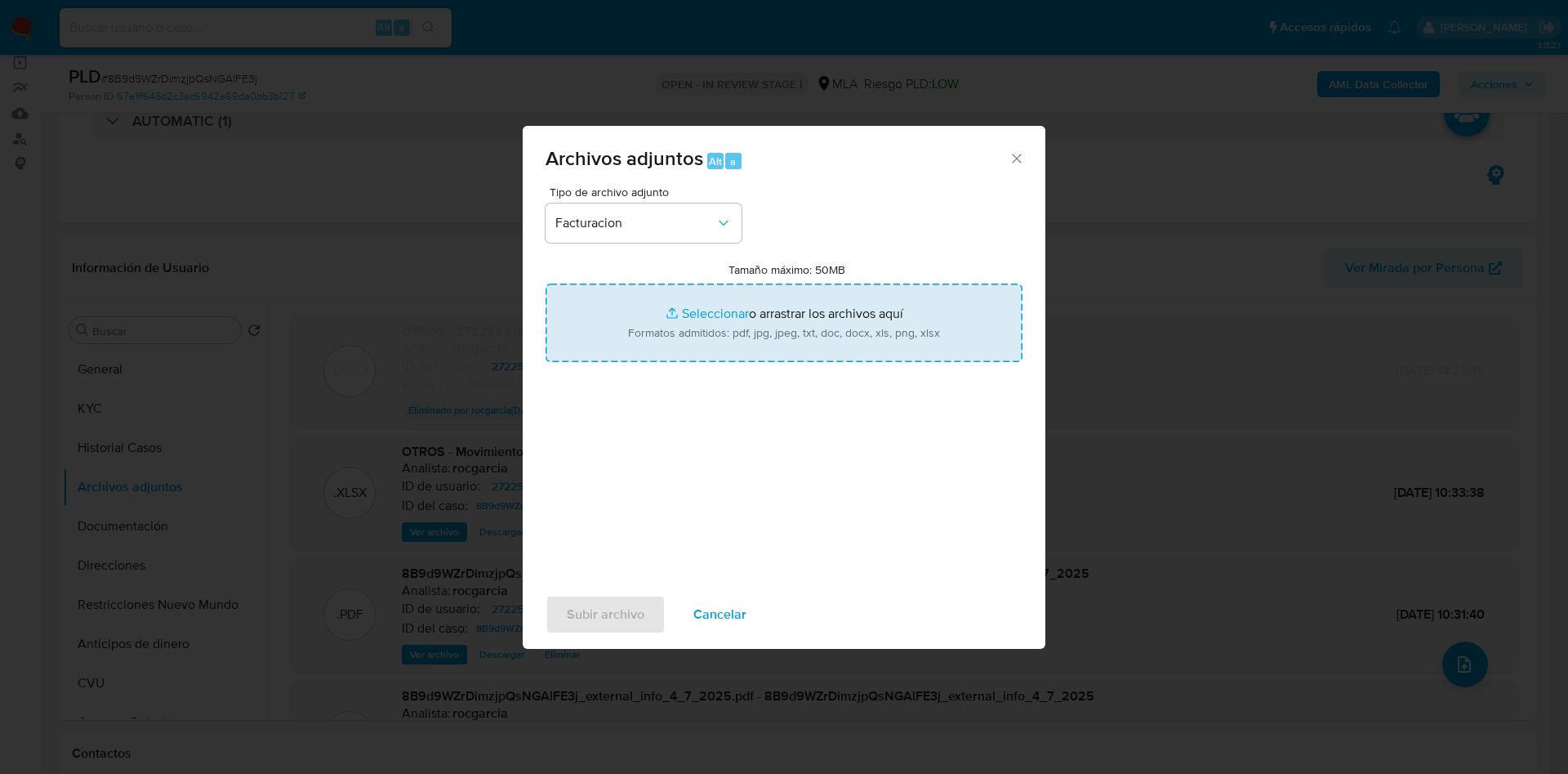
click at [736, 324] on input "Tamaño máximo: 50MB Seleccionar archivos" at bounding box center [784, 322] width 477 height 79
type input "C:\fakepath\20220040446_011_00001_000000022.pdf"
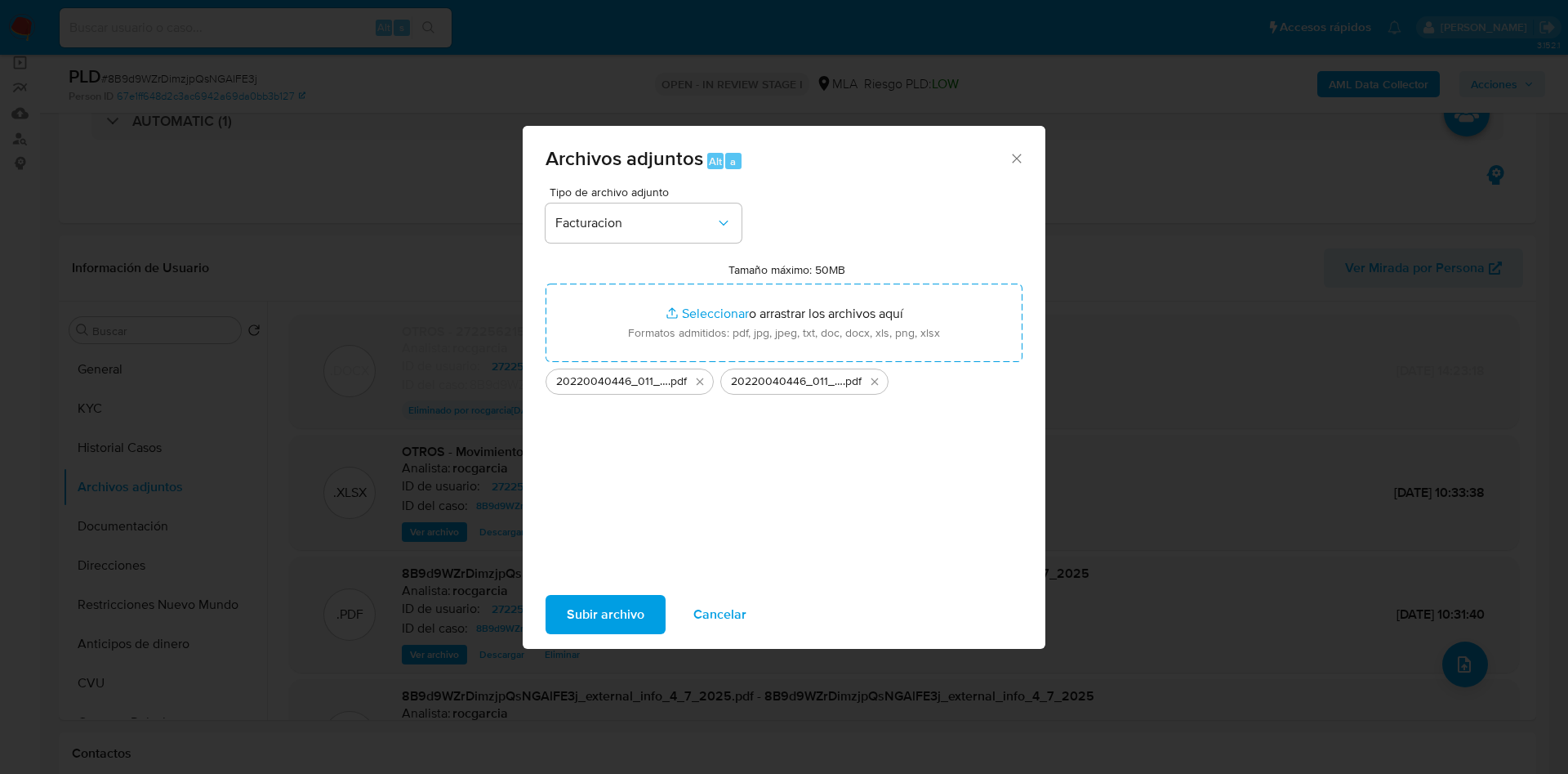
click at [608, 616] on span "Subir archivo" at bounding box center [605, 614] width 78 height 36
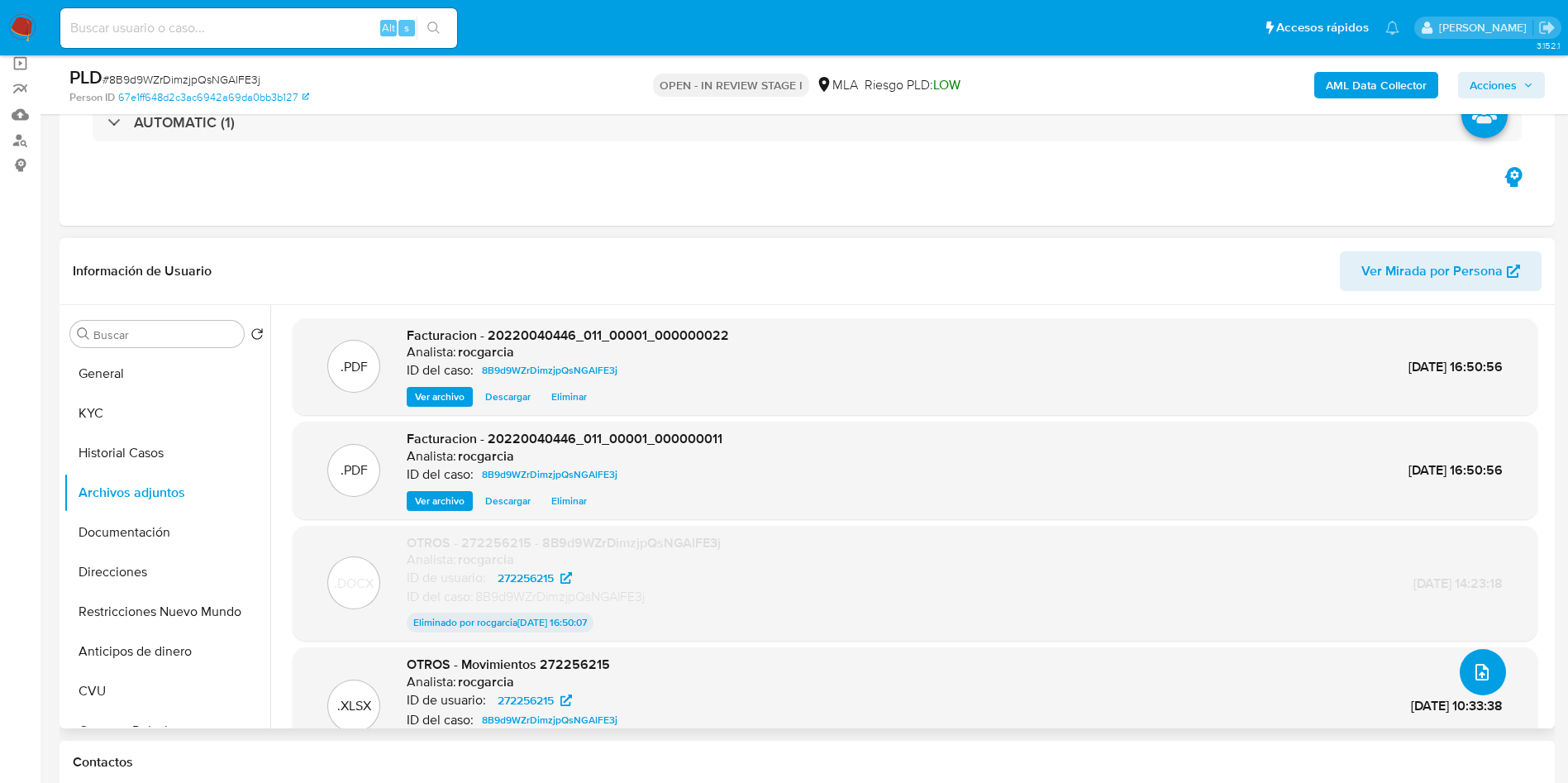
click at [1464, 680] on button "upload-file" at bounding box center [1483, 672] width 46 height 46
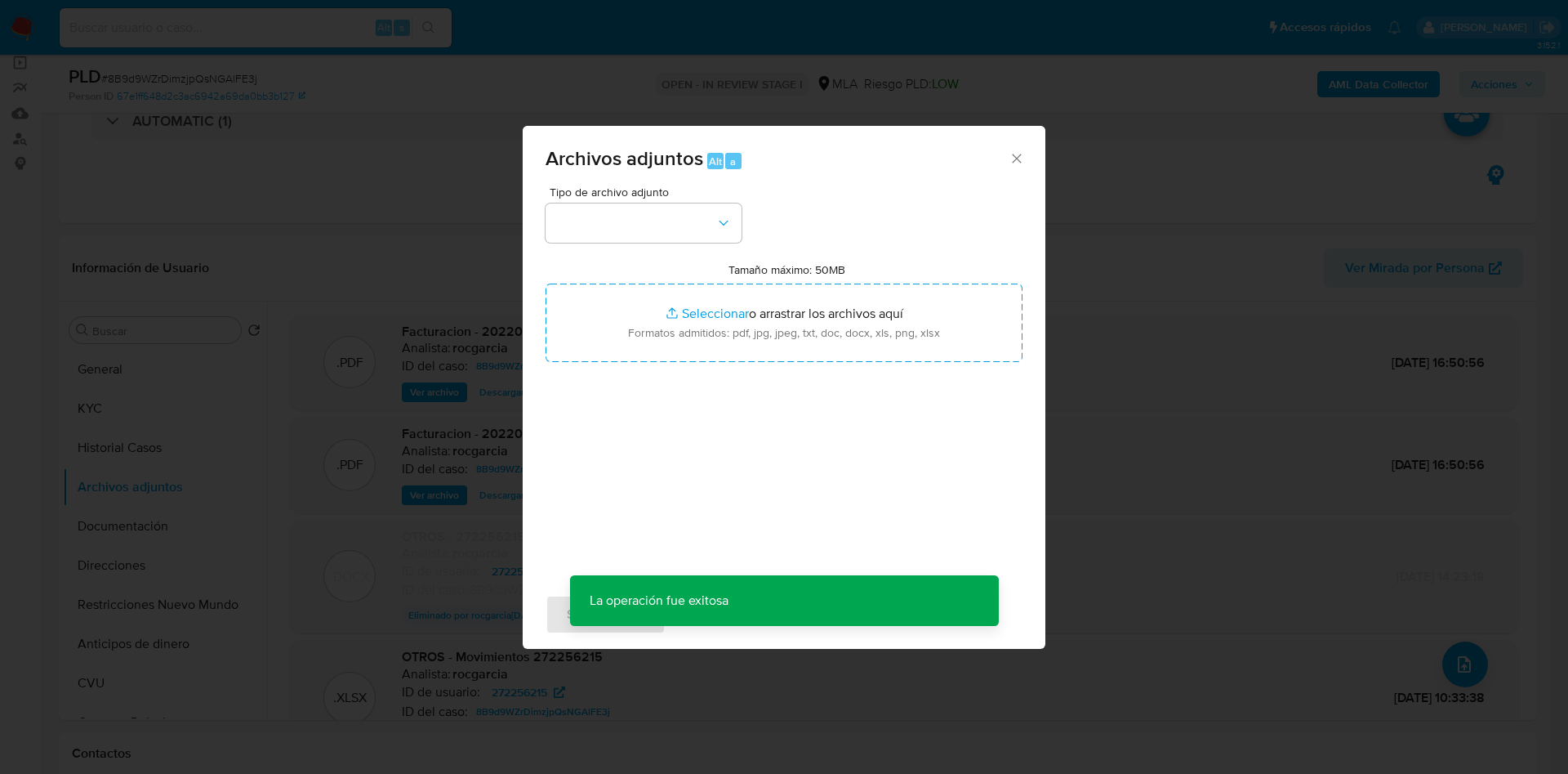
click at [632, 202] on div "Tipo de archivo adjunto" at bounding box center [643, 214] width 196 height 56
click at [640, 222] on button "button" at bounding box center [643, 222] width 196 height 39
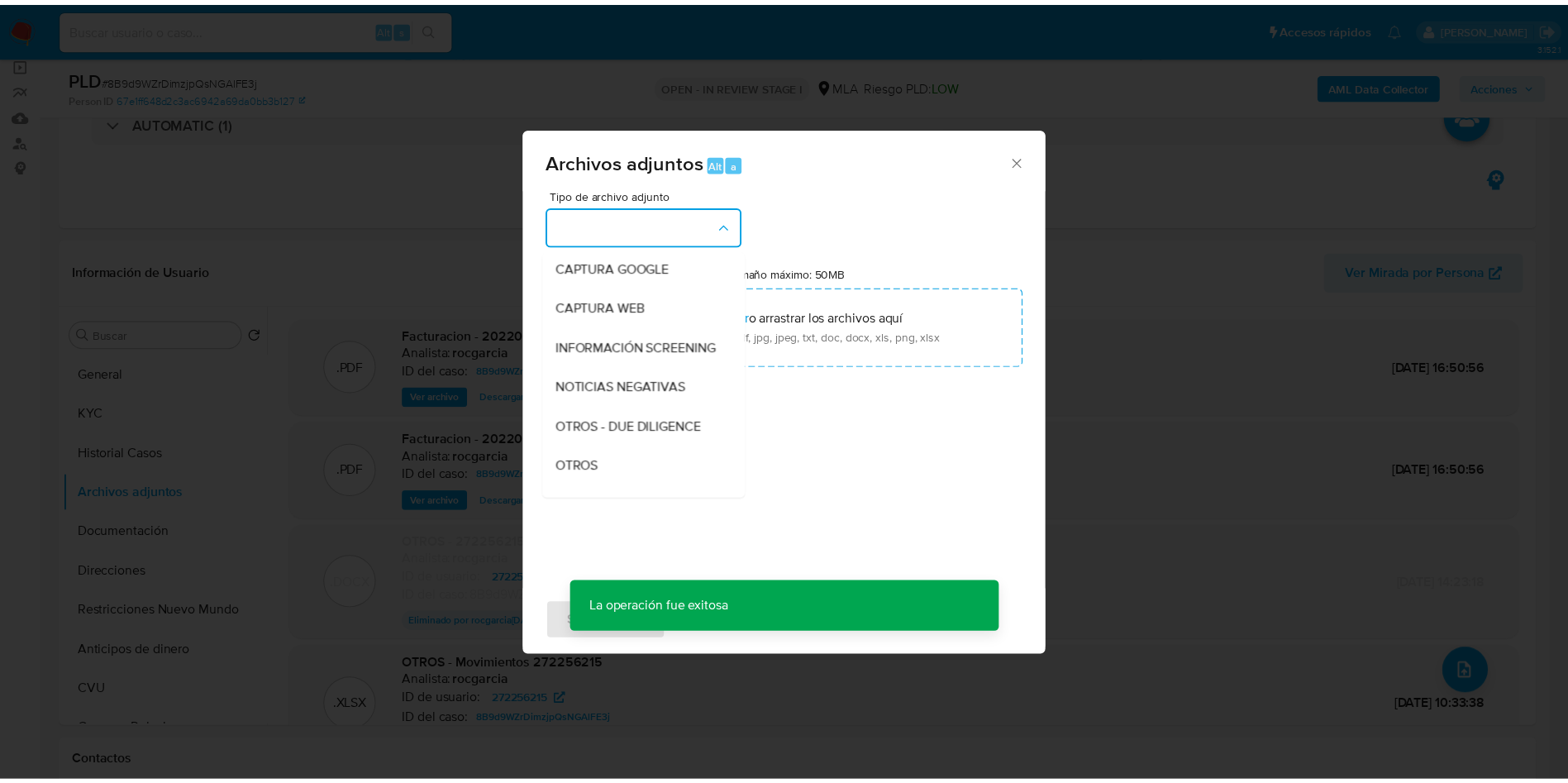
scroll to position [248, 0]
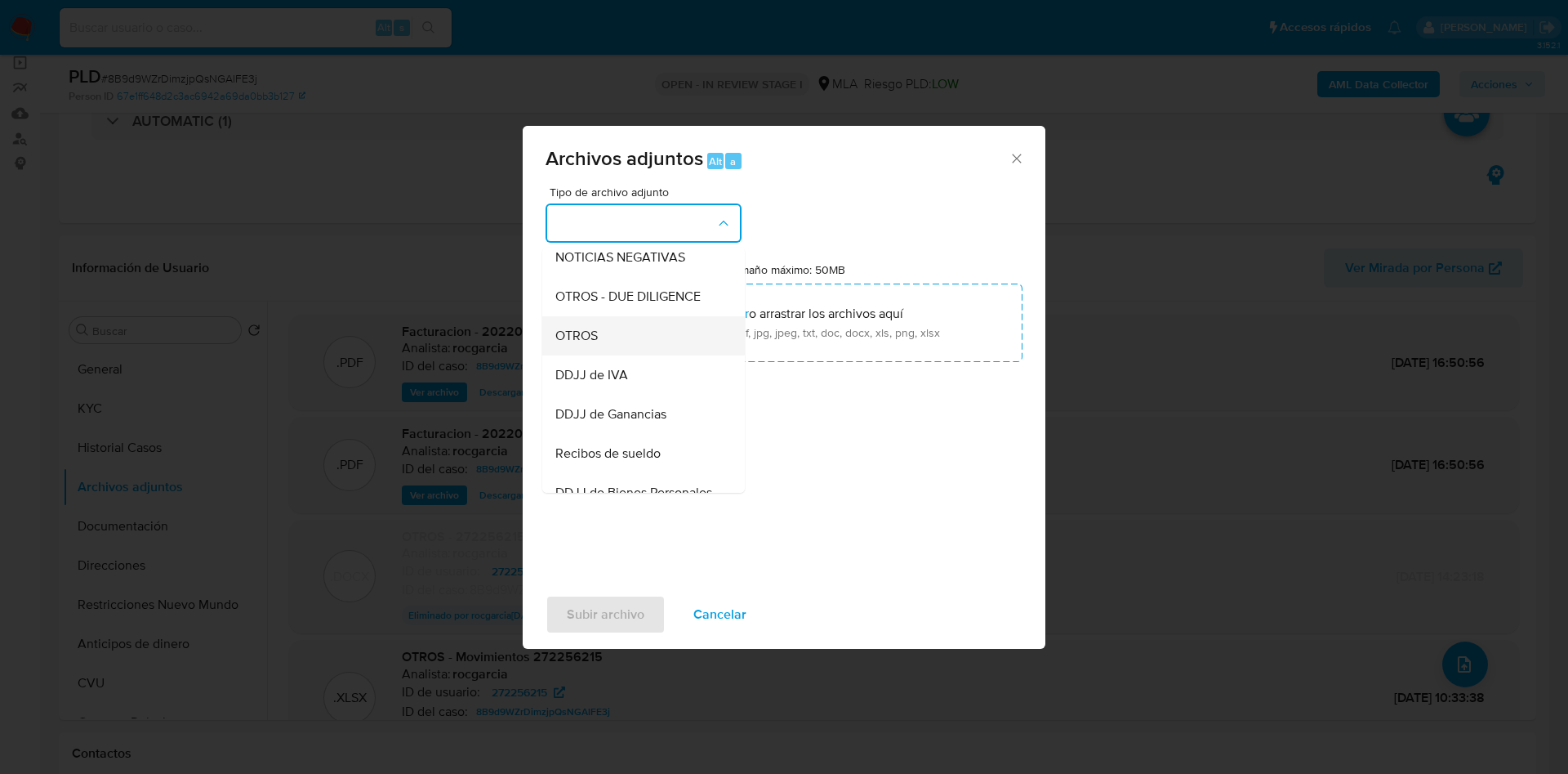
click at [633, 335] on div "OTROS" at bounding box center [638, 335] width 167 height 39
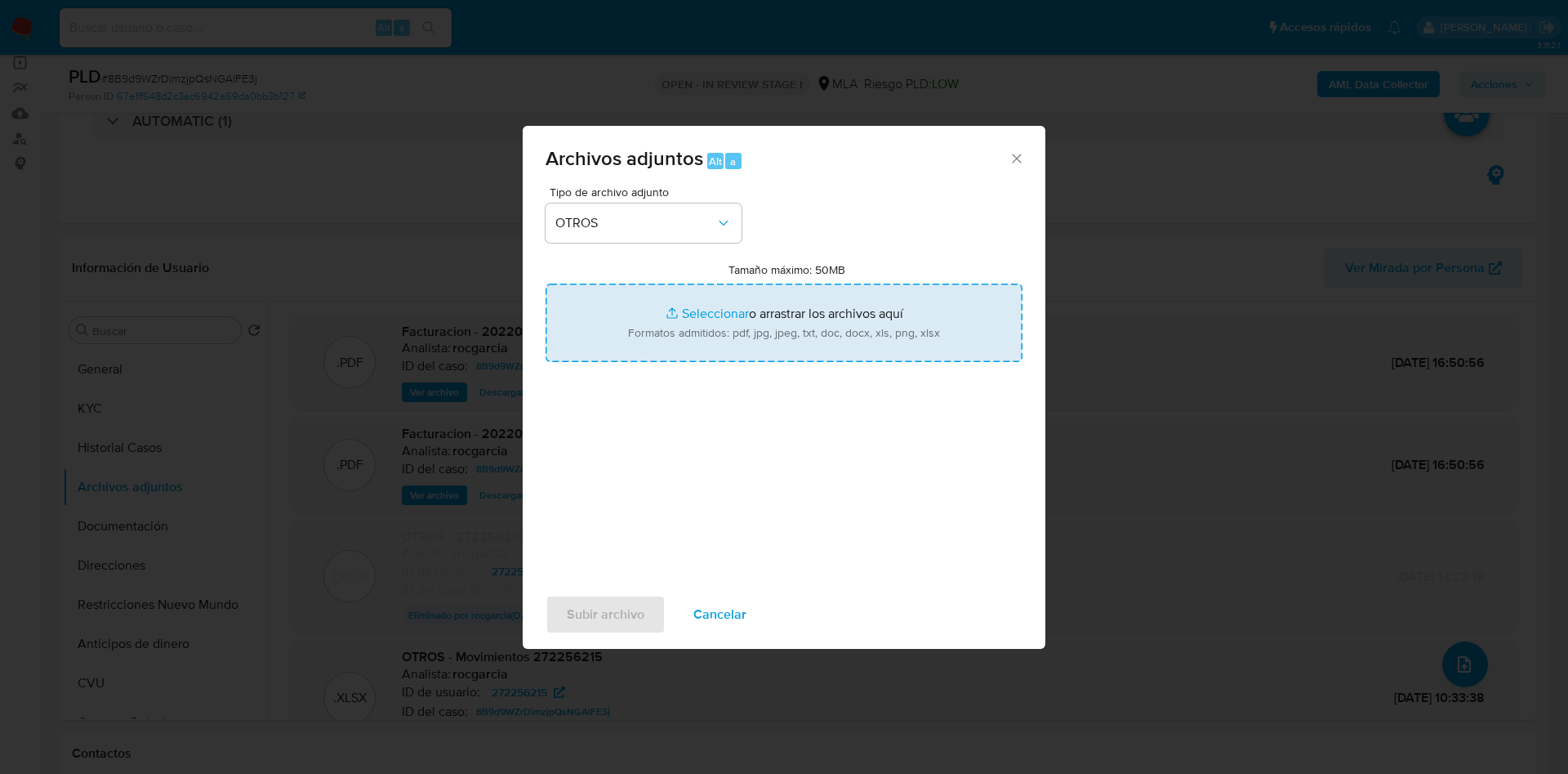
click at [709, 325] on input "Tamaño máximo: 50MB Seleccionar archivos" at bounding box center [784, 322] width 477 height 79
type input "C:\fakepath\v2 - 272256215 - 8B9d9WZrDimzjpQsNGAlFE3j.docx"
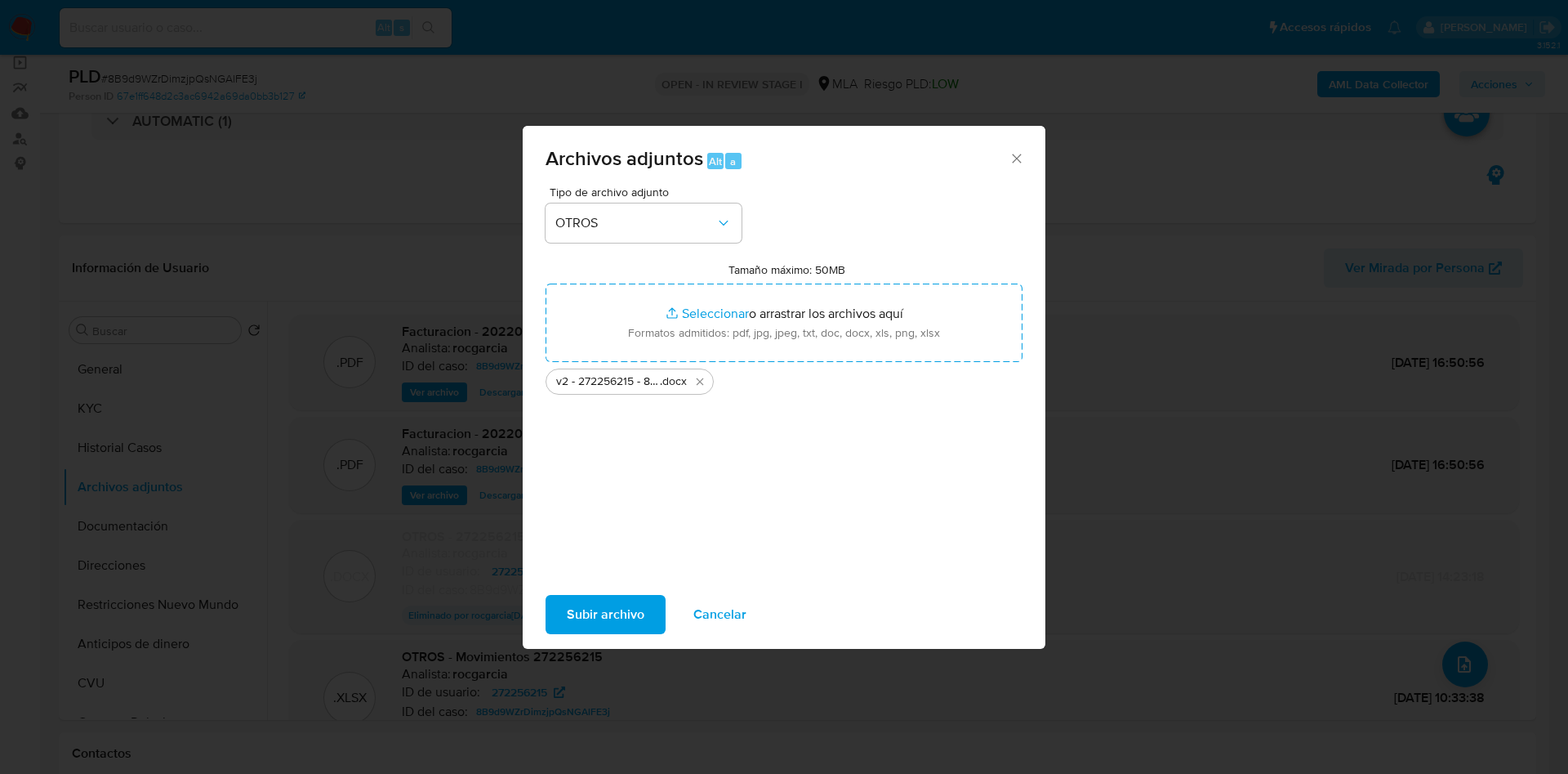
click at [608, 610] on span "Subir archivo" at bounding box center [605, 614] width 78 height 36
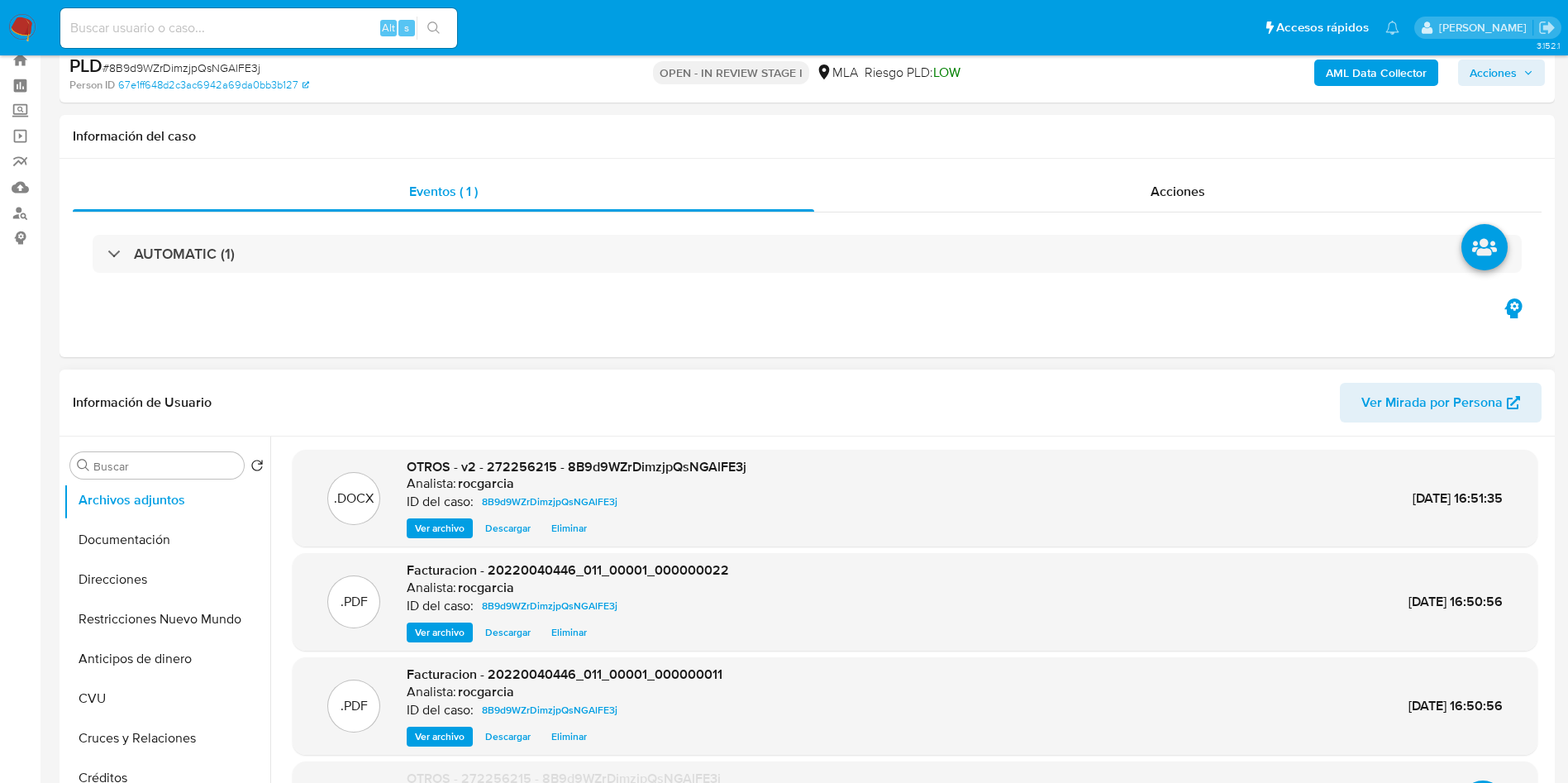
scroll to position [0, 0]
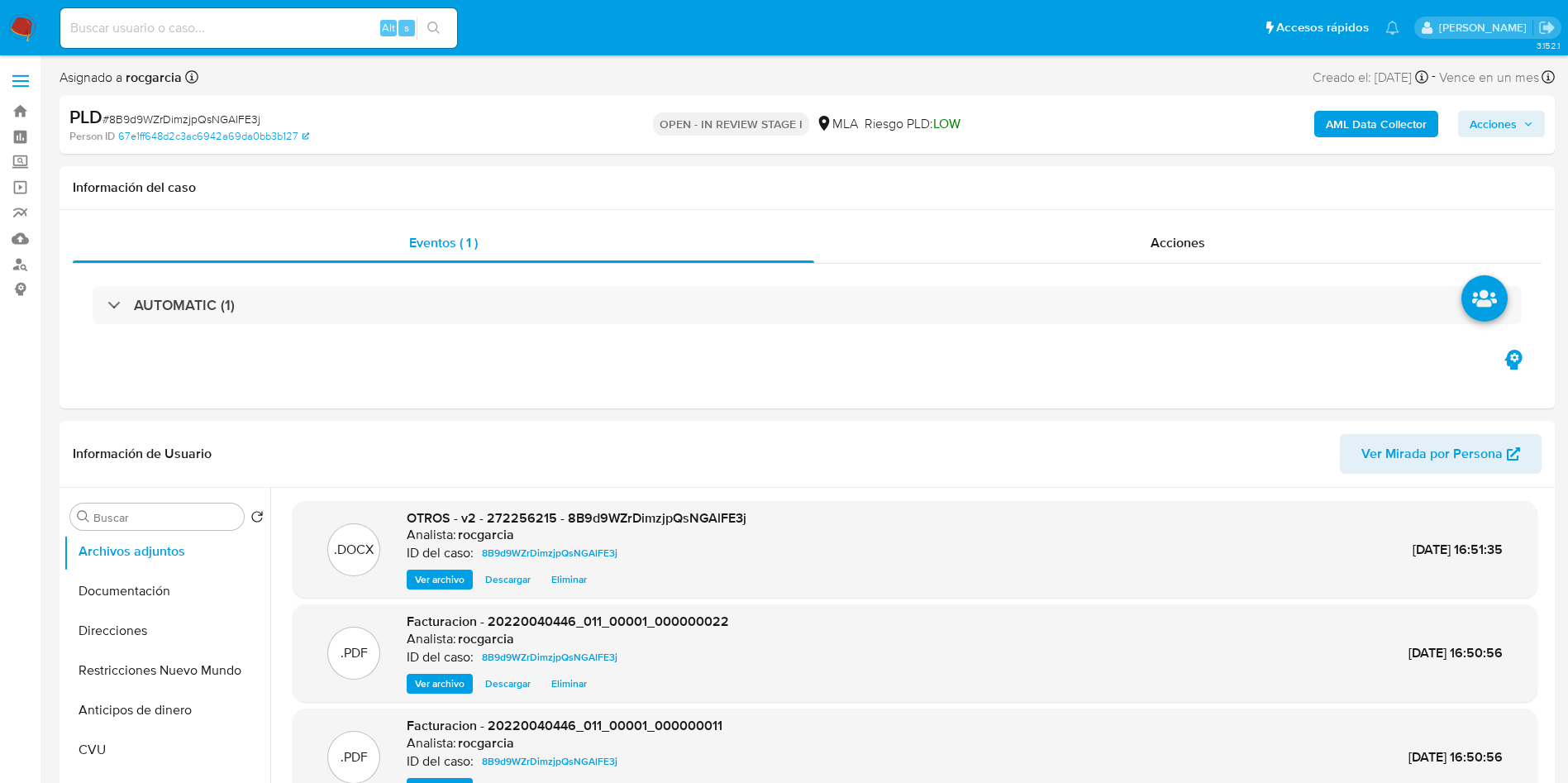
click at [1510, 120] on span "Acciones" at bounding box center [1493, 124] width 47 height 27
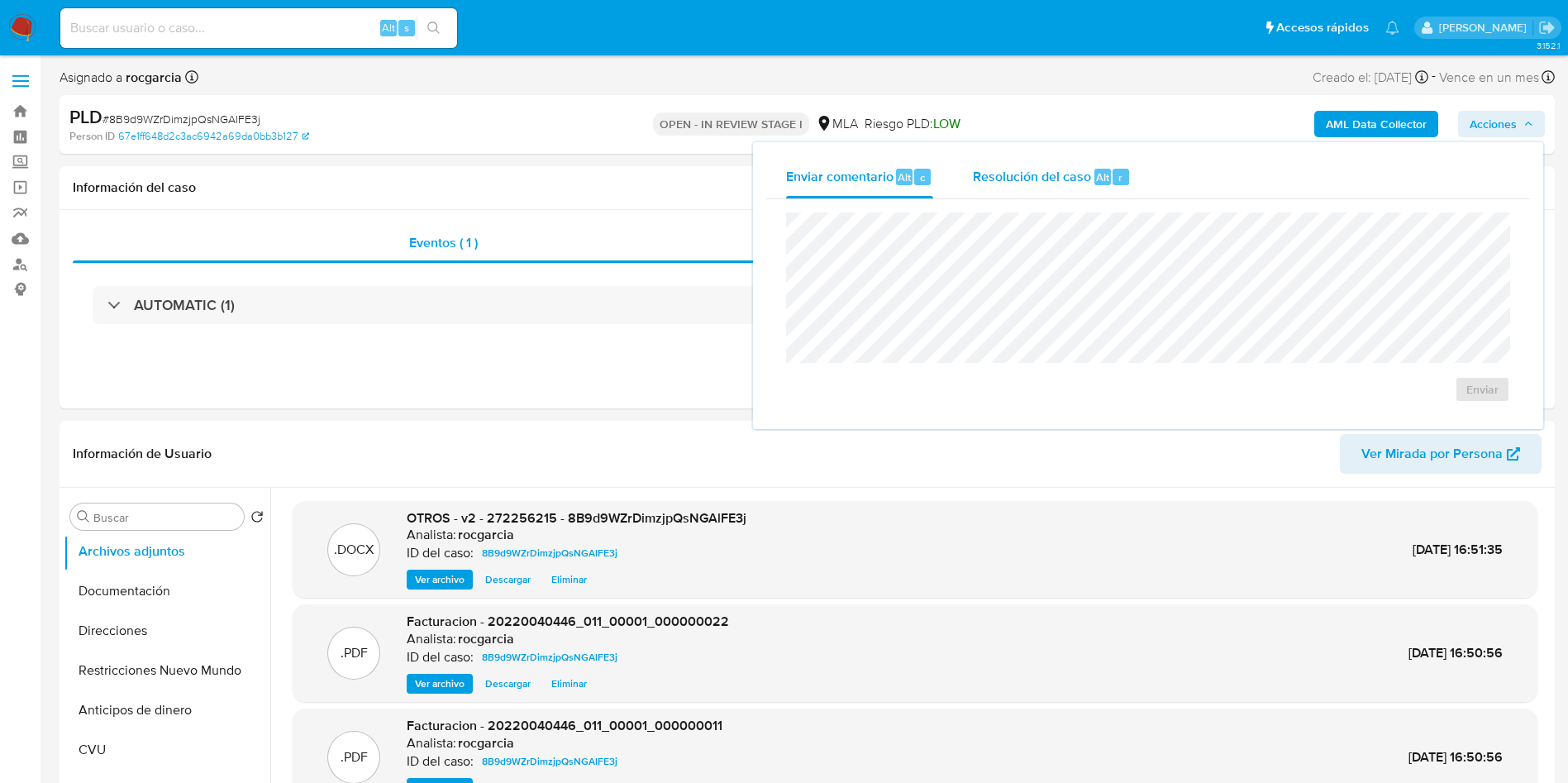
click at [1038, 179] on span "Resolución del caso" at bounding box center [1031, 176] width 118 height 19
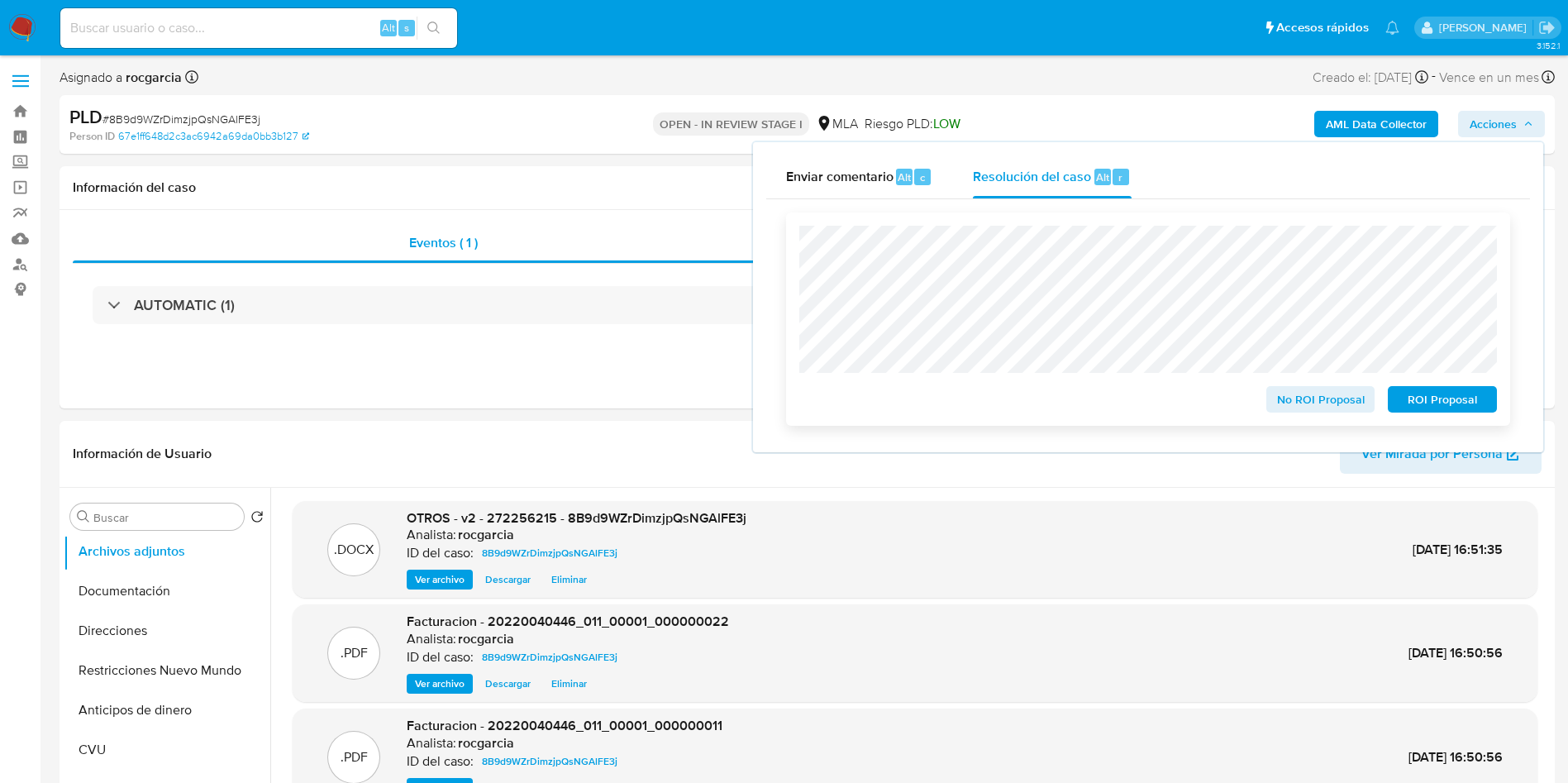
click at [1454, 400] on span "ROI Proposal" at bounding box center [1442, 399] width 86 height 23
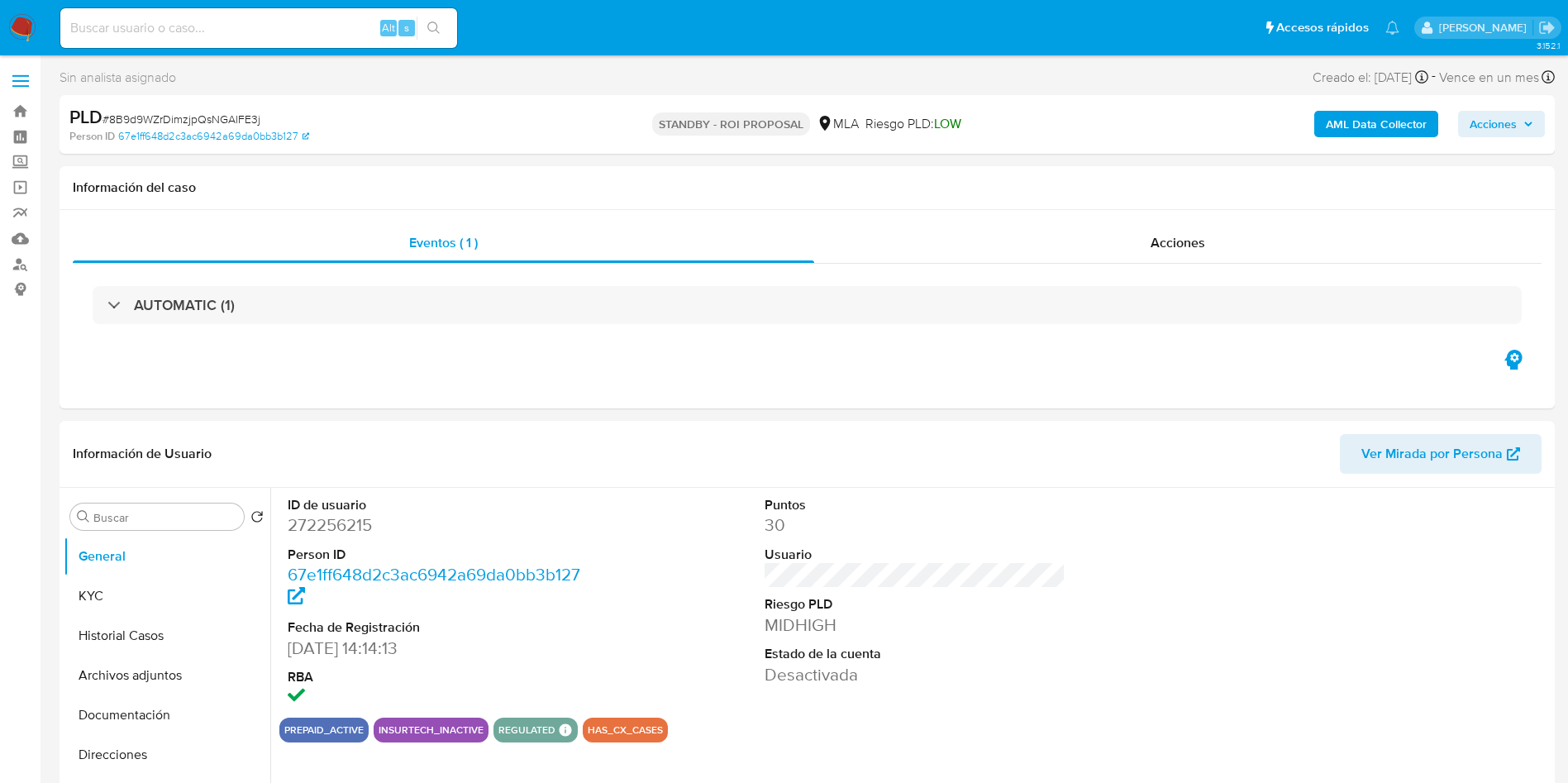
select select "10"
